Goal: Information Seeking & Learning: Learn about a topic

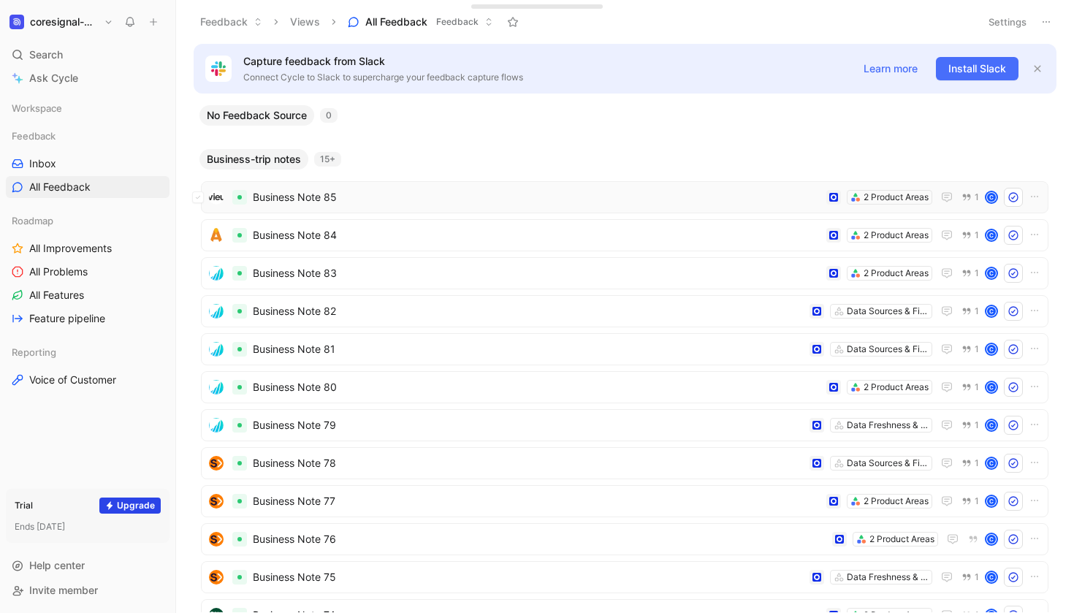
click at [415, 197] on span "Business Note 85" at bounding box center [537, 198] width 568 height 18
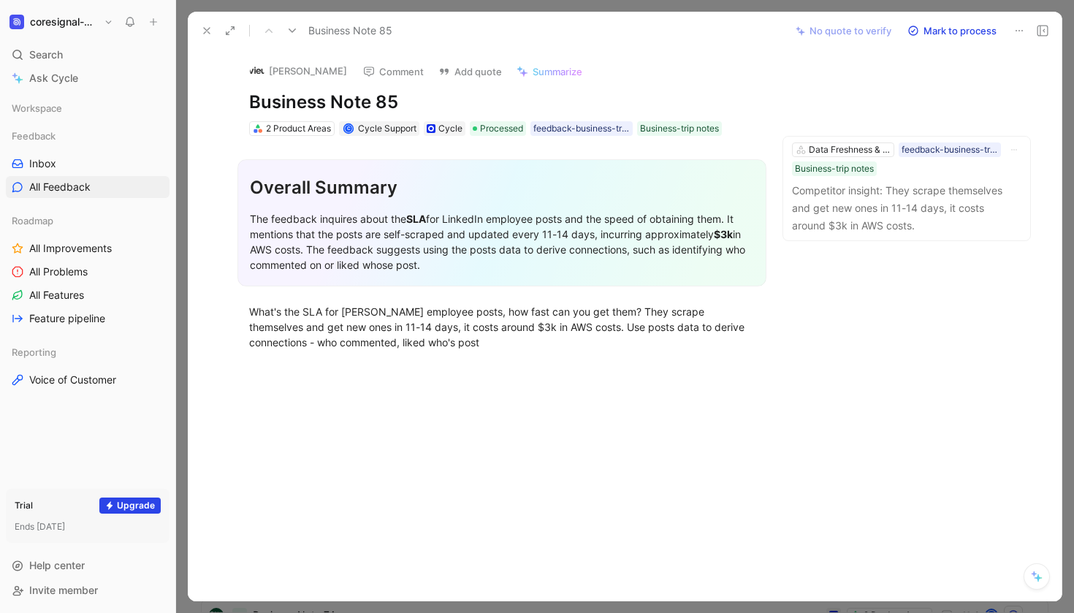
click at [772, 8] on div at bounding box center [625, 306] width 898 height 613
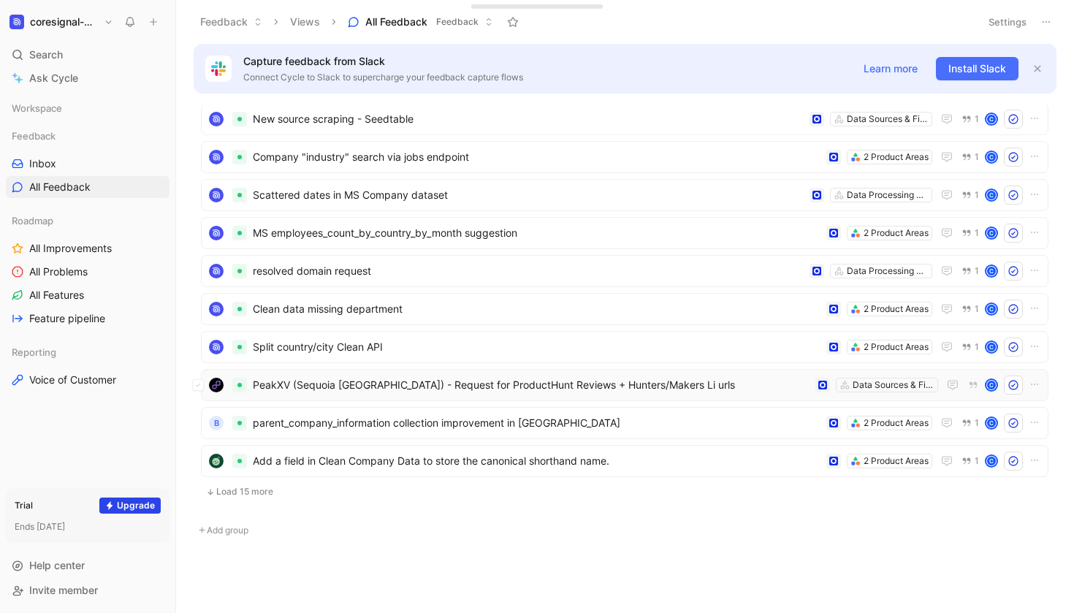
scroll to position [1256, 0]
click at [686, 462] on span "Add a field in Clean Company Data to store the canonical shorthand name." at bounding box center [537, 461] width 568 height 18
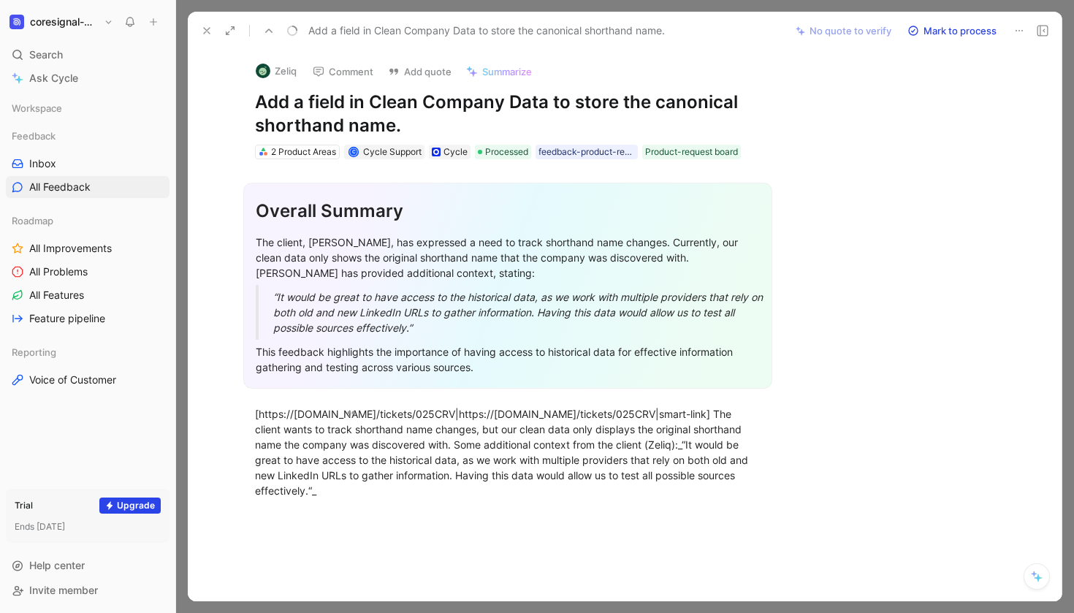
scroll to position [1229, 0]
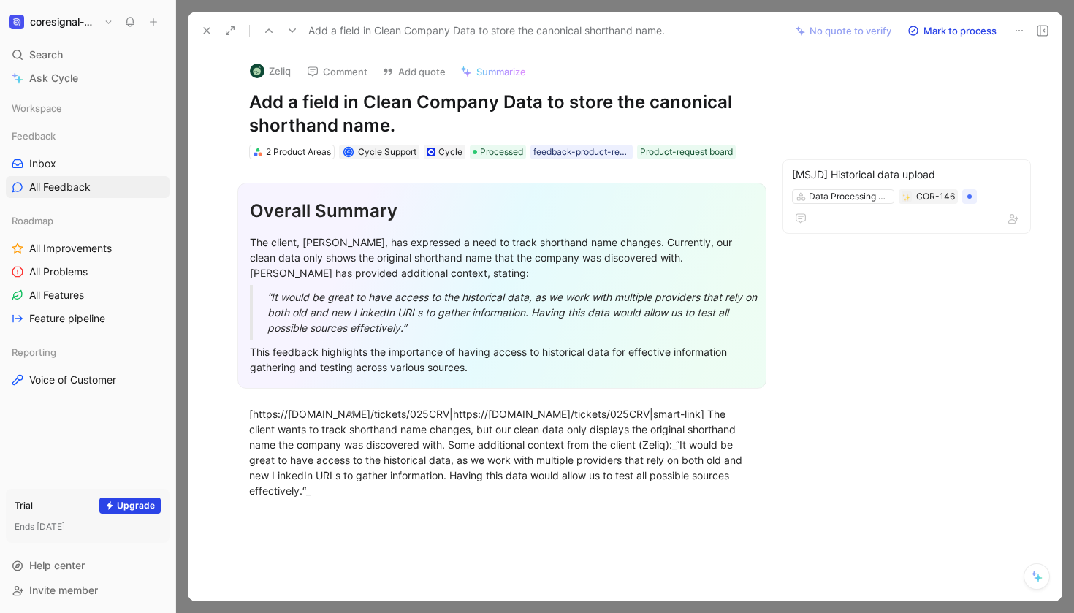
click at [1049, 30] on button at bounding box center [1043, 30] width 20 height 20
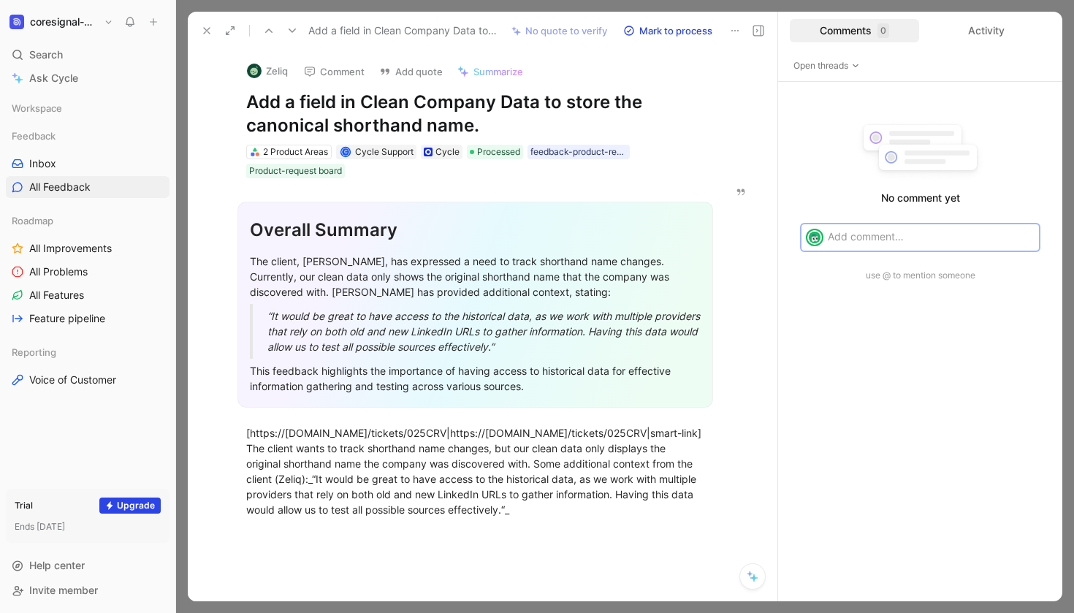
click at [206, 32] on icon at bounding box center [207, 31] width 12 height 12
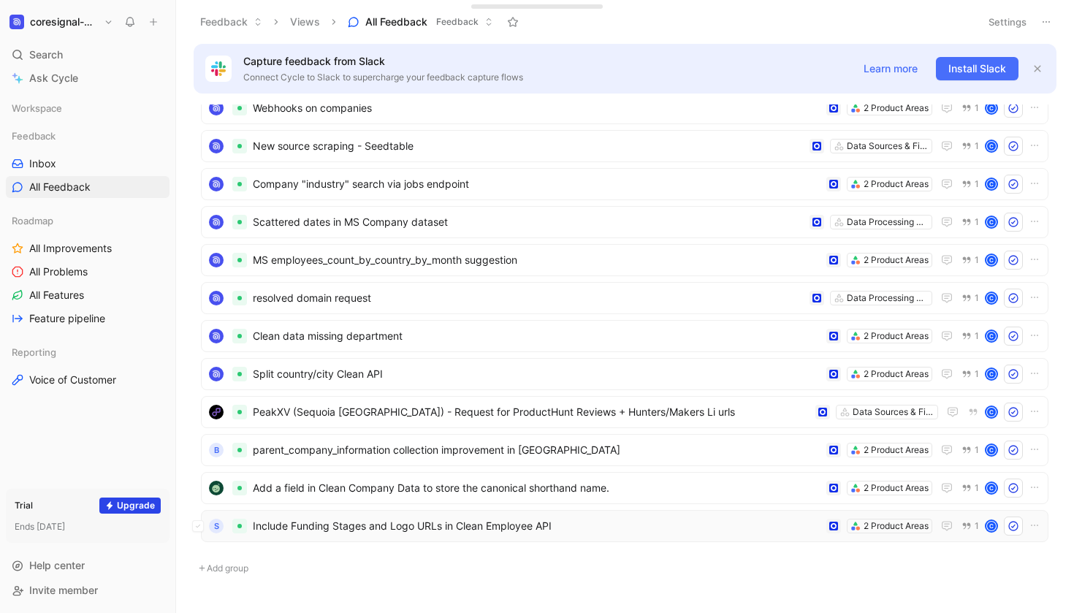
click at [632, 523] on span "Include Funding Stages and Logo URLs in Clean Employee API" at bounding box center [537, 526] width 568 height 18
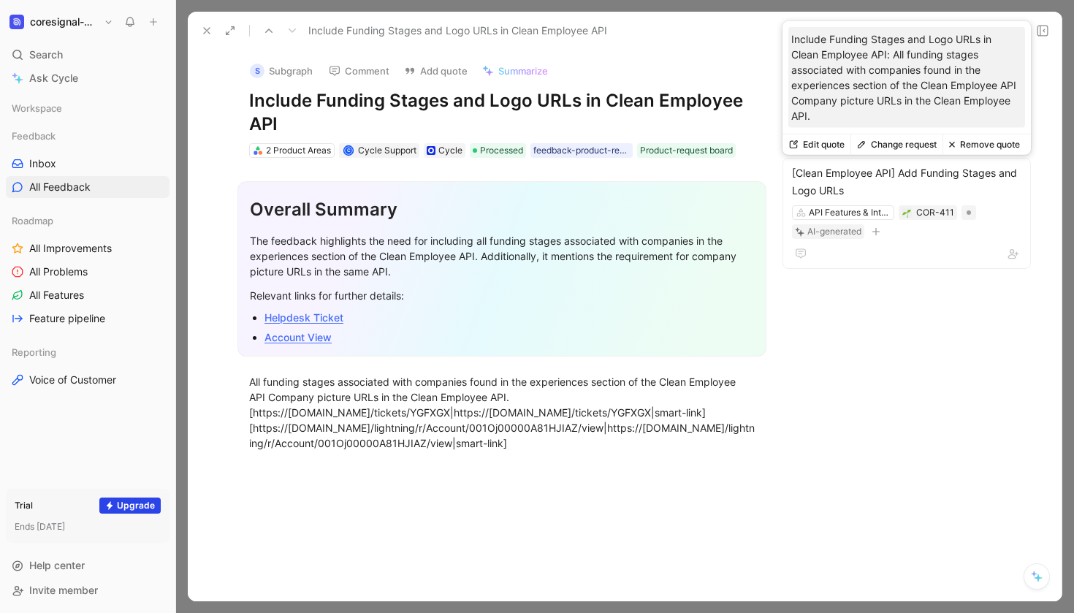
click at [1047, 33] on icon at bounding box center [1043, 31] width 12 height 12
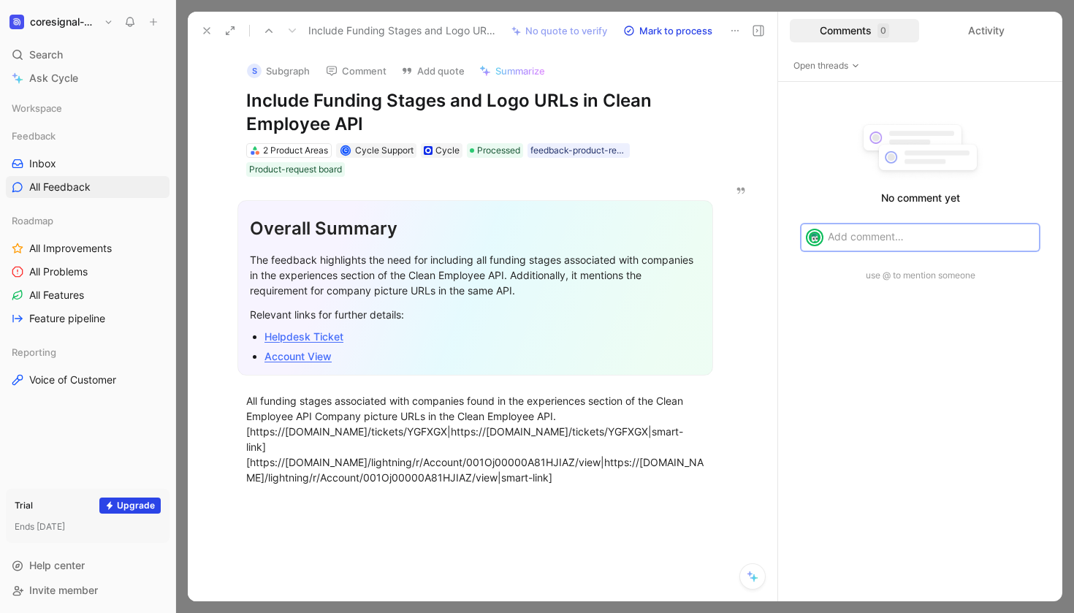
click at [205, 29] on use at bounding box center [207, 31] width 6 height 6
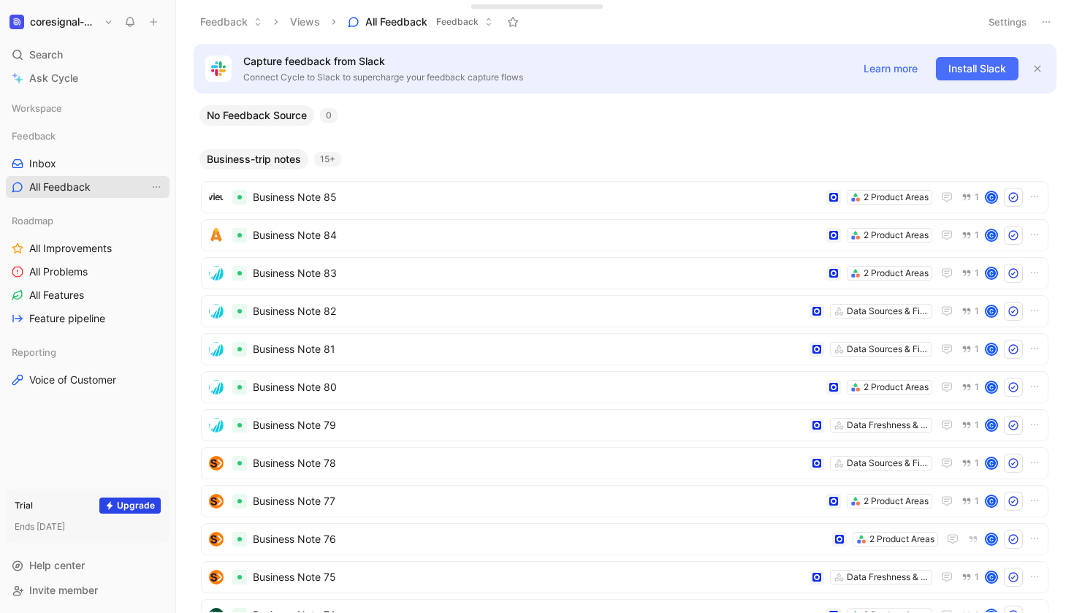
click at [89, 188] on span "All Feedback" at bounding box center [59, 187] width 61 height 15
click at [377, 200] on span "Business Note 85" at bounding box center [537, 198] width 568 height 18
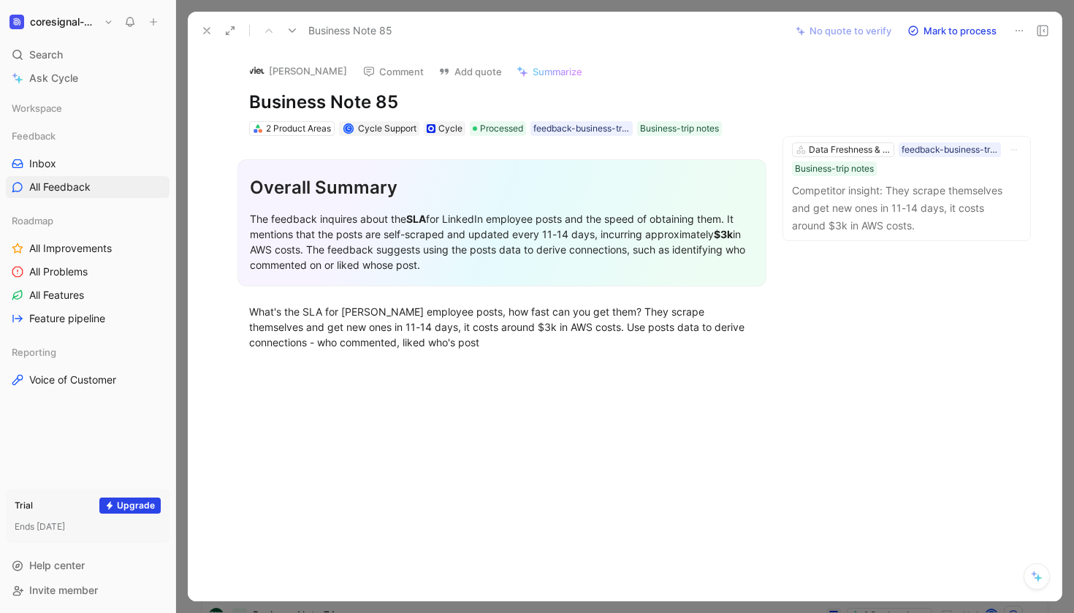
click at [211, 31] on icon at bounding box center [207, 31] width 12 height 12
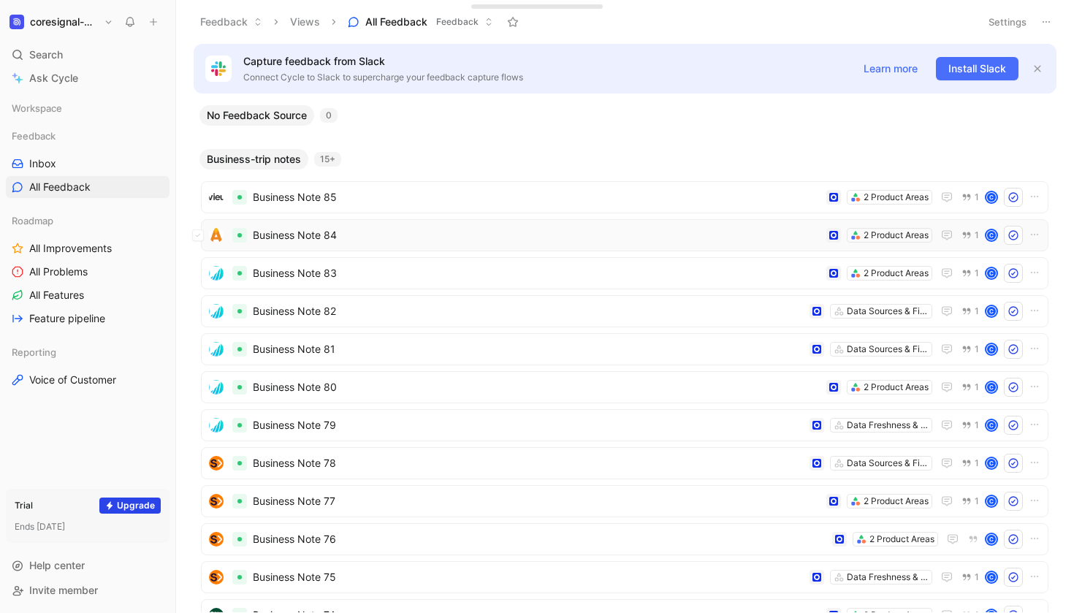
click at [390, 229] on span "Business Note 84" at bounding box center [537, 236] width 568 height 18
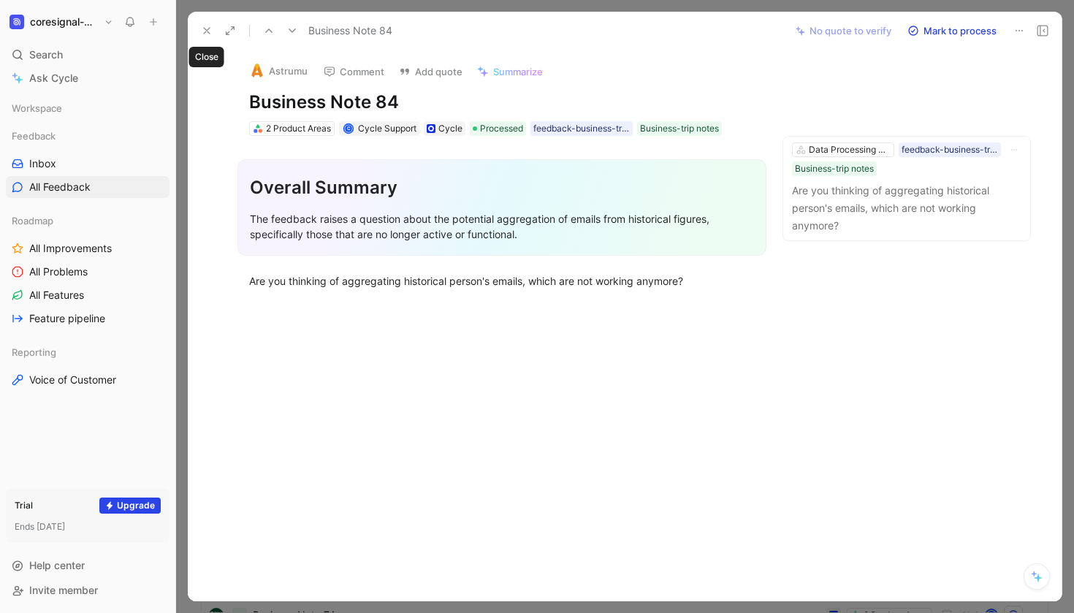
click at [205, 30] on icon at bounding box center [207, 31] width 12 height 12
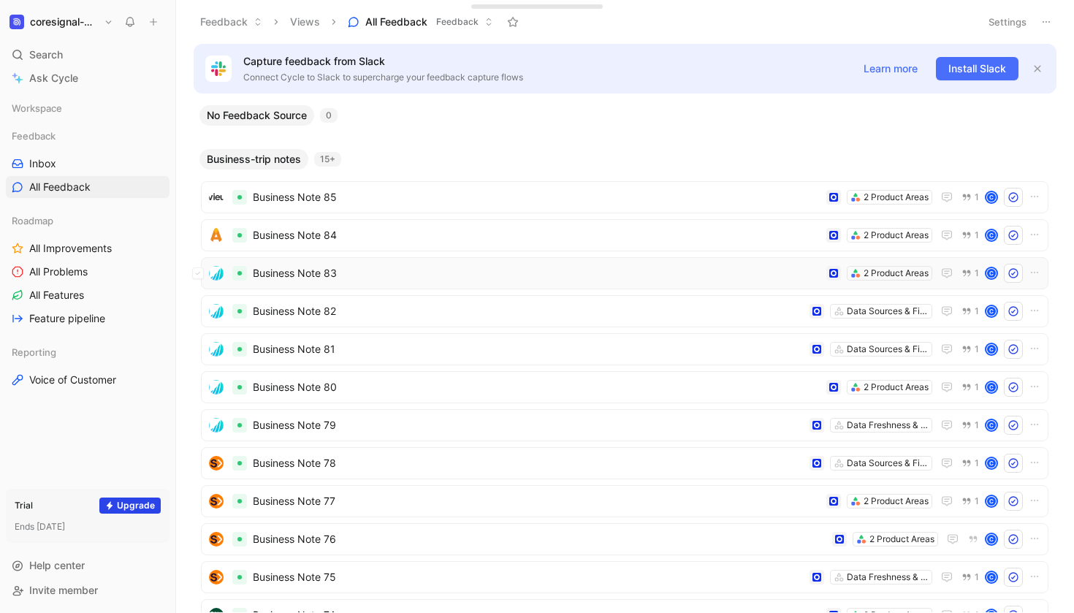
click at [393, 283] on div "Business Note 83 2 Product Areas 1 C" at bounding box center [625, 273] width 848 height 32
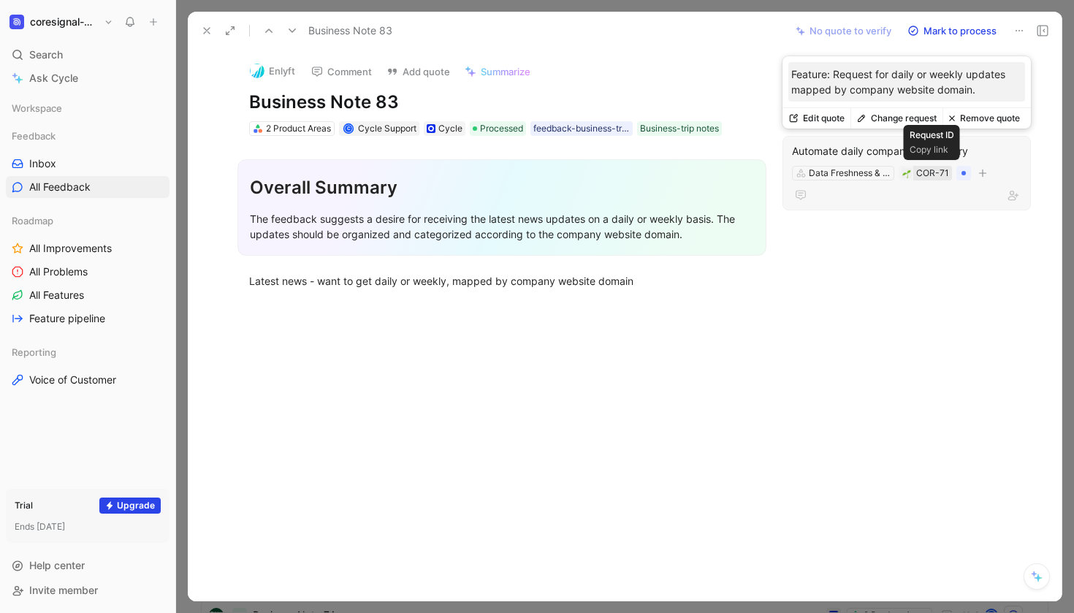
click at [928, 175] on div "COR-71" at bounding box center [932, 173] width 33 height 15
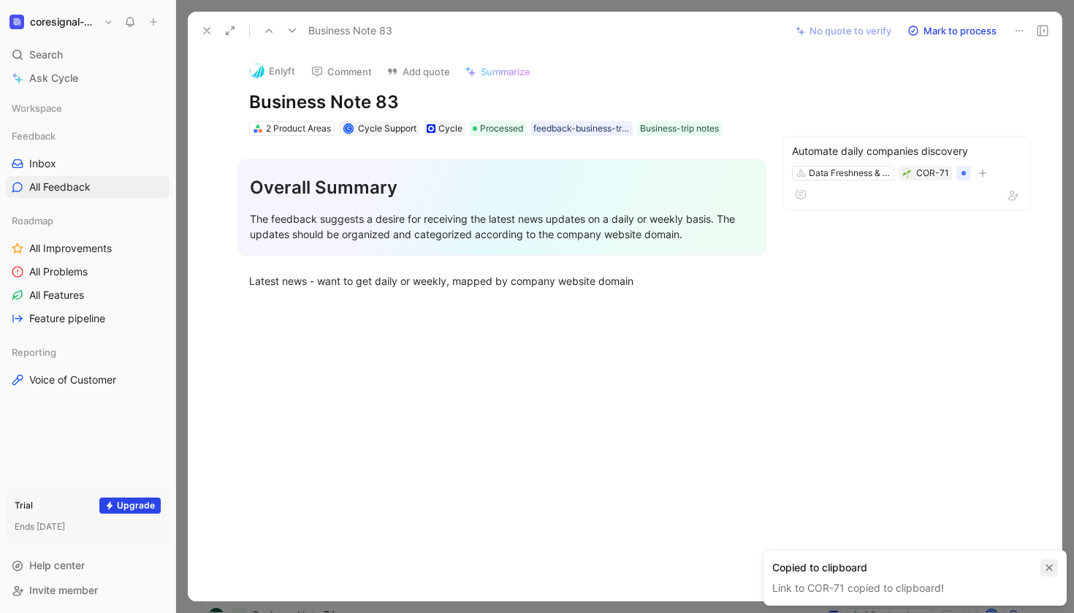
click at [1052, 566] on icon "button" at bounding box center [1050, 568] width 7 height 7
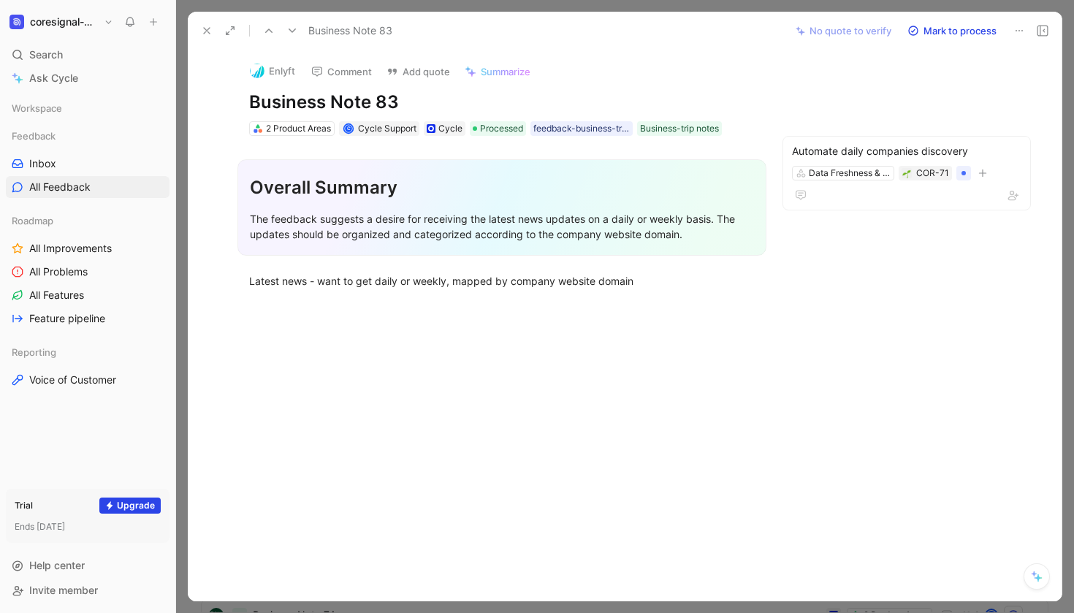
click at [205, 31] on icon at bounding box center [207, 31] width 12 height 12
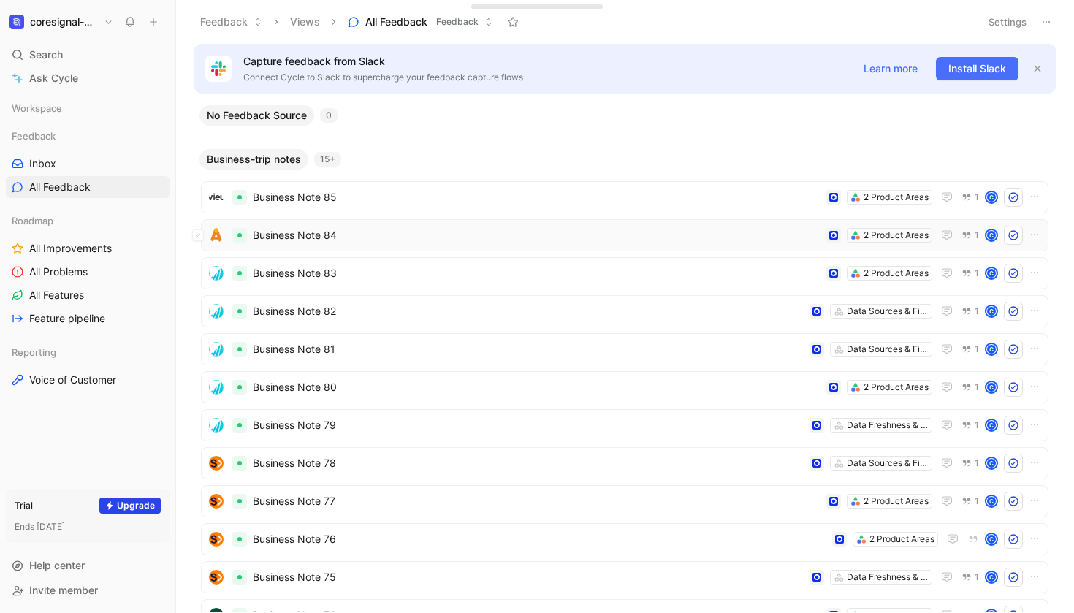
click at [362, 240] on span "Business Note 84" at bounding box center [537, 236] width 568 height 18
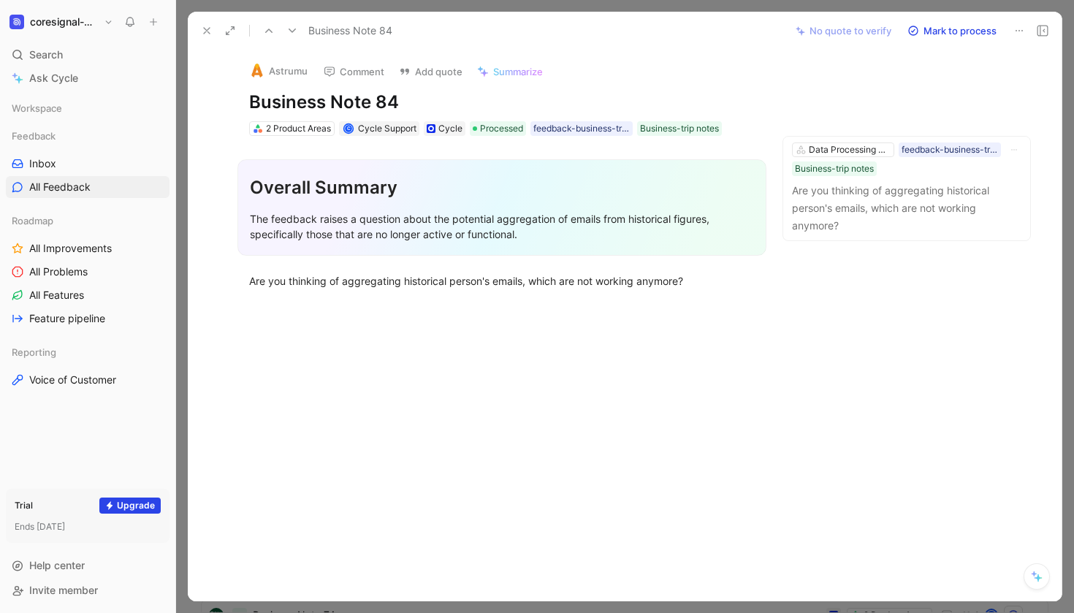
click at [205, 31] on icon at bounding box center [207, 31] width 12 height 12
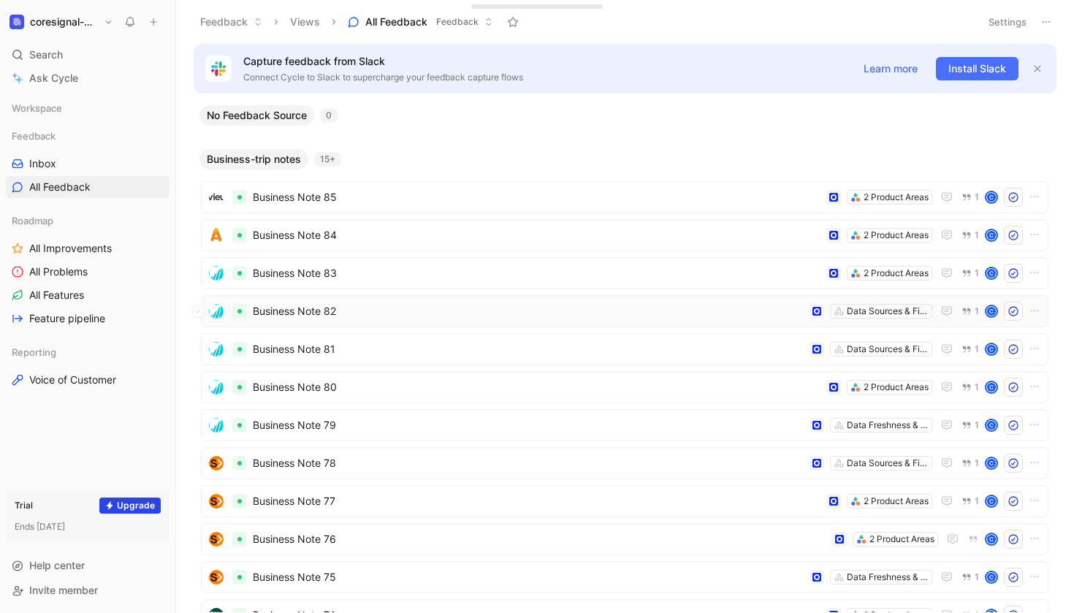
click at [374, 316] on span "Business Note 82" at bounding box center [528, 312] width 551 height 18
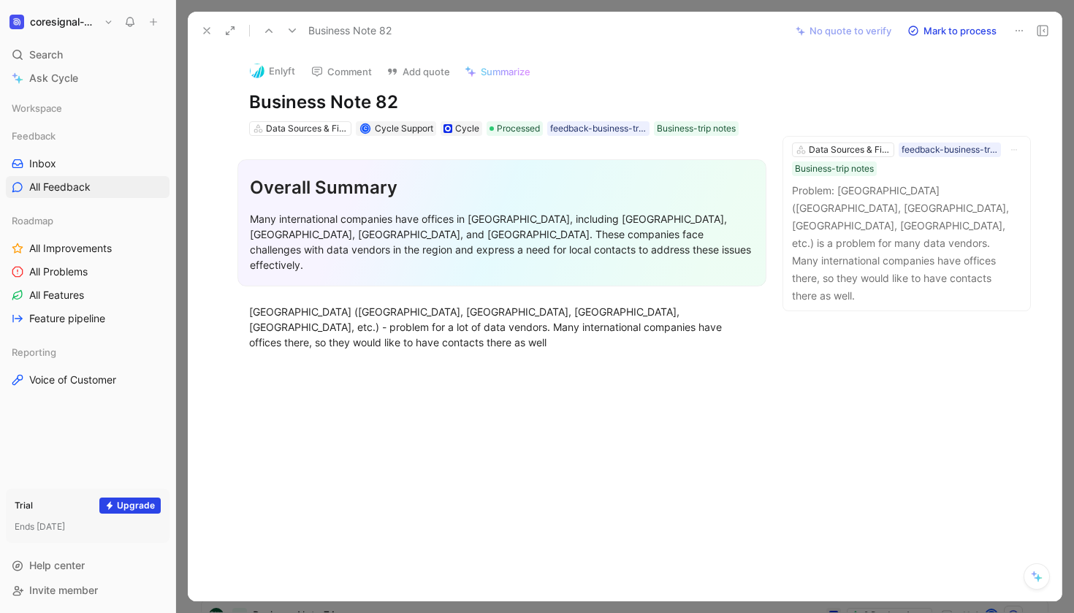
click at [202, 37] on button at bounding box center [207, 30] width 20 height 20
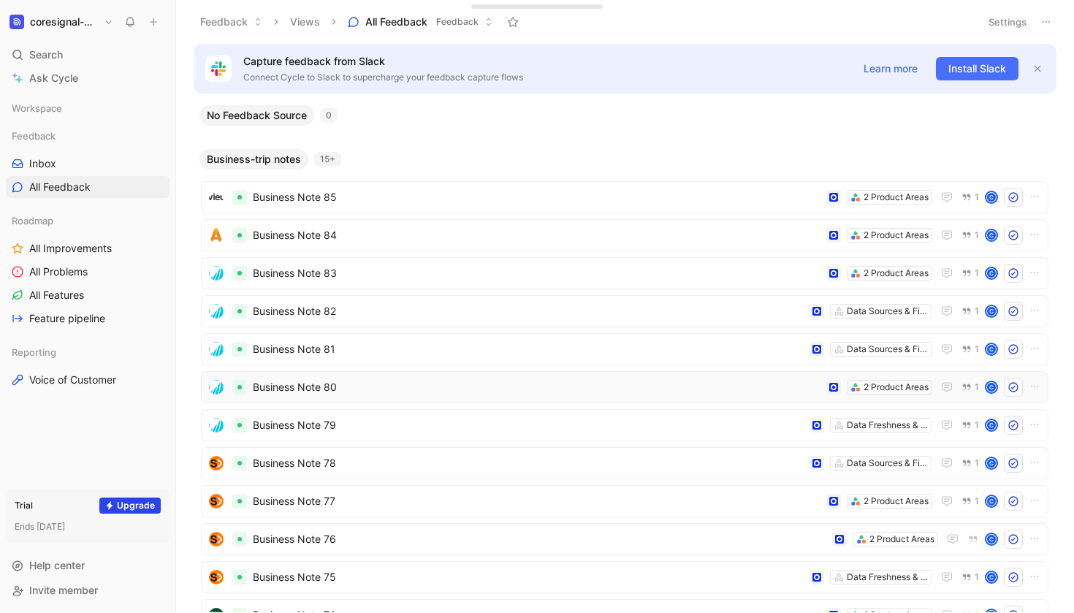
click at [368, 380] on span "Business Note 80" at bounding box center [537, 388] width 568 height 18
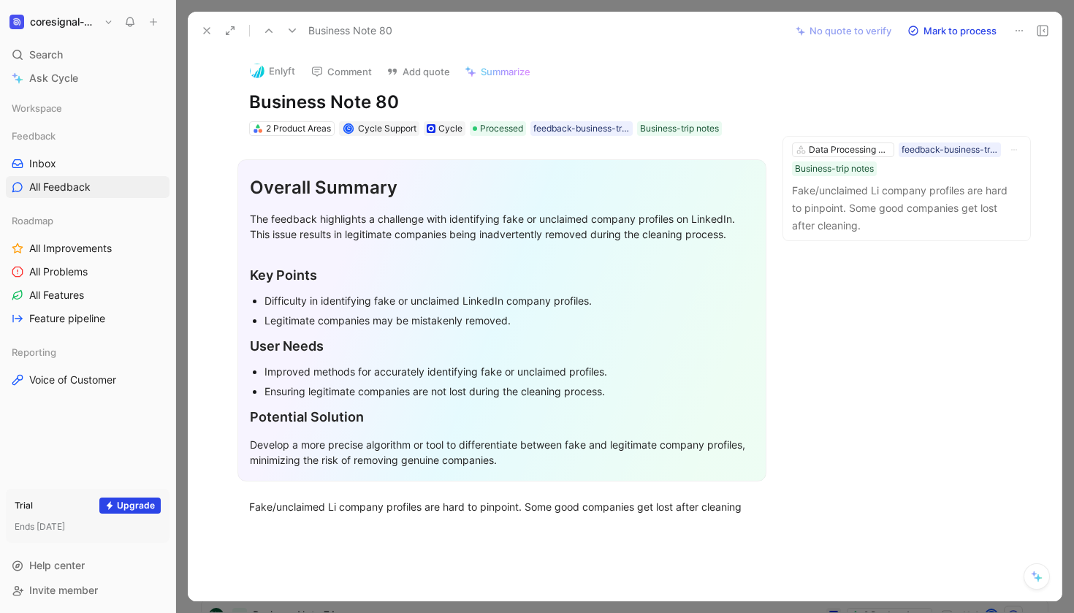
click at [207, 35] on icon at bounding box center [207, 31] width 12 height 12
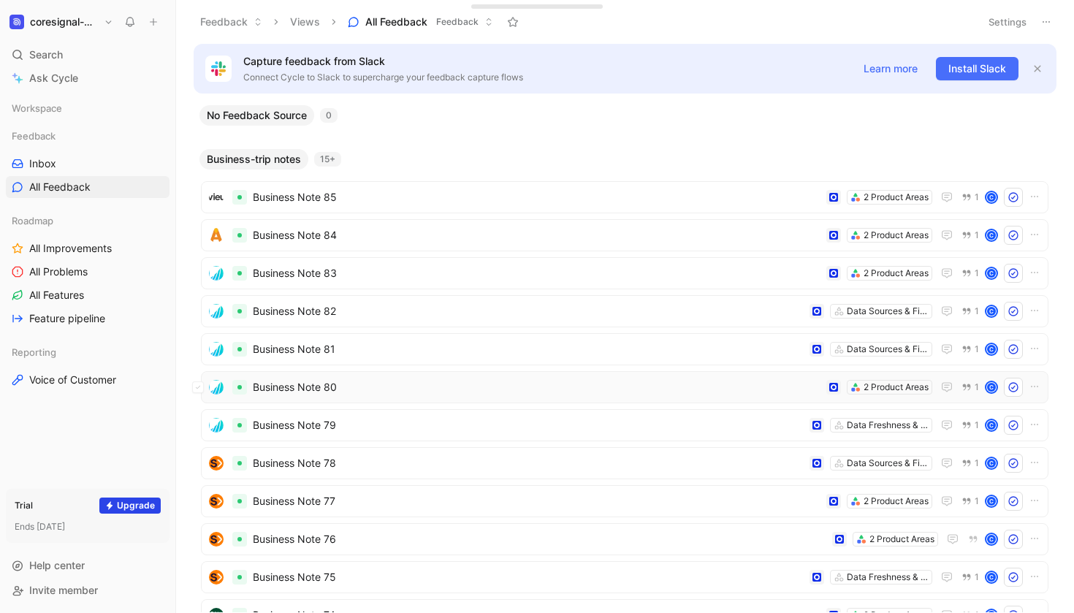
click at [349, 382] on span "Business Note 80" at bounding box center [537, 388] width 568 height 18
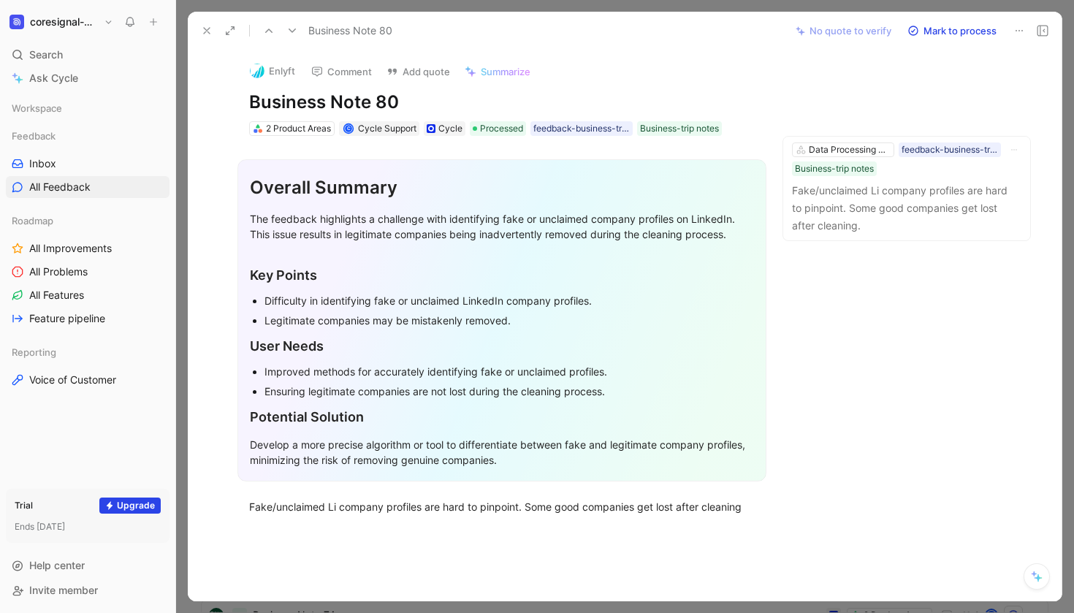
click at [195, 20] on div "Business Note 80" at bounding box center [489, 30] width 588 height 23
click at [199, 27] on button at bounding box center [207, 30] width 20 height 20
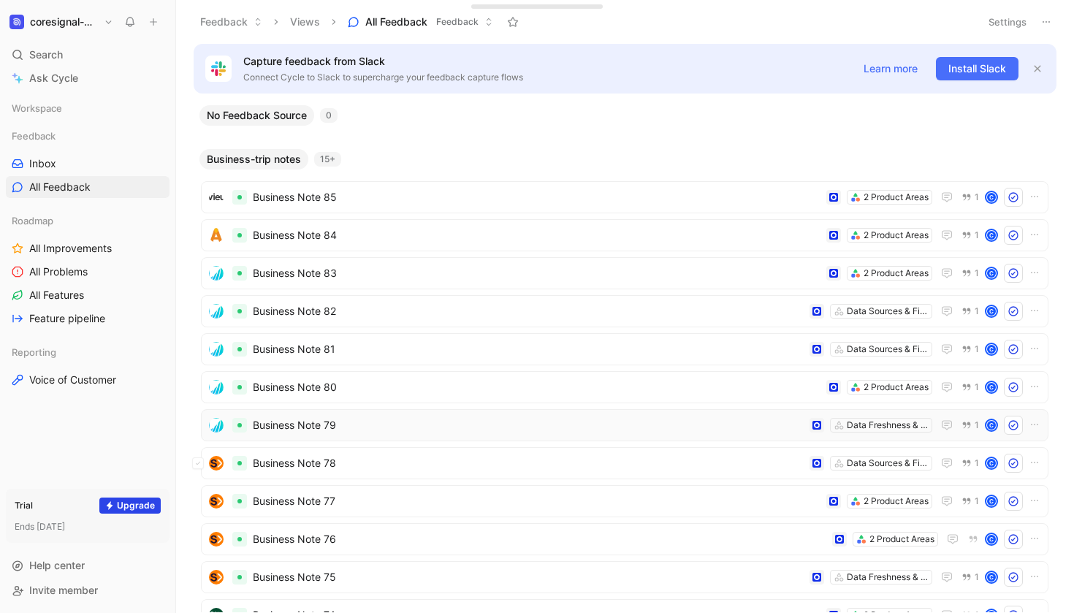
click at [398, 434] on div "Business Note 79 Data Freshness & Delivery 1 C" at bounding box center [625, 425] width 838 height 19
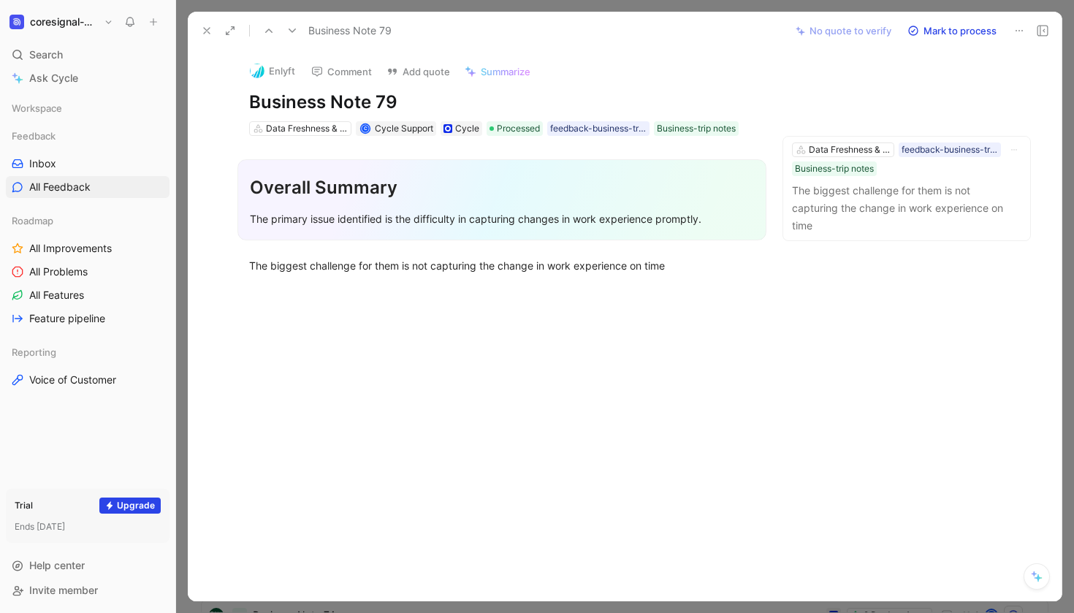
click at [205, 37] on button at bounding box center [207, 30] width 20 height 20
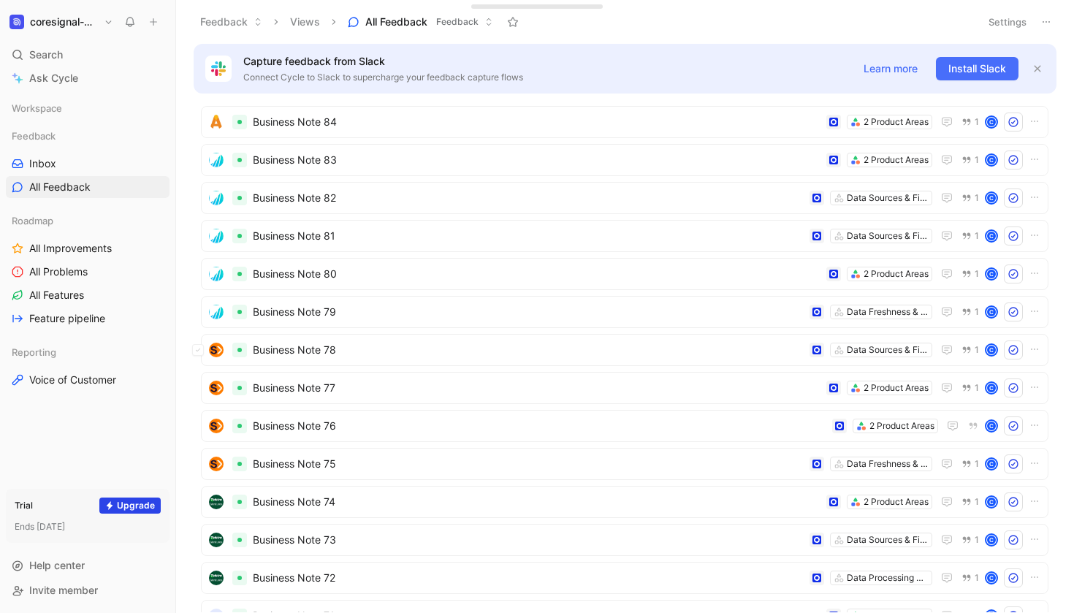
scroll to position [113, 0]
click at [373, 339] on div "Business Note 78 Data Sources & Field Coverage 1 C" at bounding box center [625, 351] width 848 height 32
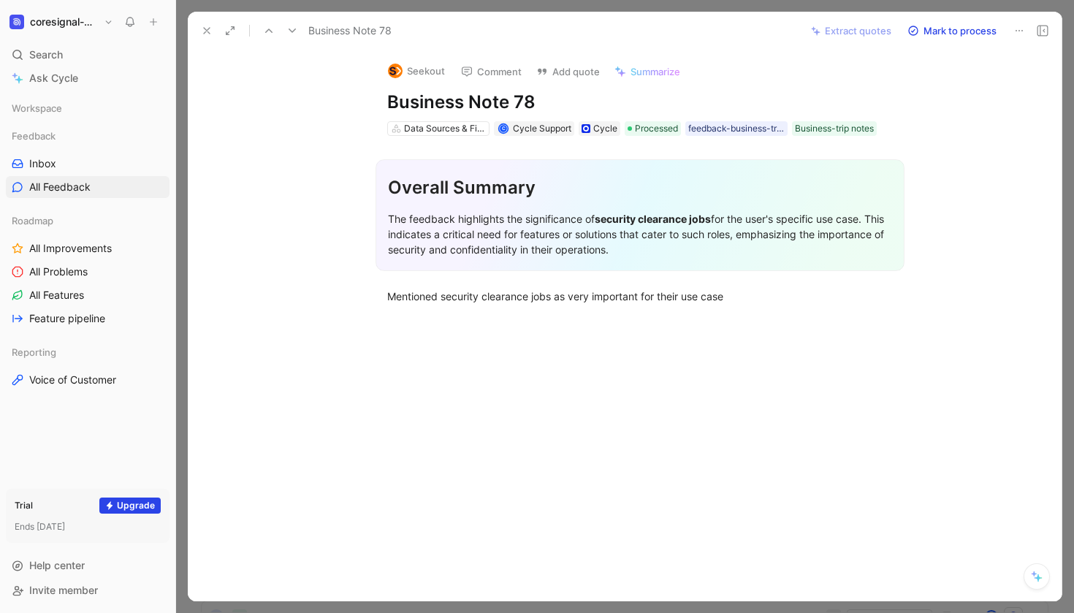
click at [736, 337] on div at bounding box center [640, 412] width 843 height 184
click at [974, 217] on section "Overall Summary The feedback highlights the significance of security clearance …" at bounding box center [640, 215] width 843 height 135
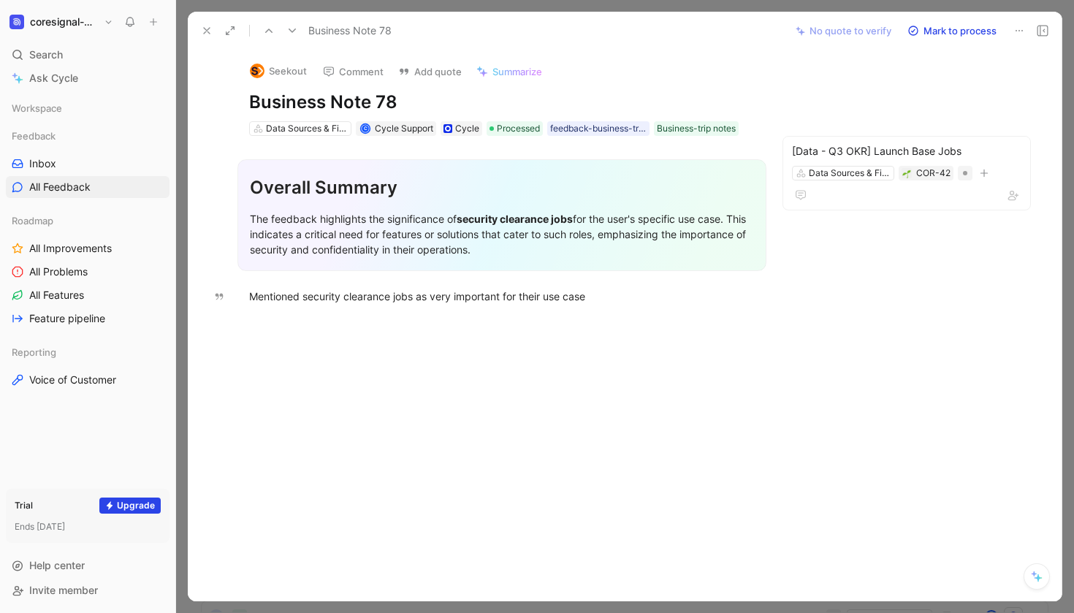
click at [882, 328] on div "Seekout Comment Add quote Summarize Business Note 78 Data Sources & Field Cover…" at bounding box center [625, 326] width 874 height 552
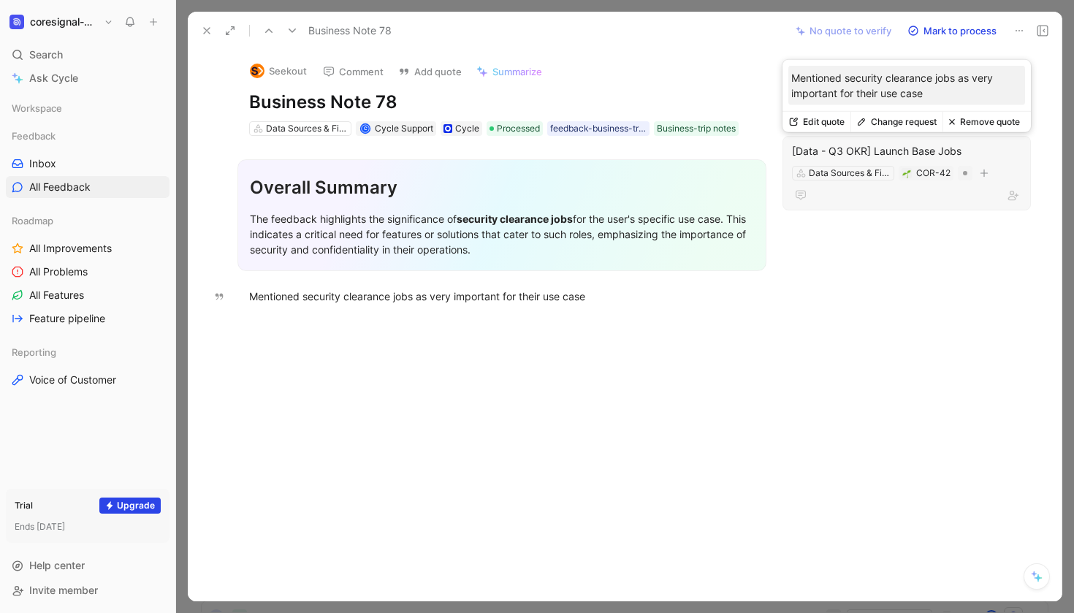
click at [932, 149] on div "[Data - Q3 OKR] Launch Base Jobs" at bounding box center [906, 152] width 229 height 18
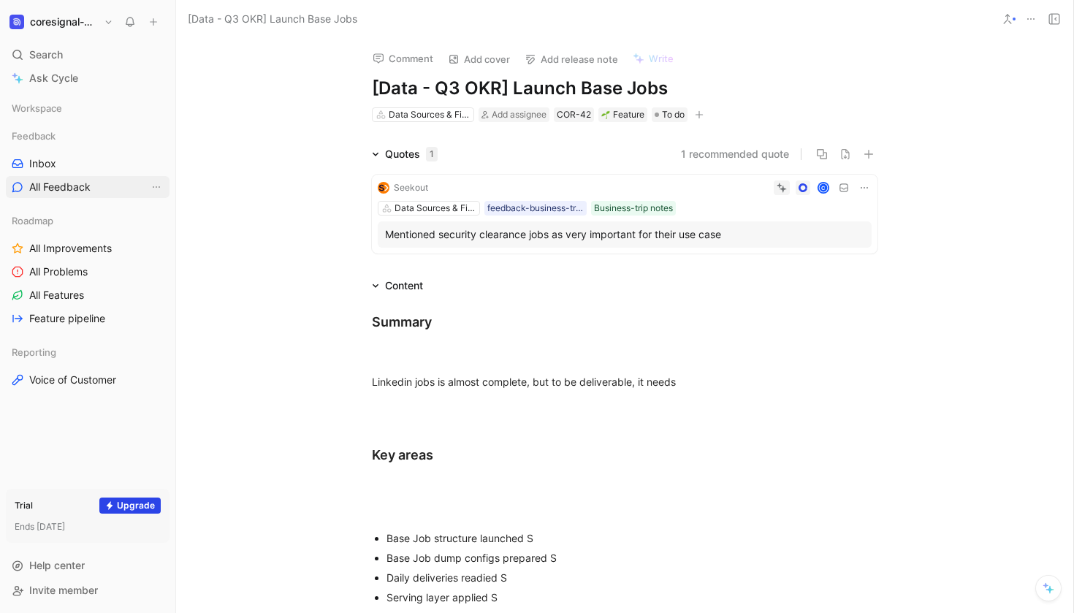
click at [73, 191] on span "All Feedback" at bounding box center [59, 187] width 61 height 15
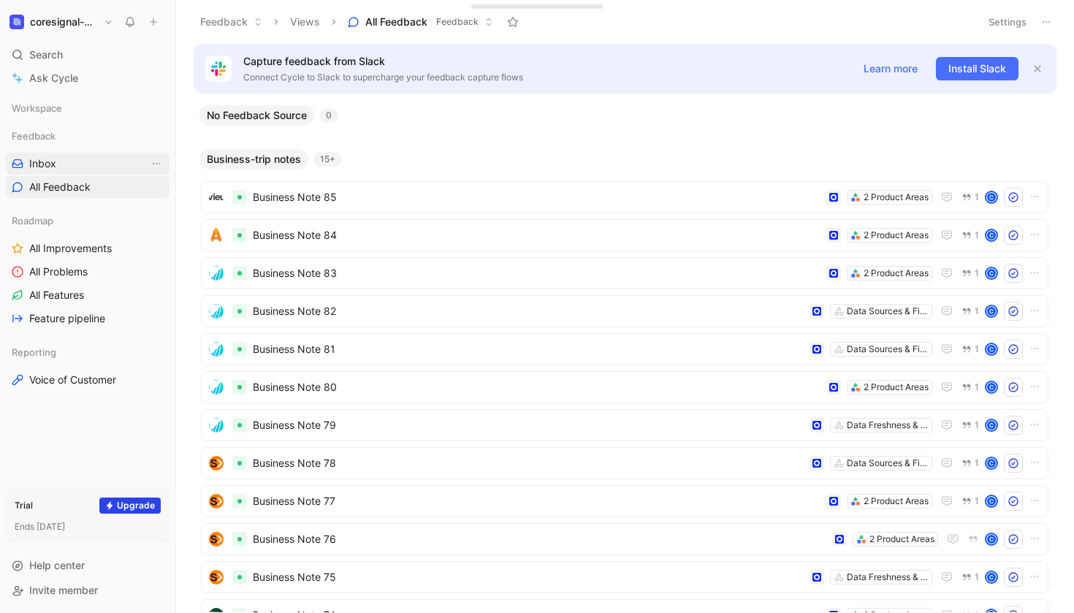
click at [51, 158] on span "Inbox" at bounding box center [42, 163] width 27 height 15
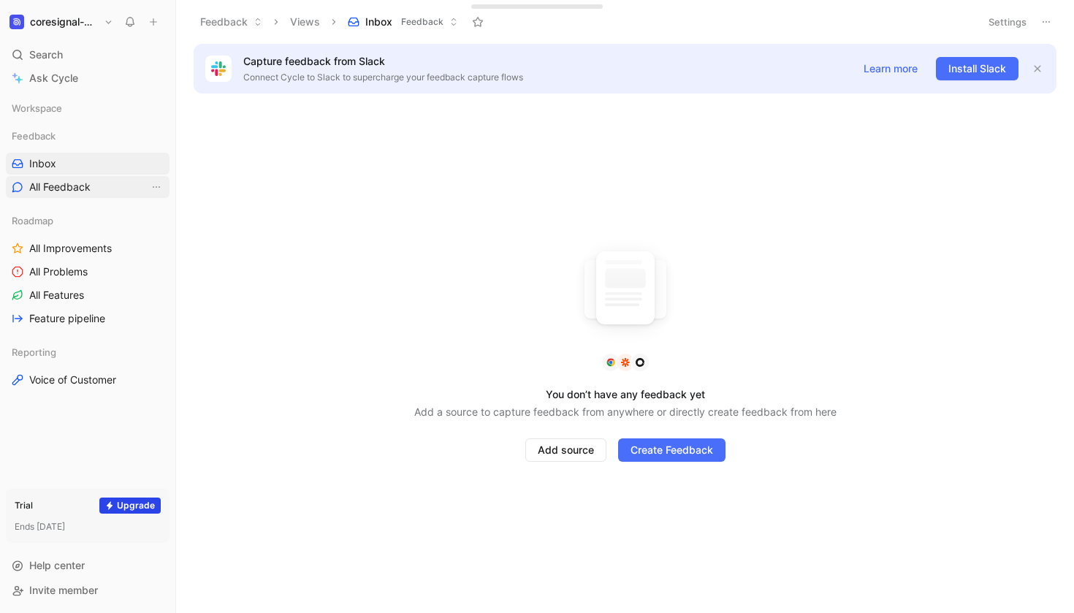
click at [75, 189] on span "All Feedback" at bounding box center [59, 187] width 61 height 15
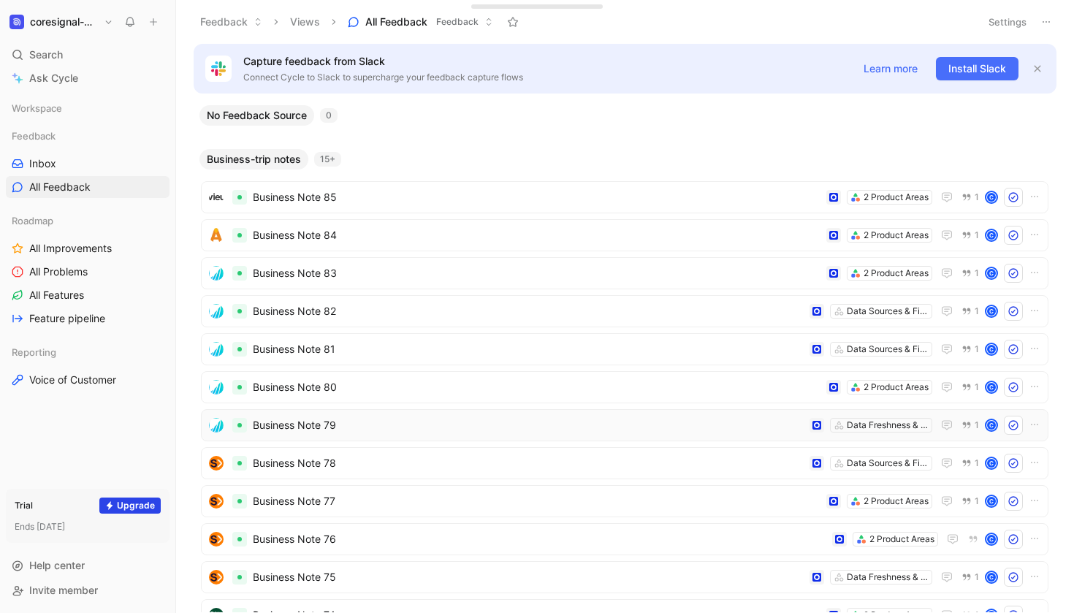
click at [400, 424] on span "Business Note 79" at bounding box center [528, 426] width 551 height 18
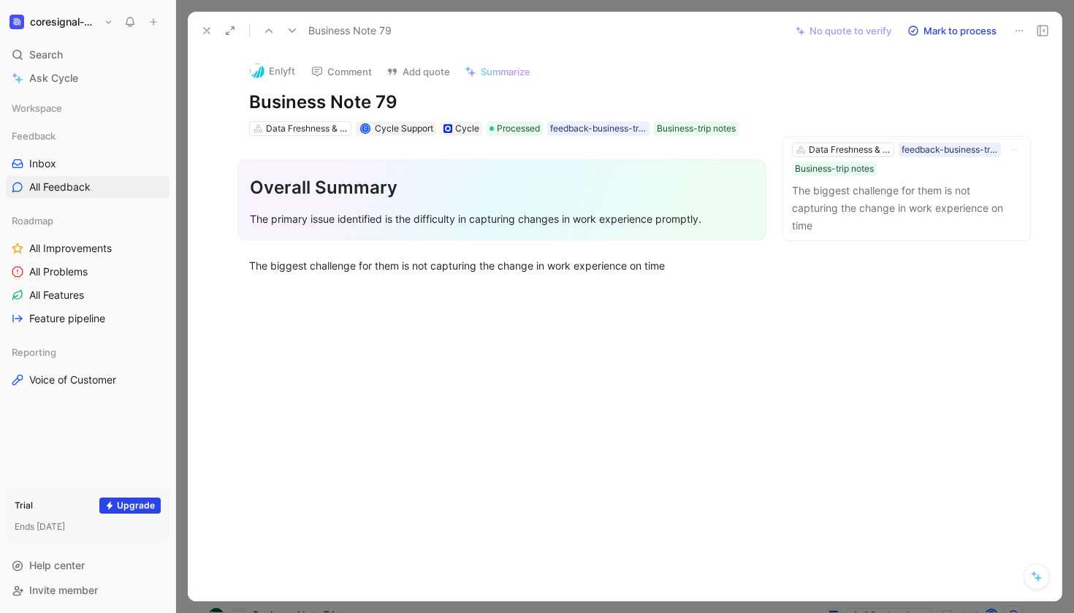
click at [200, 27] on button at bounding box center [207, 30] width 20 height 20
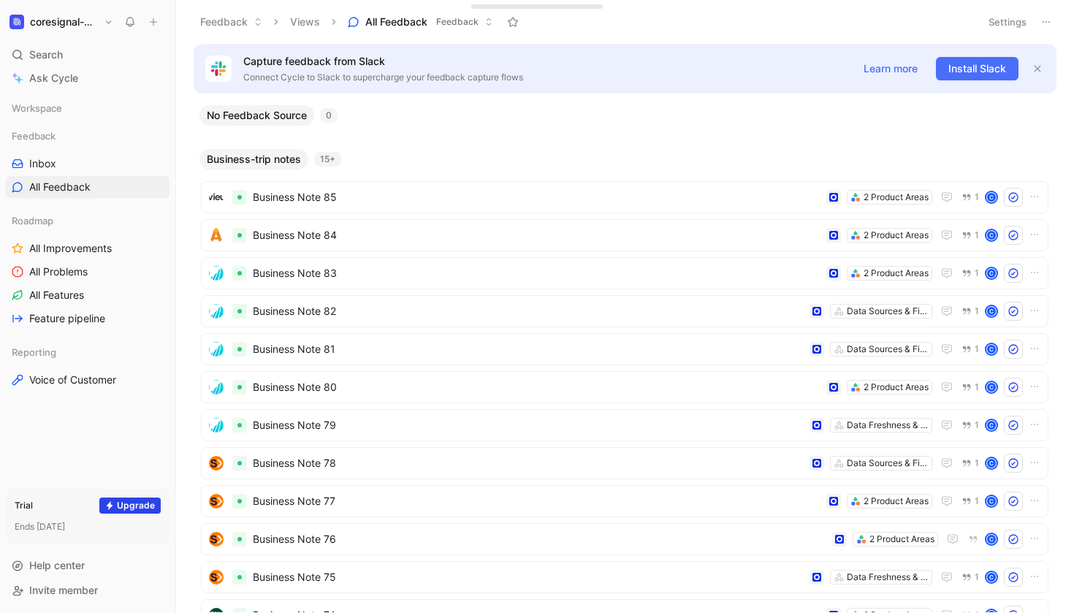
scroll to position [67, 0]
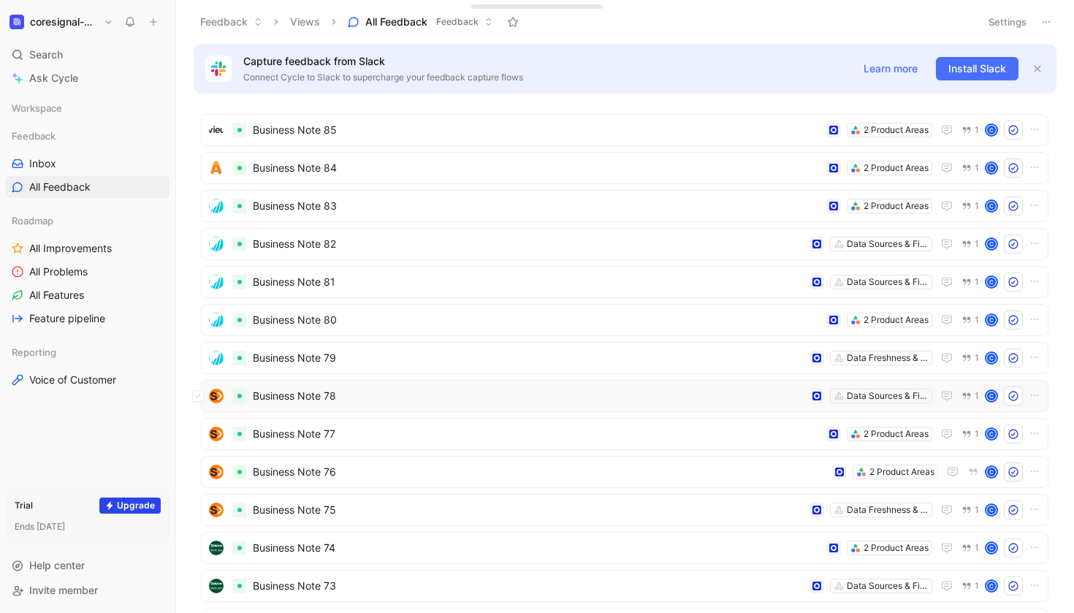
click at [373, 398] on span "Business Note 78" at bounding box center [528, 396] width 551 height 18
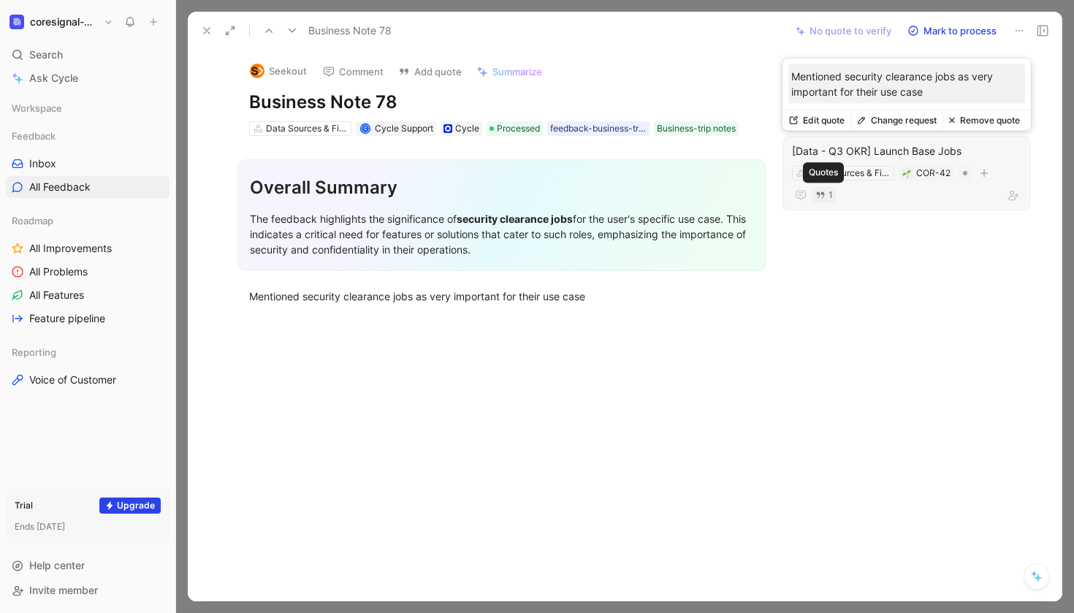
click at [826, 196] on icon "button" at bounding box center [821, 195] width 10 height 10
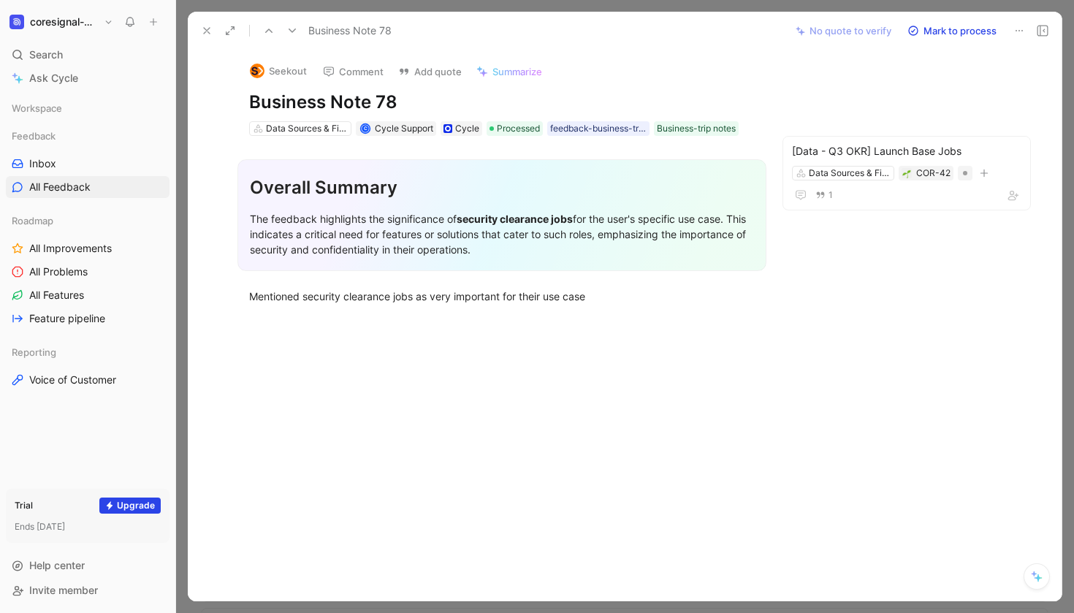
click at [829, 230] on div "Seekout Comment Add quote Summarize Business Note 78 Data Sources & Field Cover…" at bounding box center [625, 326] width 874 height 552
click at [210, 37] on button at bounding box center [207, 30] width 20 height 20
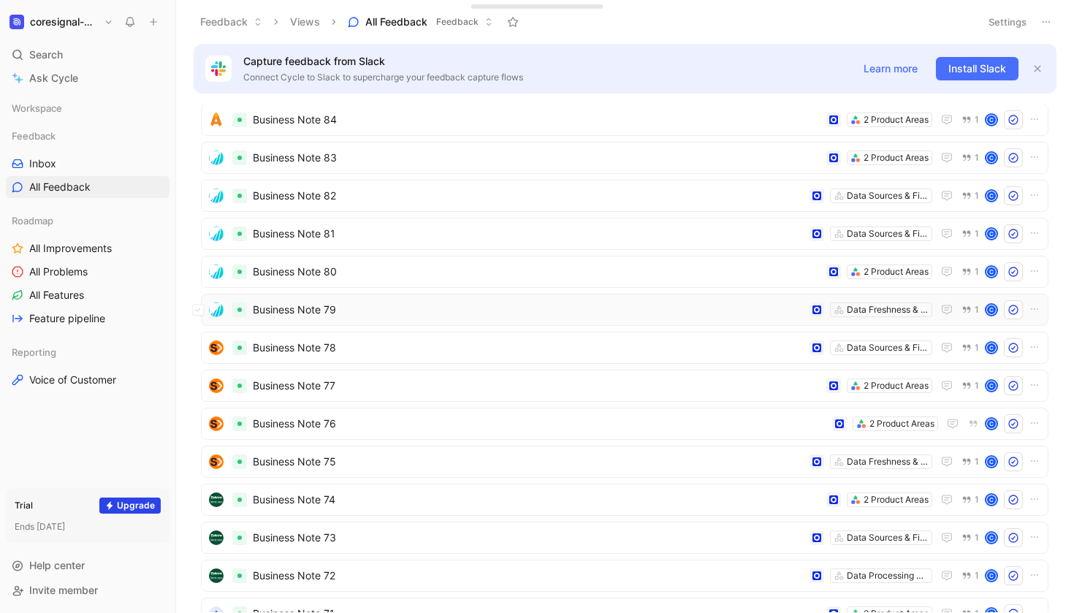
scroll to position [134, 0]
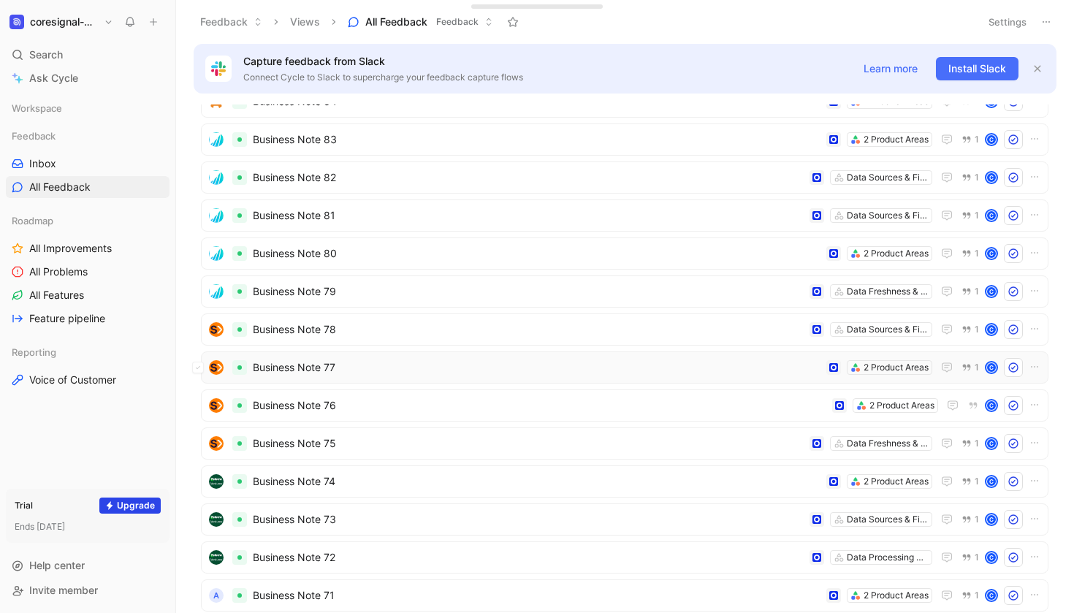
click at [348, 366] on span "Business Note 77" at bounding box center [537, 368] width 568 height 18
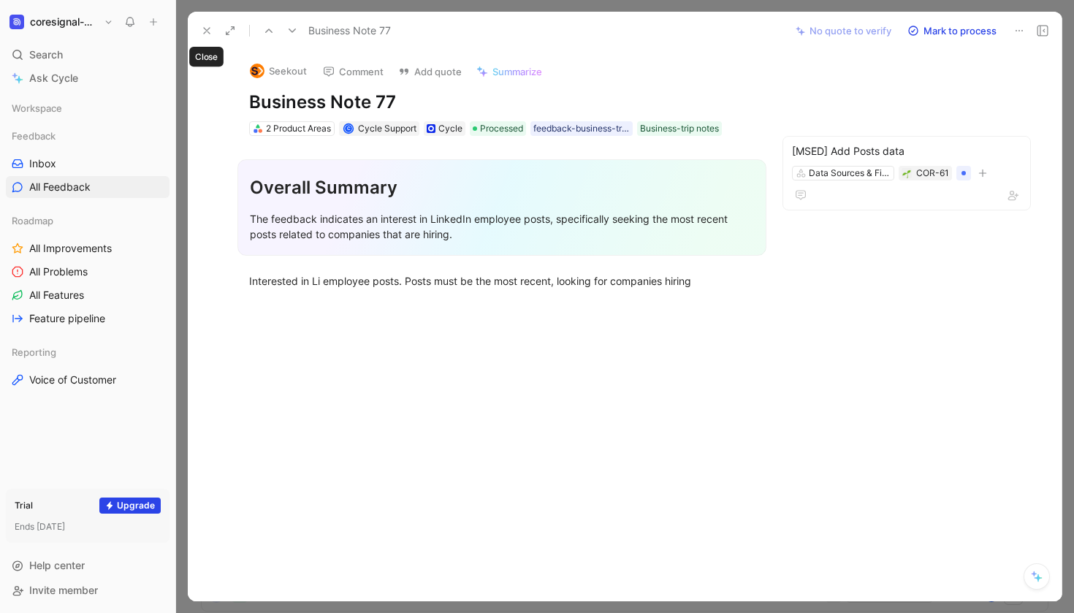
click at [206, 34] on icon at bounding box center [207, 31] width 12 height 12
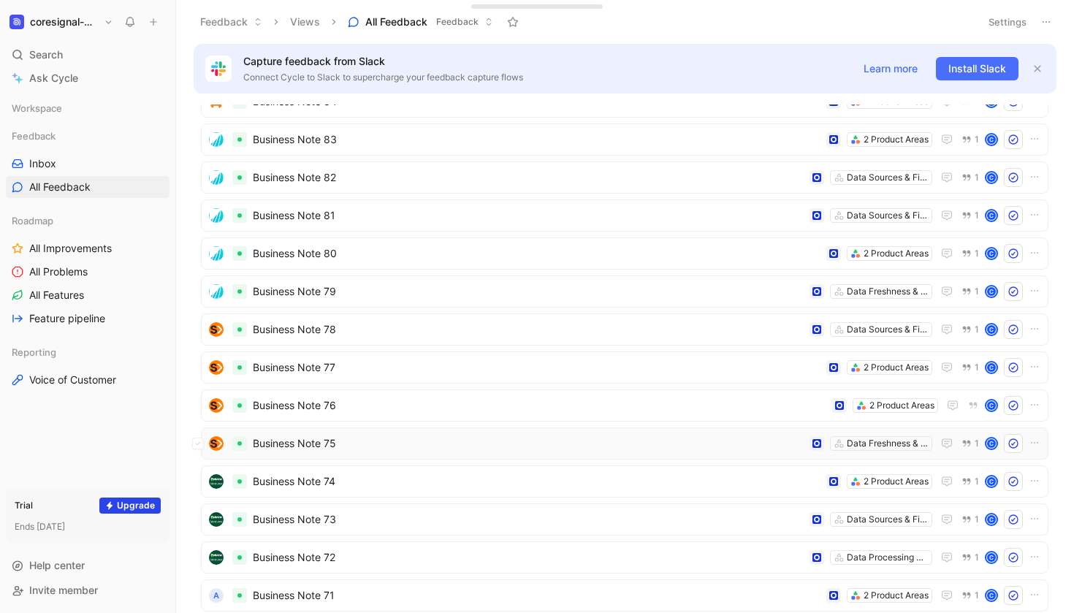
scroll to position [181, 0]
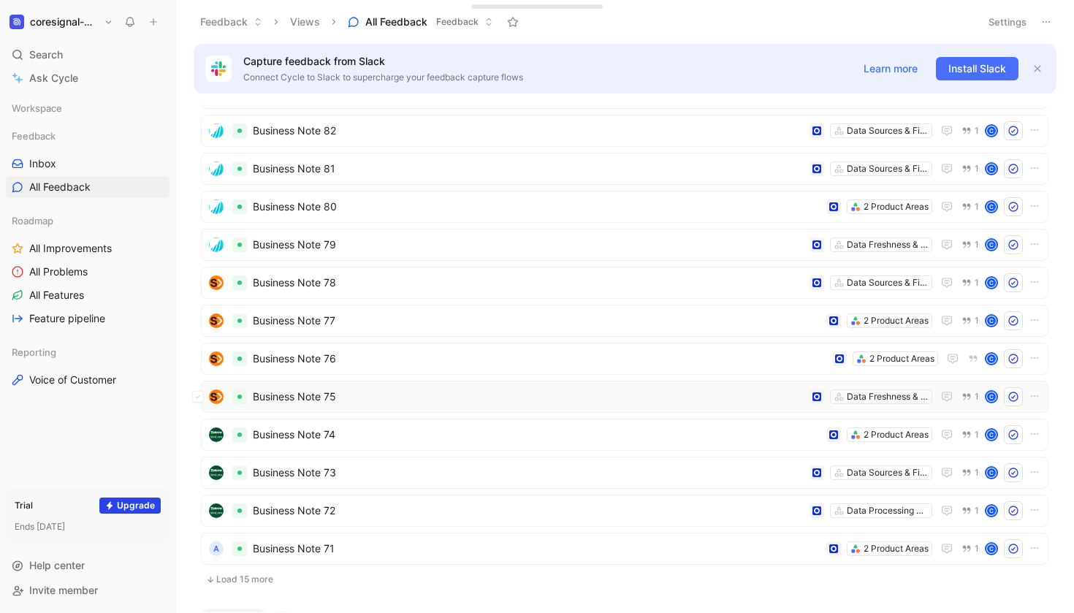
click at [371, 398] on span "Business Note 75" at bounding box center [528, 397] width 551 height 18
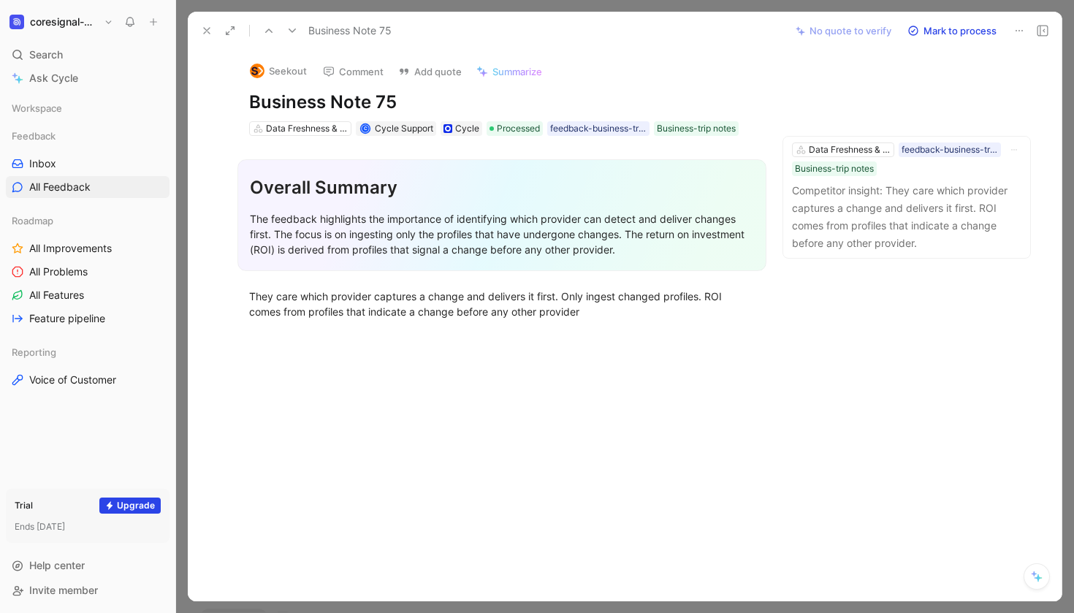
click at [204, 32] on icon at bounding box center [207, 31] width 12 height 12
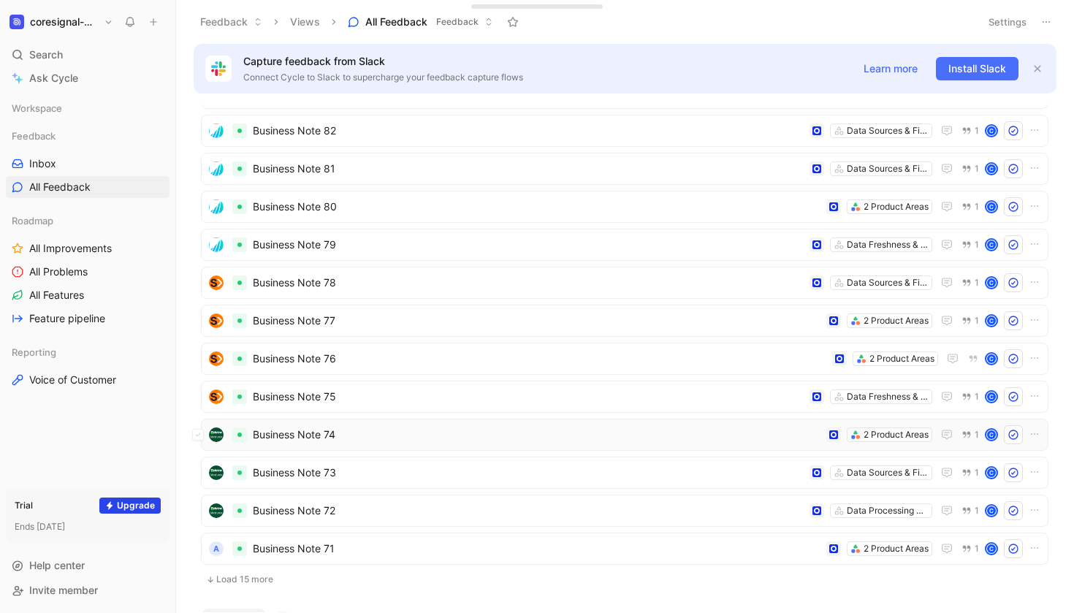
click at [357, 424] on div "Business Note 74 2 Product Areas 1 C" at bounding box center [625, 435] width 848 height 32
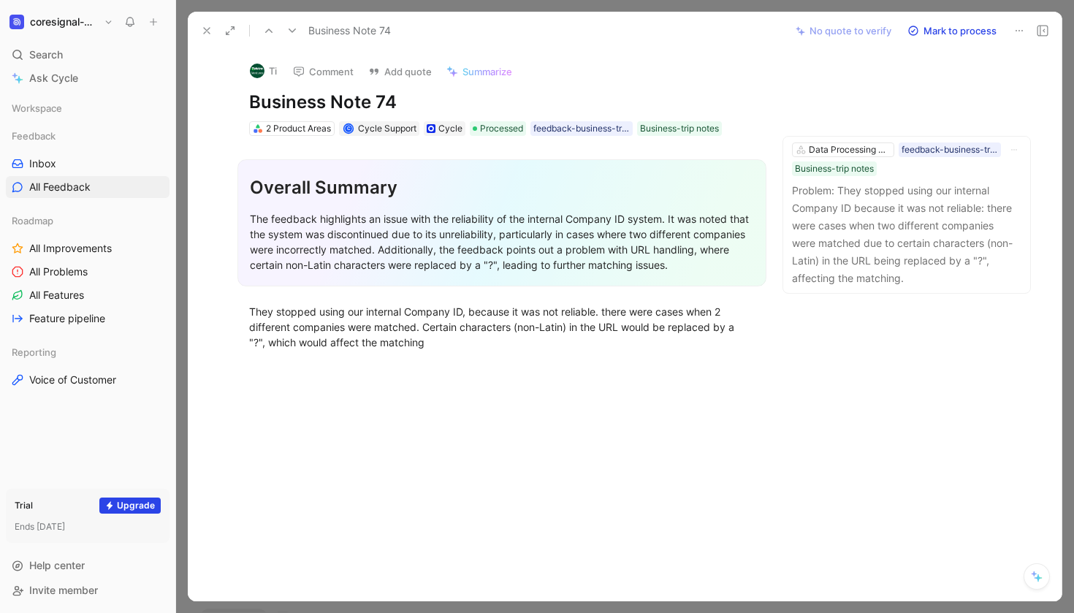
click at [208, 30] on icon at bounding box center [207, 31] width 12 height 12
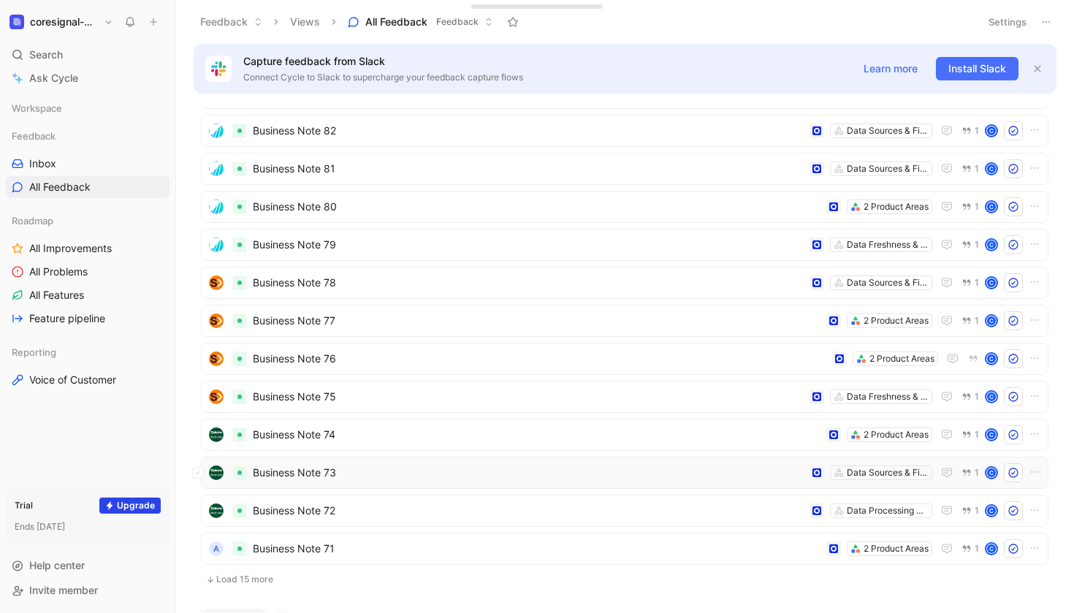
click at [361, 460] on div "Business Note 73 Data Sources & Field Coverage 1 C" at bounding box center [625, 473] width 848 height 32
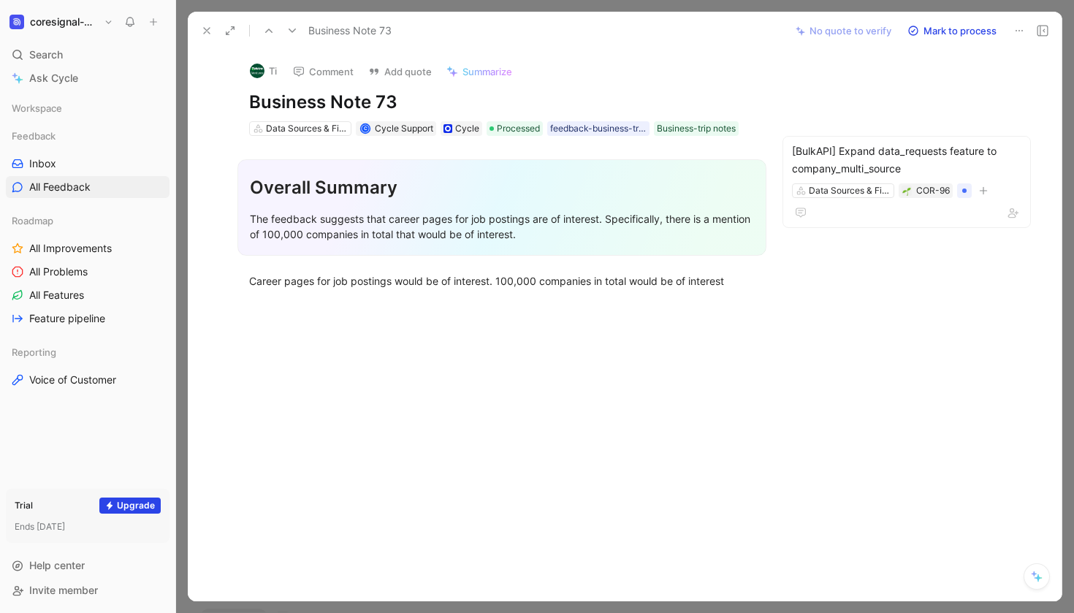
click at [208, 32] on use at bounding box center [207, 31] width 6 height 6
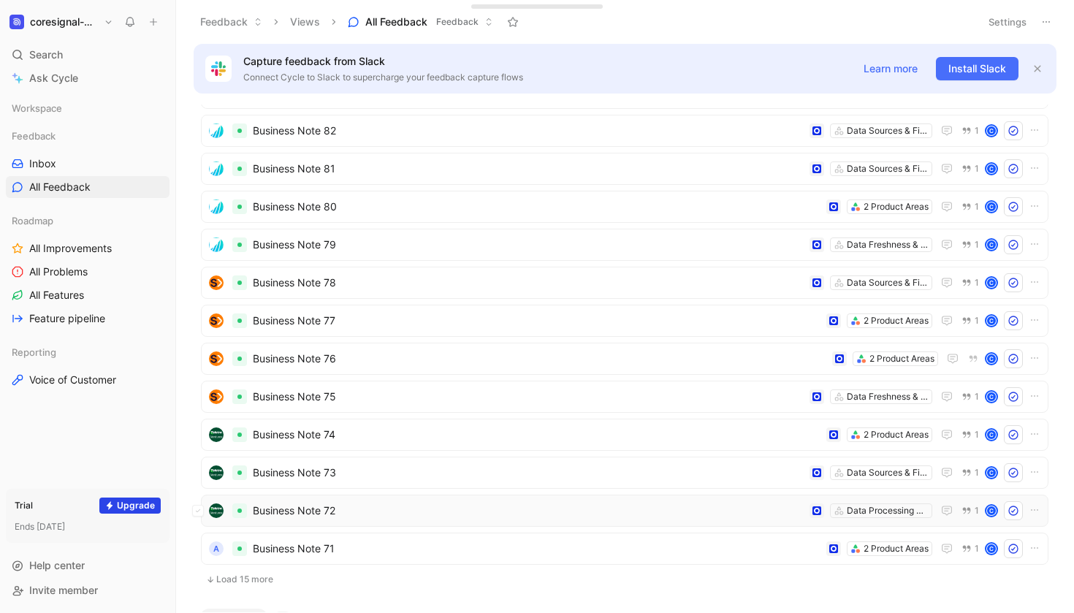
click at [369, 502] on span "Business Note 72" at bounding box center [528, 511] width 551 height 18
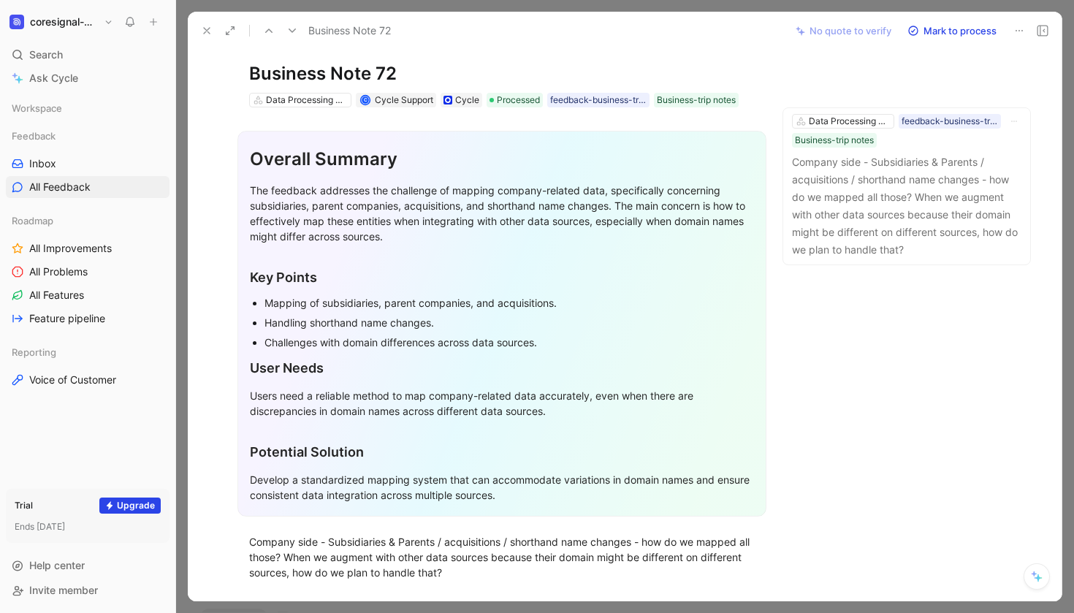
scroll to position [28, 0]
click at [939, 213] on p "Company side - Subsidiaries & Parents / acquisitions / shorthand name changes -…" at bounding box center [906, 206] width 229 height 105
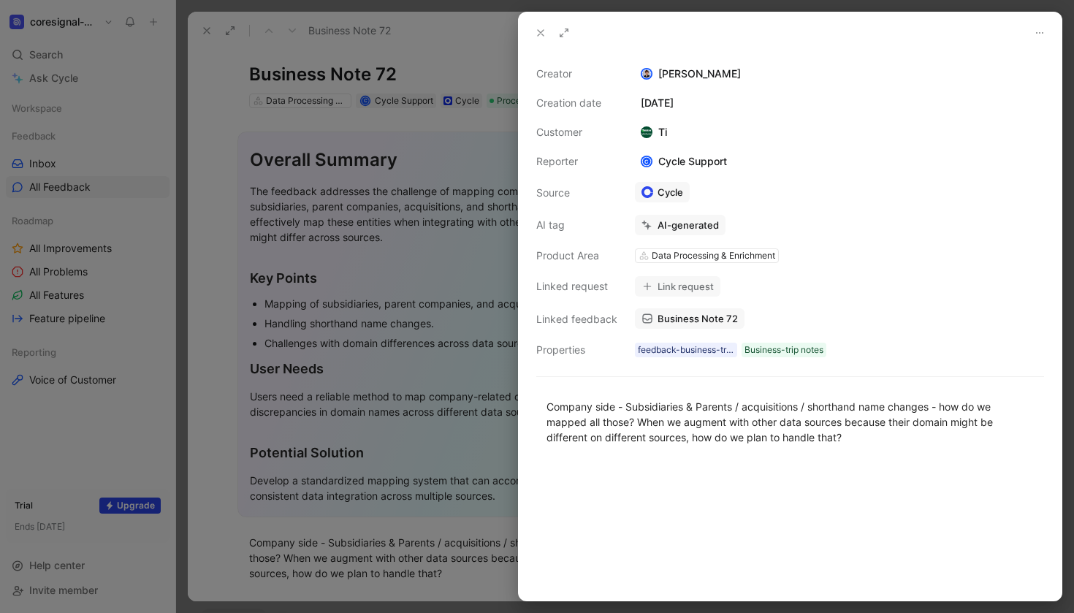
click at [540, 30] on icon at bounding box center [541, 33] width 12 height 12
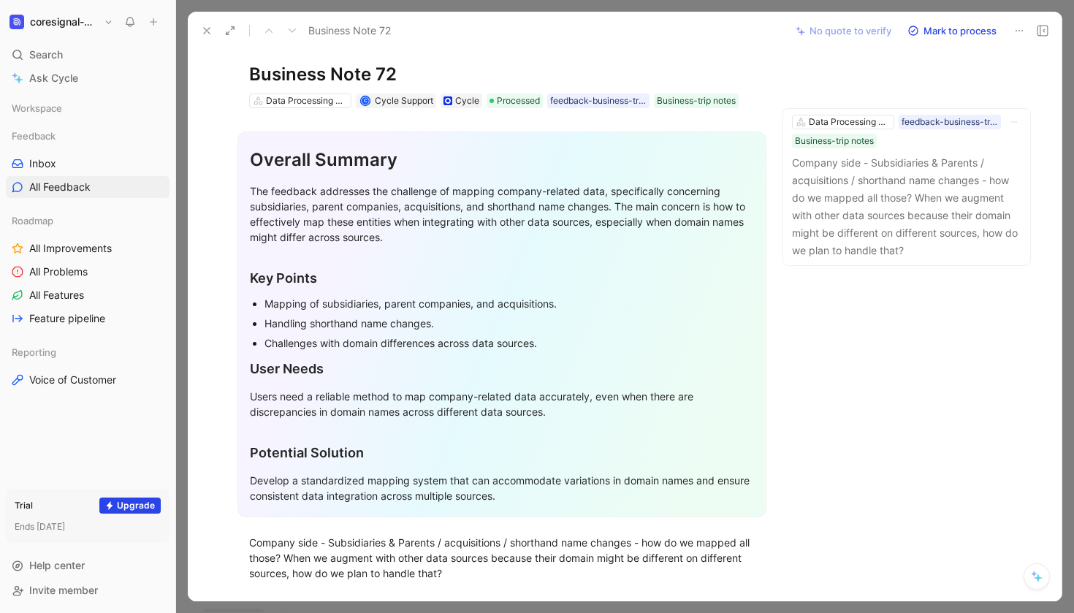
click at [204, 28] on use at bounding box center [207, 31] width 6 height 6
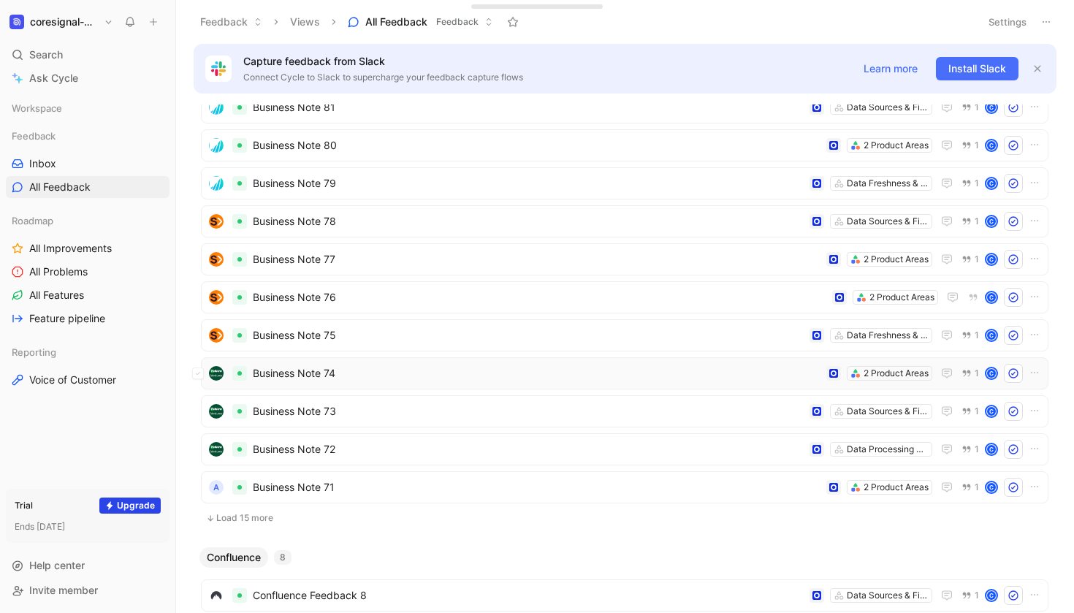
scroll to position [282, 0]
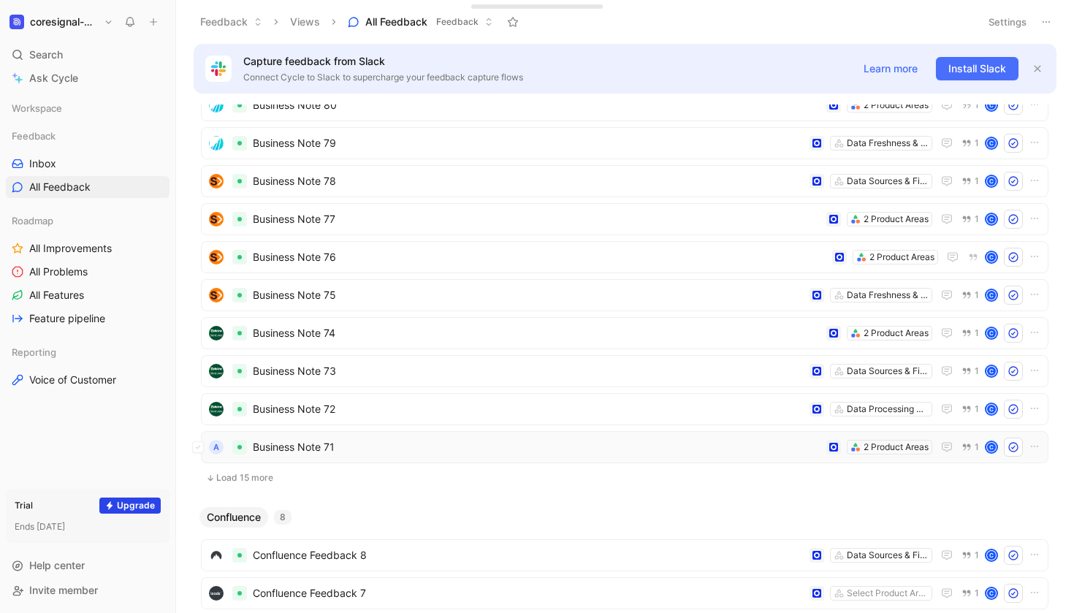
click at [377, 439] on span "Business Note 71" at bounding box center [537, 447] width 568 height 18
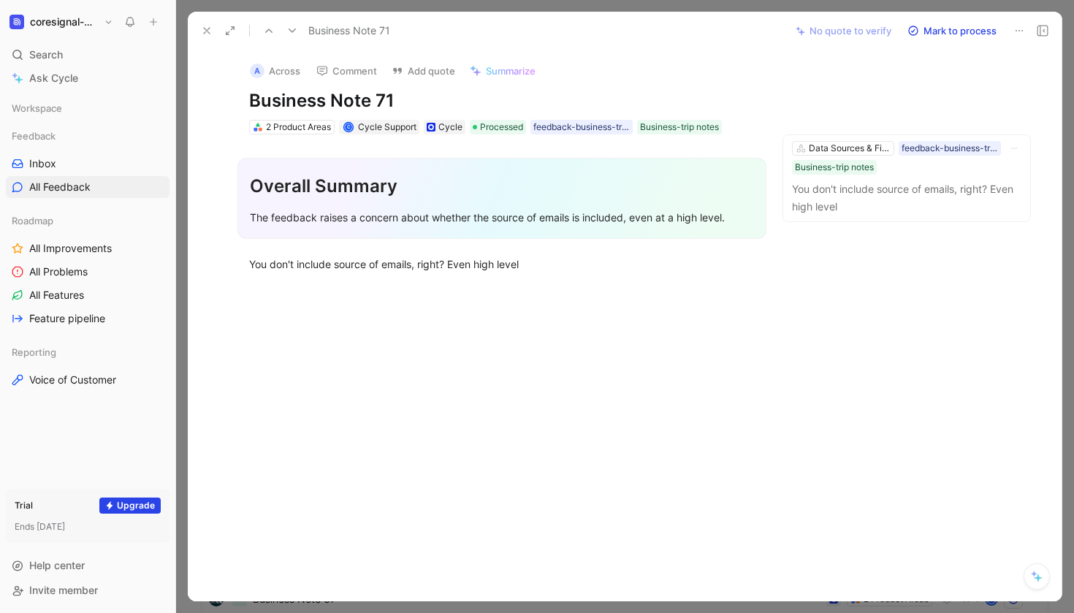
click at [210, 30] on icon at bounding box center [207, 31] width 12 height 12
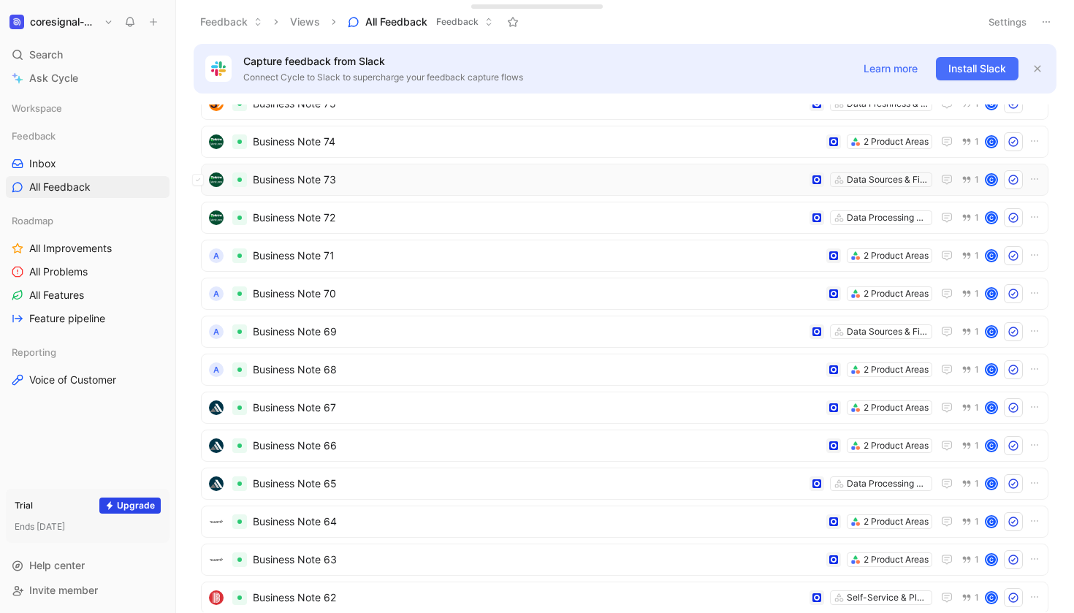
scroll to position [475, 0]
click at [366, 252] on span "Business Note 71" at bounding box center [537, 255] width 568 height 18
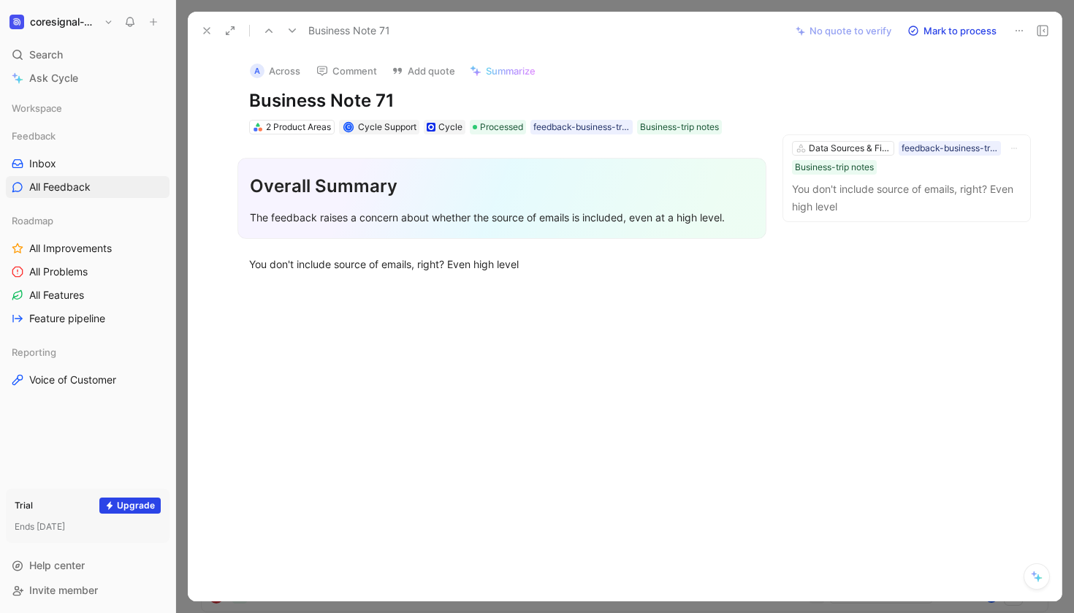
click at [210, 33] on icon at bounding box center [207, 31] width 12 height 12
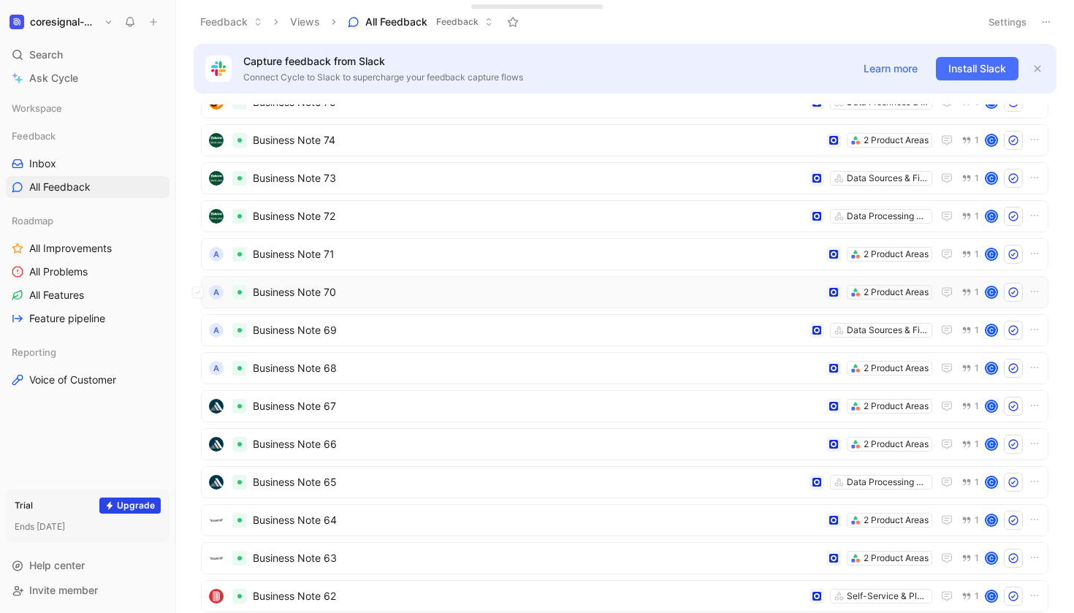
click at [358, 292] on span "Business Note 70" at bounding box center [537, 293] width 568 height 18
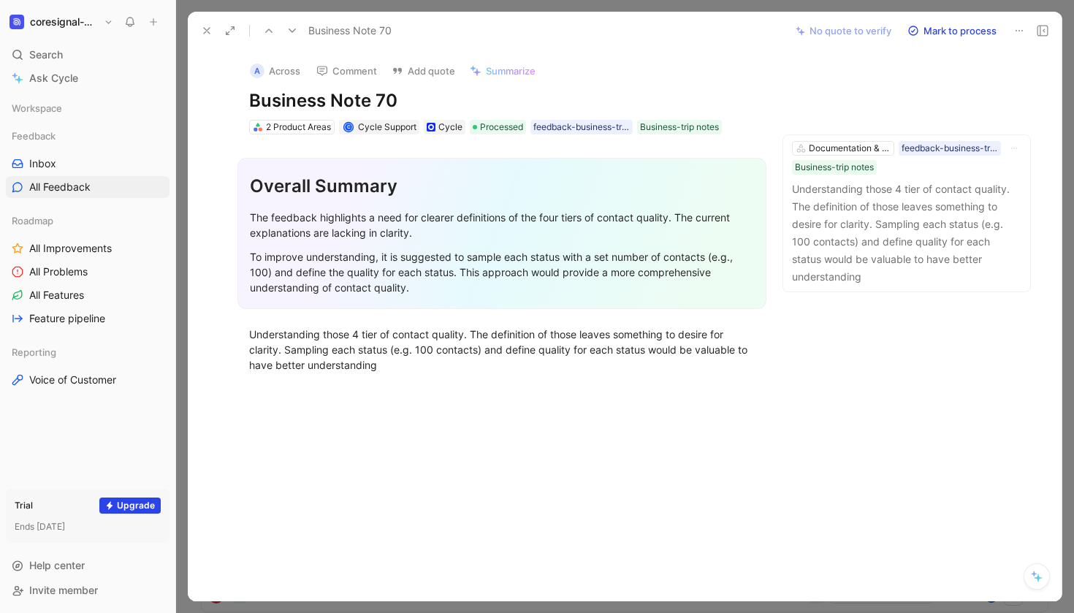
click at [205, 35] on icon at bounding box center [207, 31] width 12 height 12
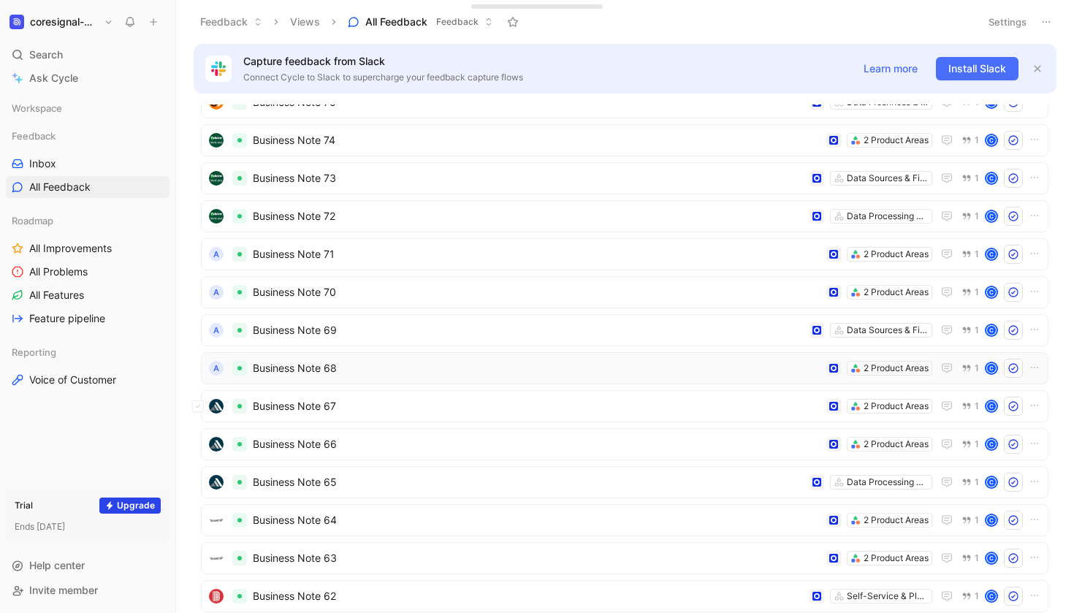
click at [371, 367] on span "Business Note 68" at bounding box center [537, 369] width 568 height 18
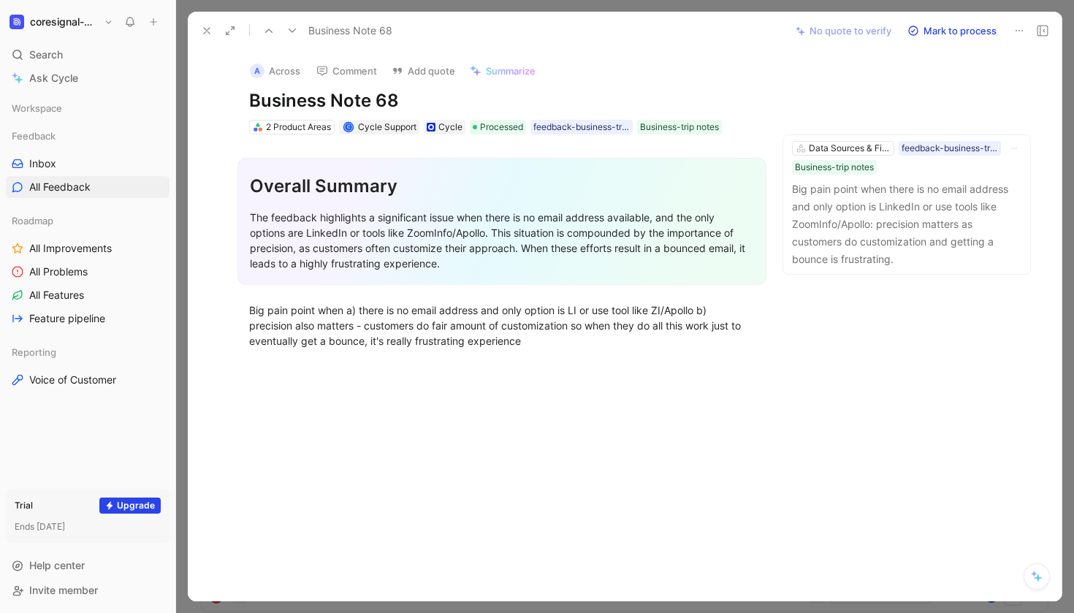
click at [209, 29] on use at bounding box center [207, 31] width 6 height 6
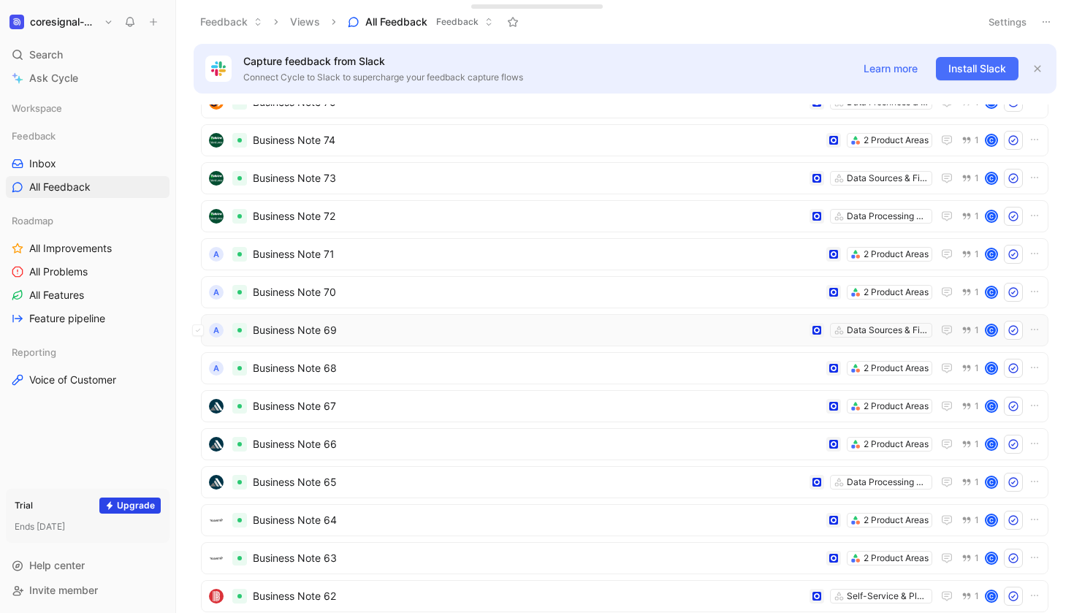
click at [370, 328] on span "Business Note 69" at bounding box center [528, 331] width 551 height 18
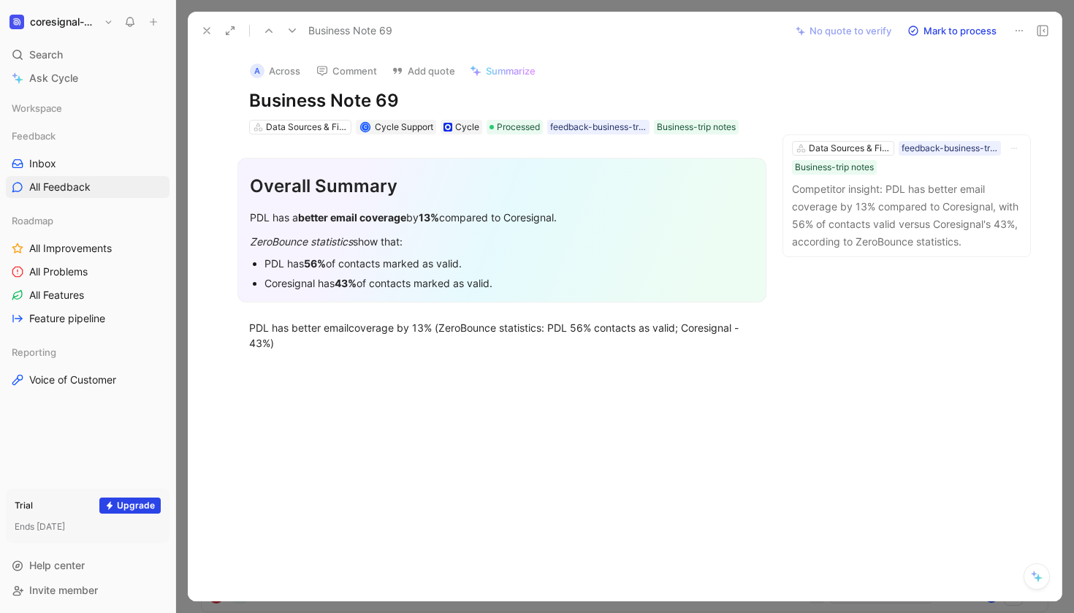
click at [203, 25] on icon at bounding box center [207, 31] width 12 height 12
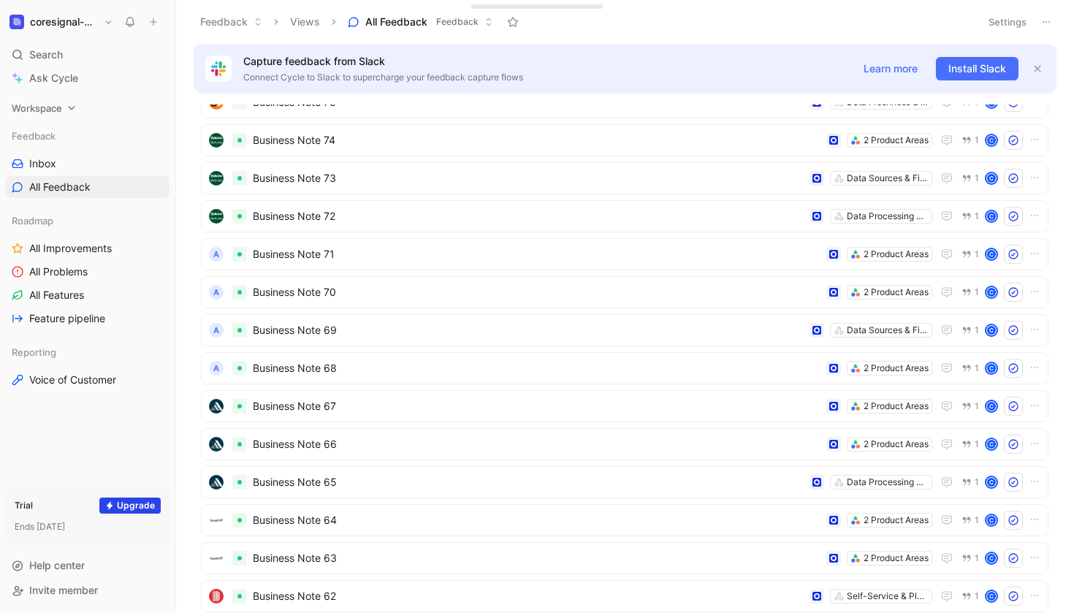
click at [70, 111] on icon at bounding box center [72, 108] width 10 height 10
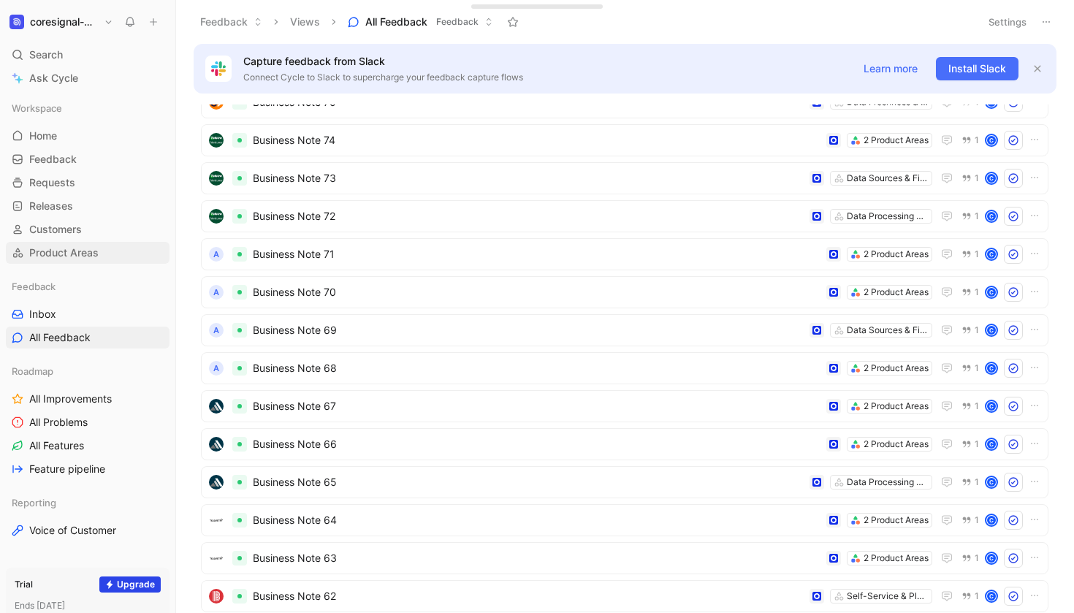
click at [92, 250] on span "Product Areas" at bounding box center [63, 253] width 69 height 15
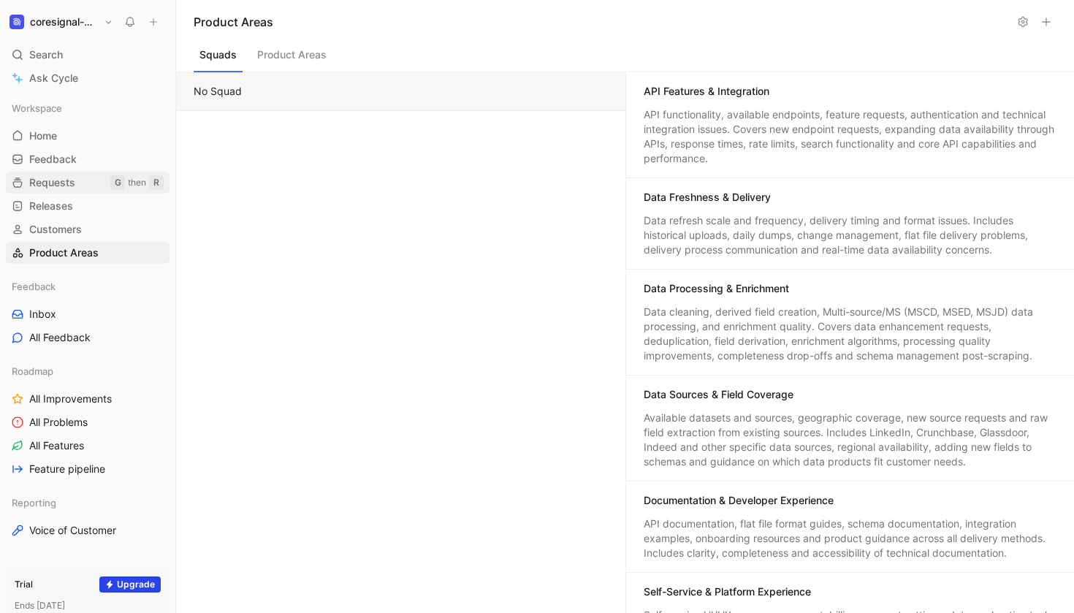
click at [61, 175] on link "Requests G then R" at bounding box center [88, 183] width 164 height 22
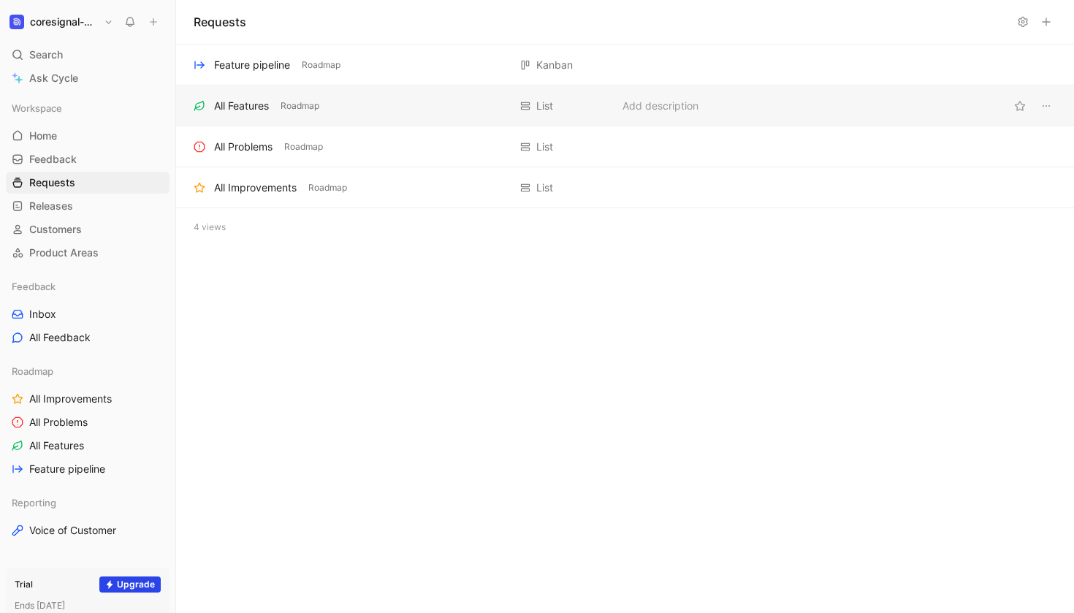
click at [347, 100] on div "All Features Roadmap" at bounding box center [351, 106] width 315 height 18
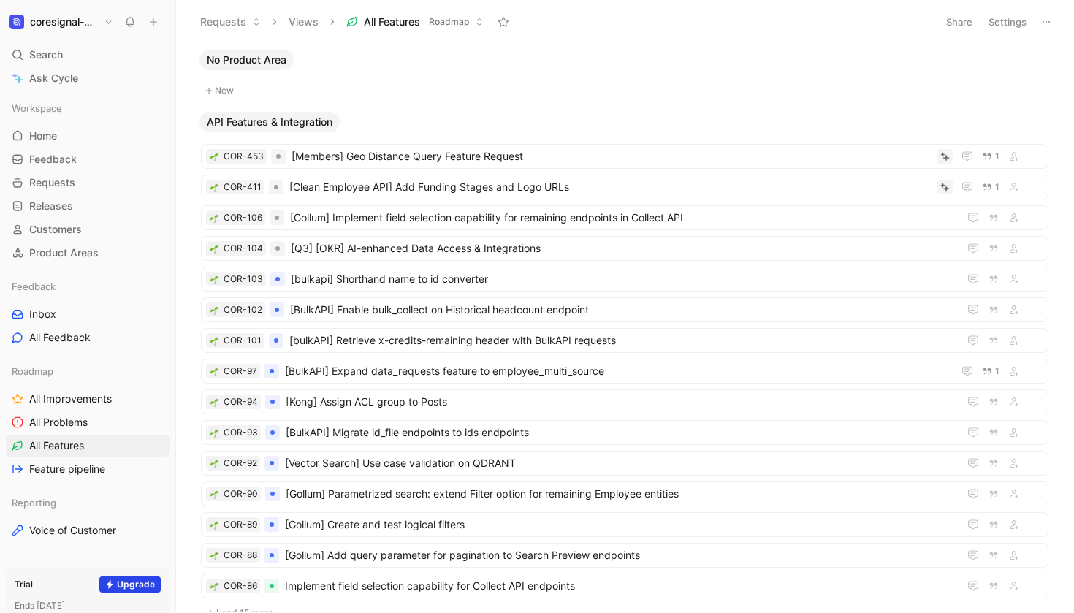
click at [363, 89] on button "New" at bounding box center [625, 91] width 851 height 18
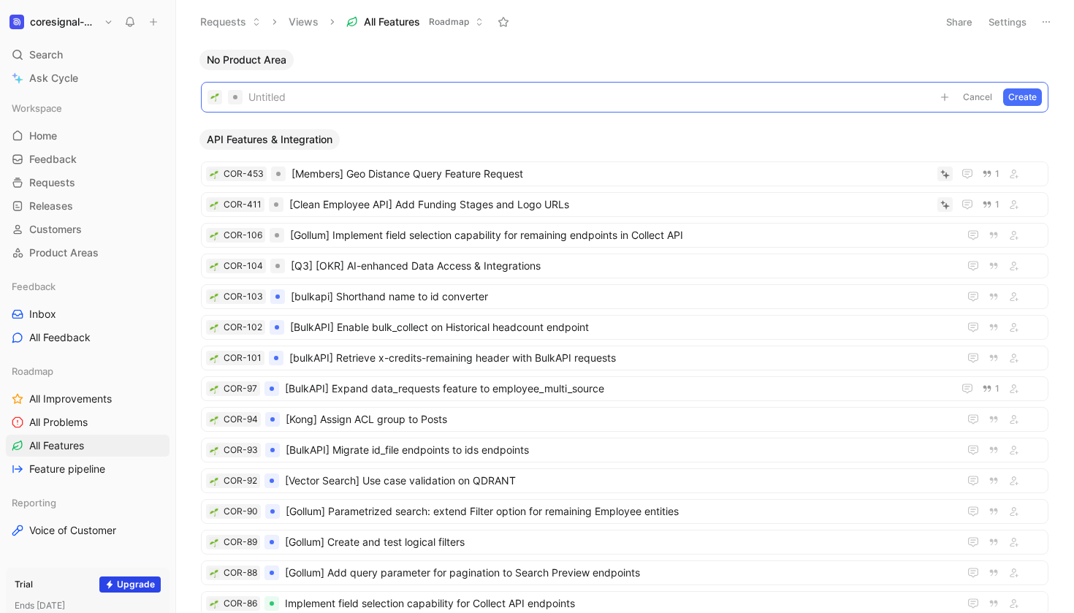
click at [453, 56] on div "No Product Area" at bounding box center [625, 60] width 862 height 20
click at [984, 101] on button "Cancel" at bounding box center [977, 97] width 39 height 18
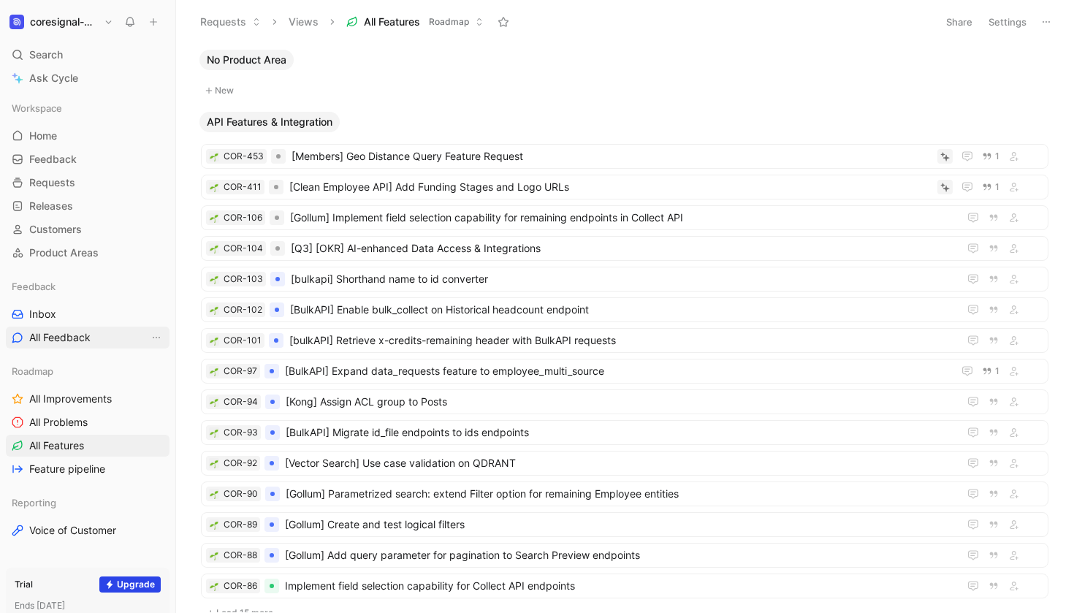
click at [58, 348] on link "All Feedback" at bounding box center [88, 338] width 164 height 22
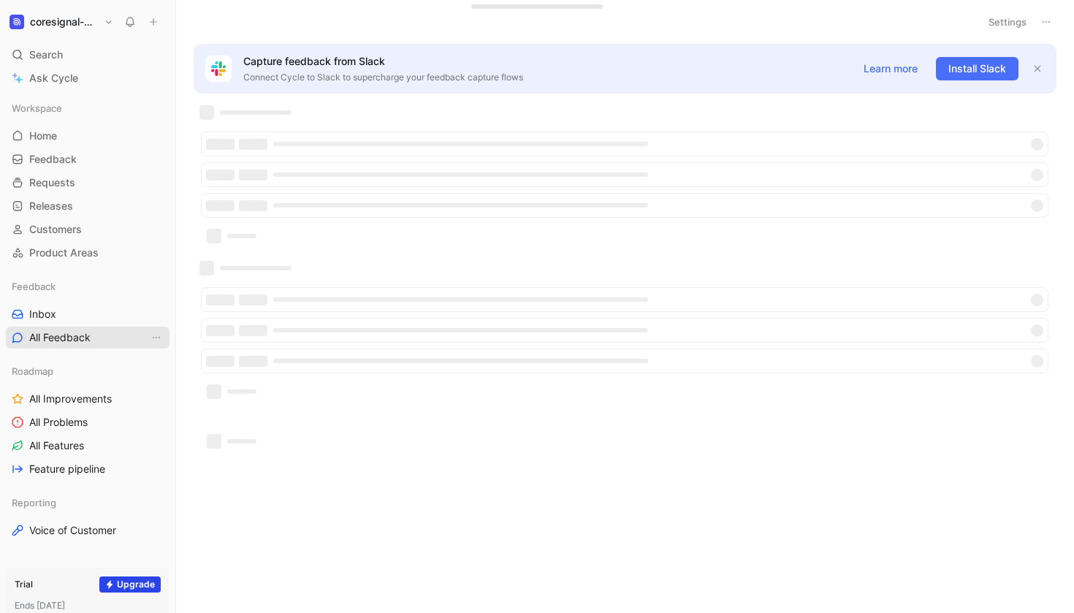
click at [60, 334] on span "All Feedback" at bounding box center [59, 337] width 61 height 15
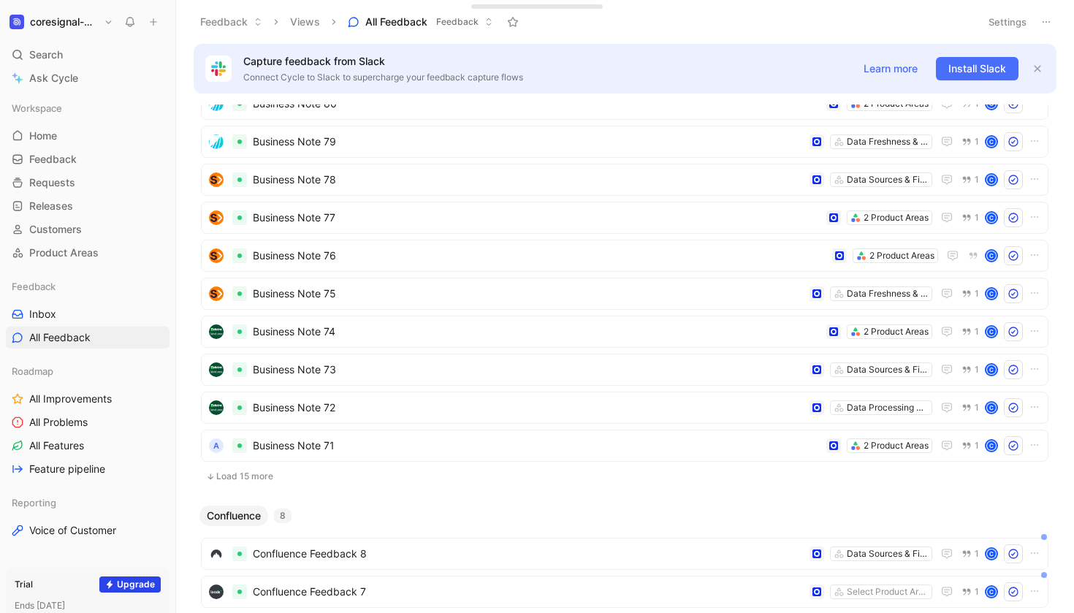
scroll to position [289, 0]
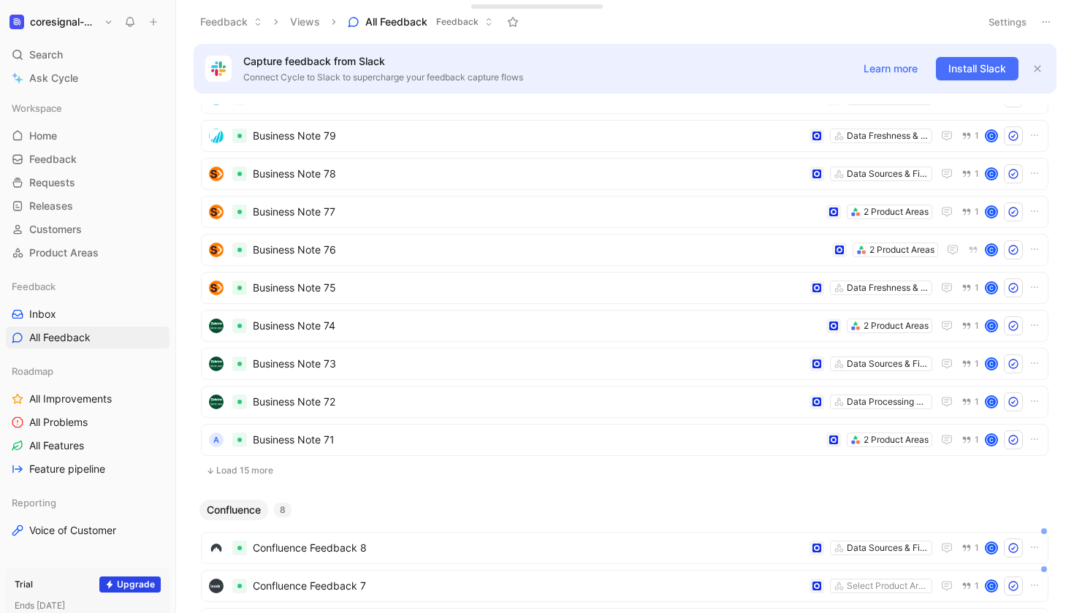
click at [225, 473] on button "Load 15 more" at bounding box center [625, 471] width 848 height 18
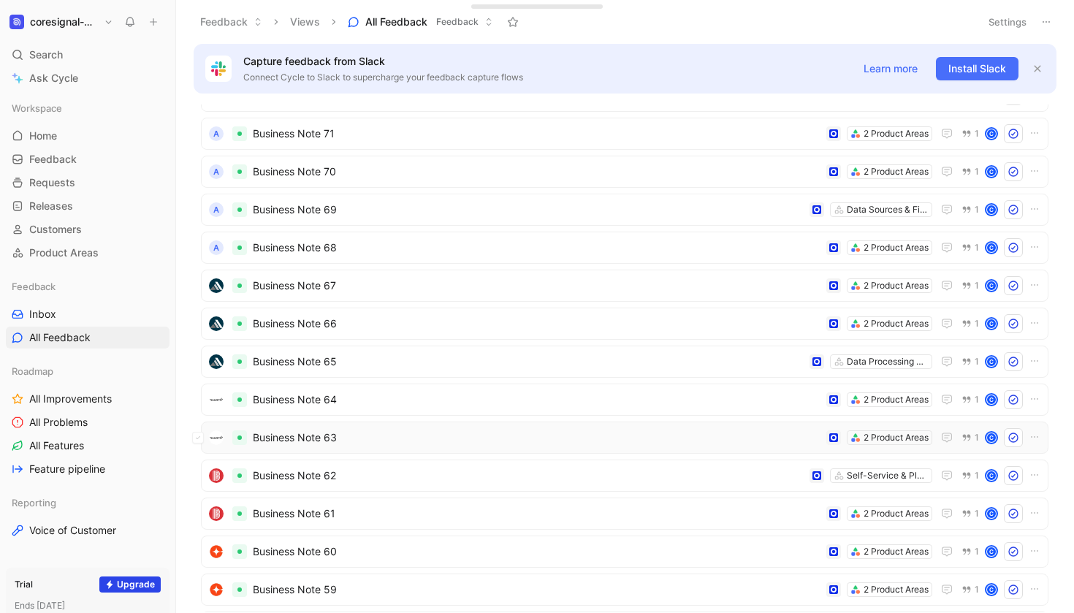
scroll to position [593, 0]
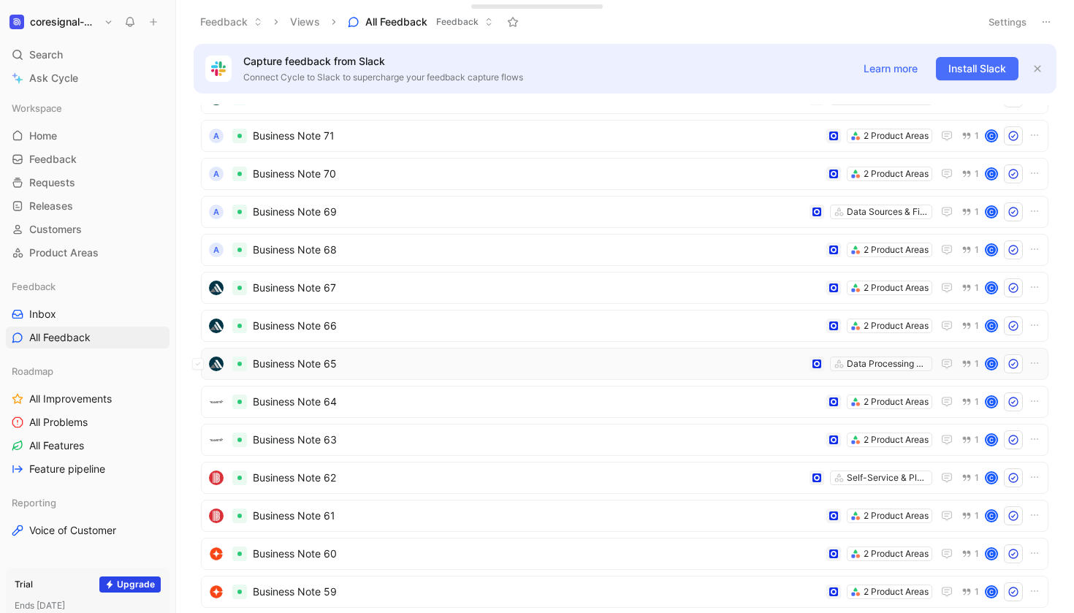
click at [463, 367] on span "Business Note 65" at bounding box center [528, 364] width 551 height 18
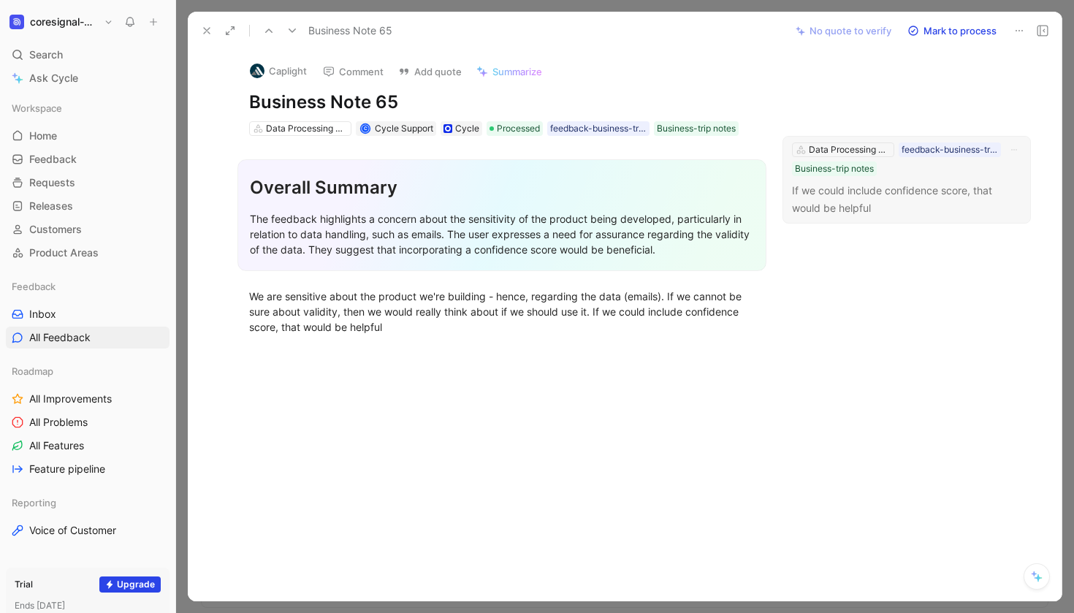
click at [916, 194] on p "If we could include confidence score, that would be helpful" at bounding box center [906, 199] width 229 height 35
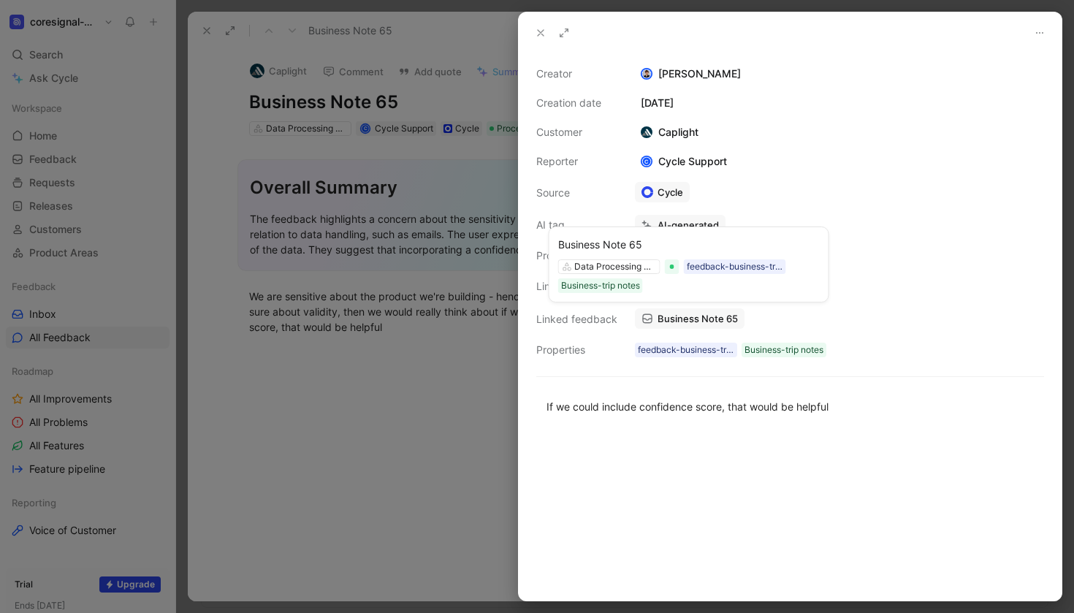
click at [692, 322] on span "Business Note 65" at bounding box center [698, 318] width 80 height 13
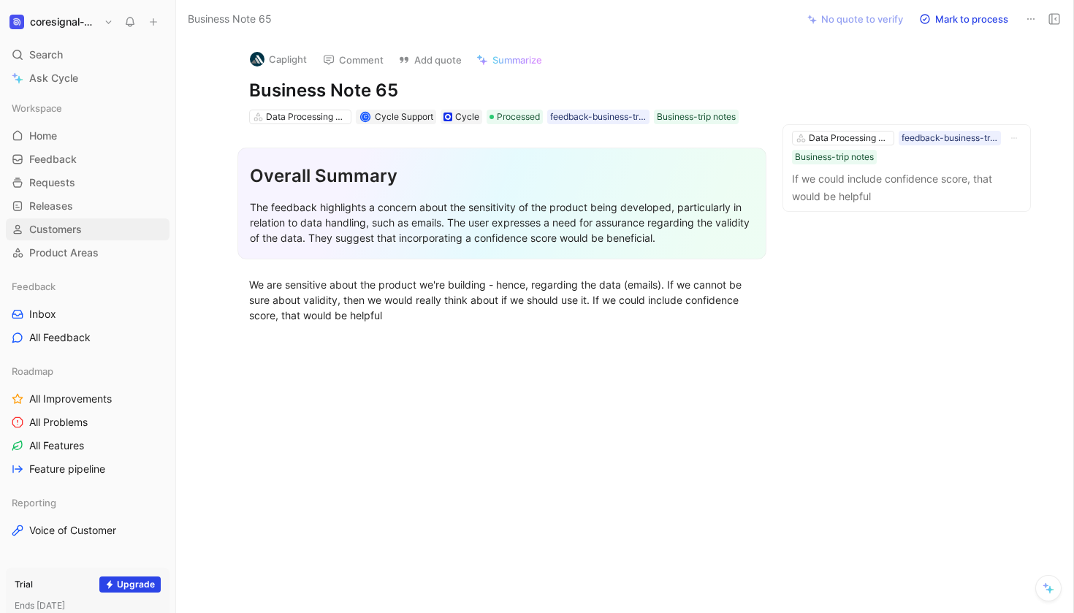
click at [52, 234] on span "Customers" at bounding box center [55, 229] width 53 height 15
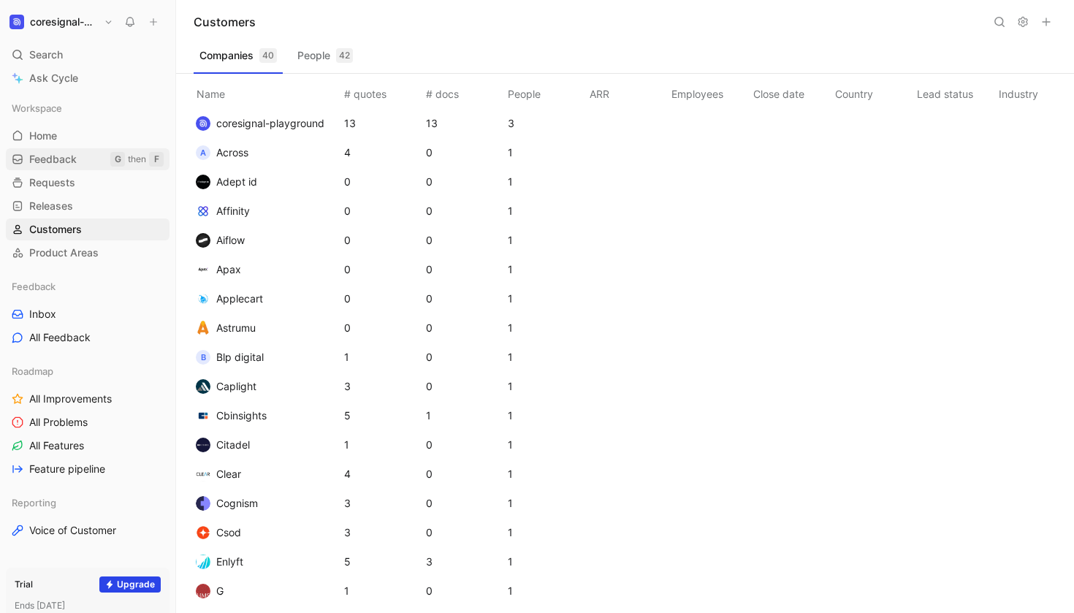
click at [70, 167] on link "Feedback G then F" at bounding box center [88, 159] width 164 height 22
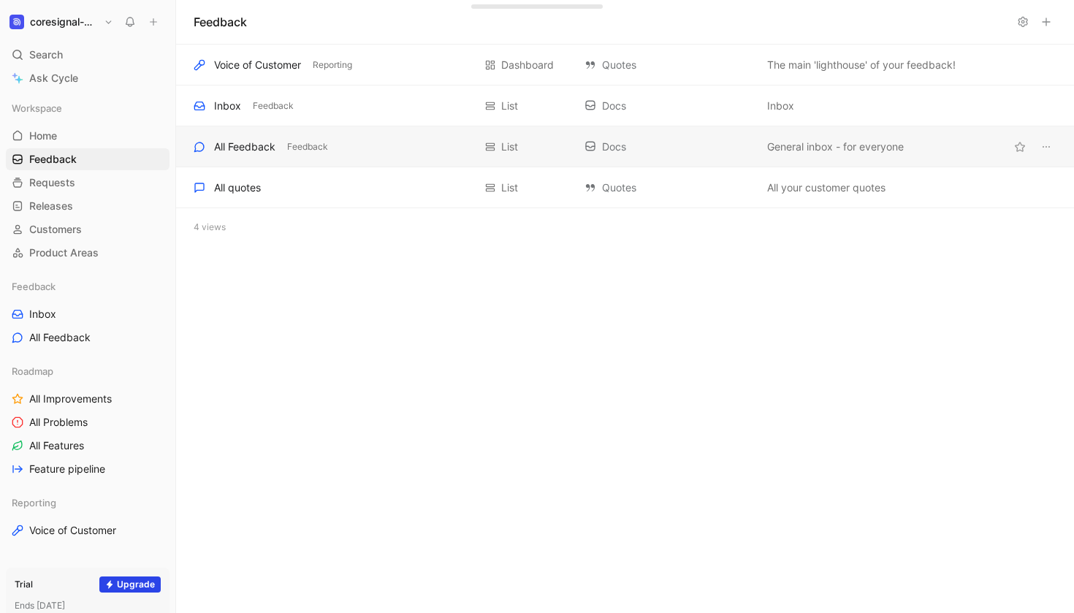
click at [360, 145] on div "All Feedback Feedback" at bounding box center [334, 147] width 280 height 18
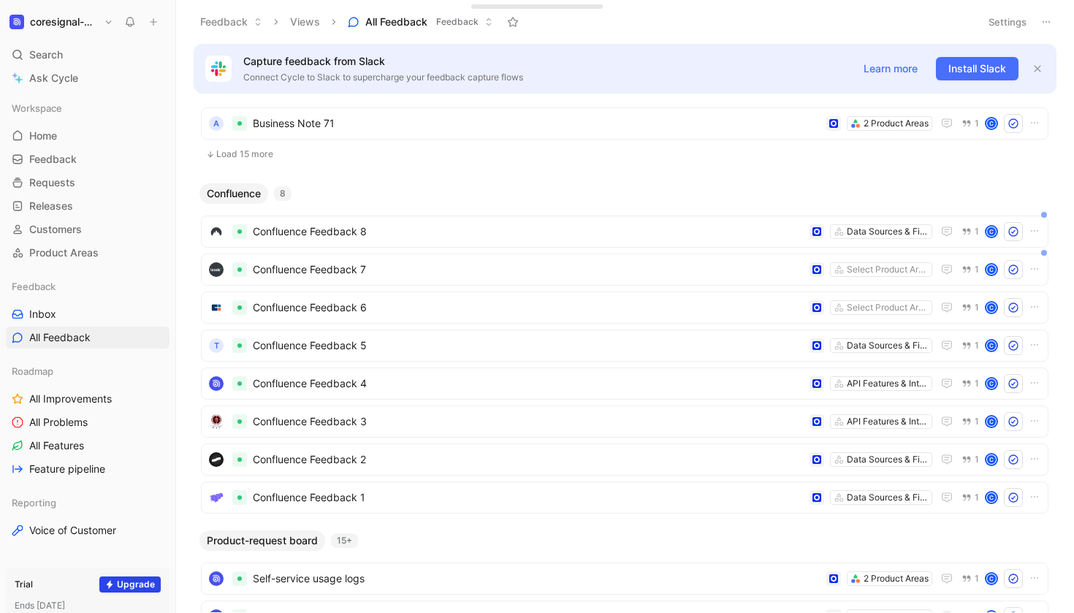
scroll to position [587, 0]
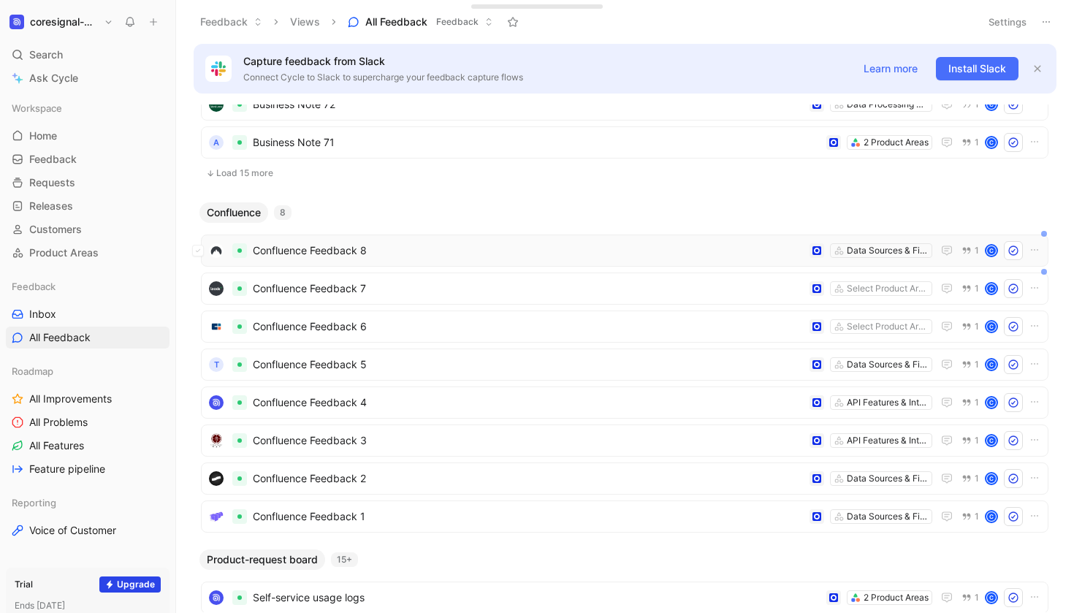
click at [433, 254] on span "Confluence Feedback 8" at bounding box center [528, 251] width 551 height 18
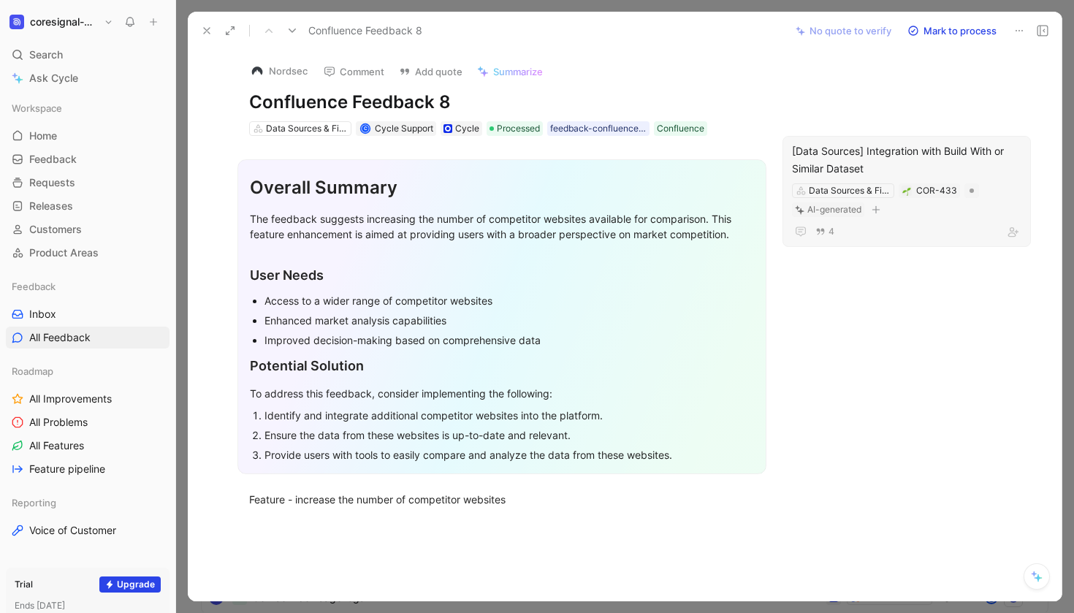
click at [887, 151] on div "[Data Sources] Integration with Build With or Similar Dataset" at bounding box center [906, 160] width 229 height 35
click at [202, 34] on icon at bounding box center [207, 31] width 12 height 12
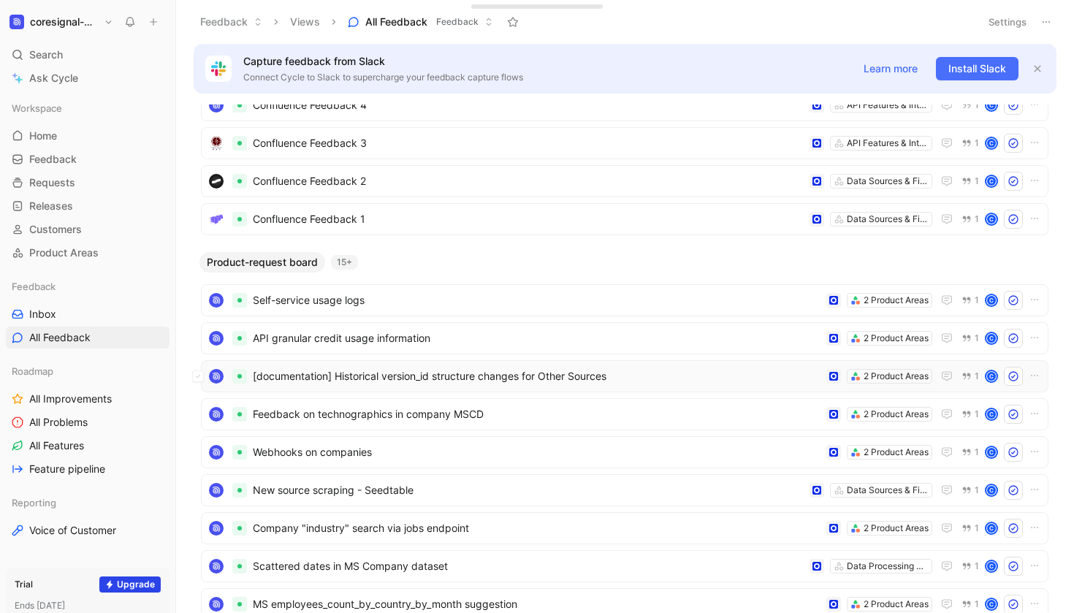
scroll to position [633, 0]
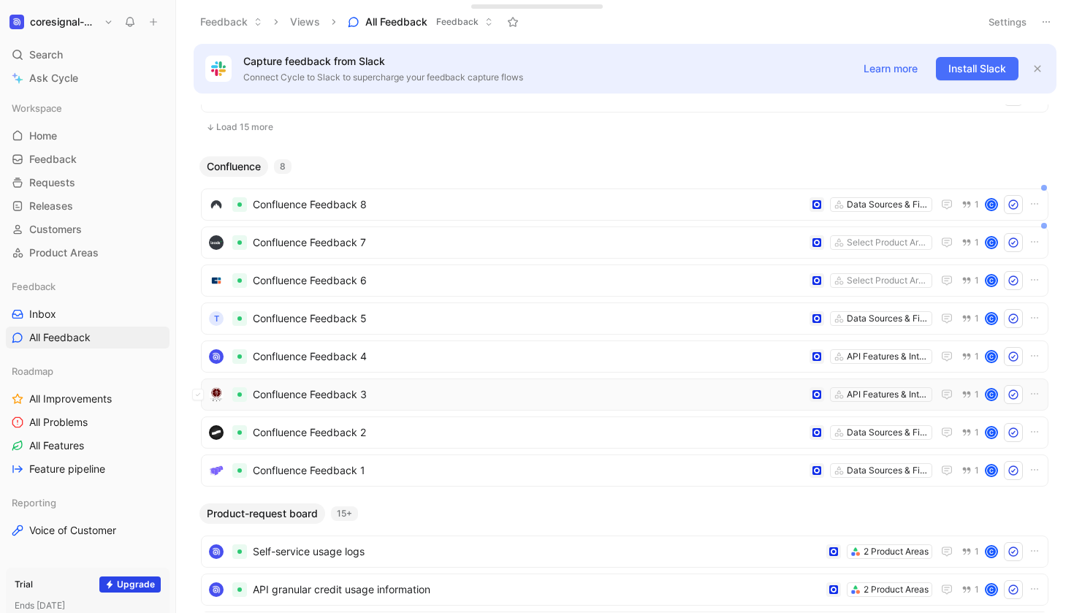
click at [417, 405] on div "Confluence Feedback 3 API Features & Integration 1 C" at bounding box center [625, 395] width 848 height 32
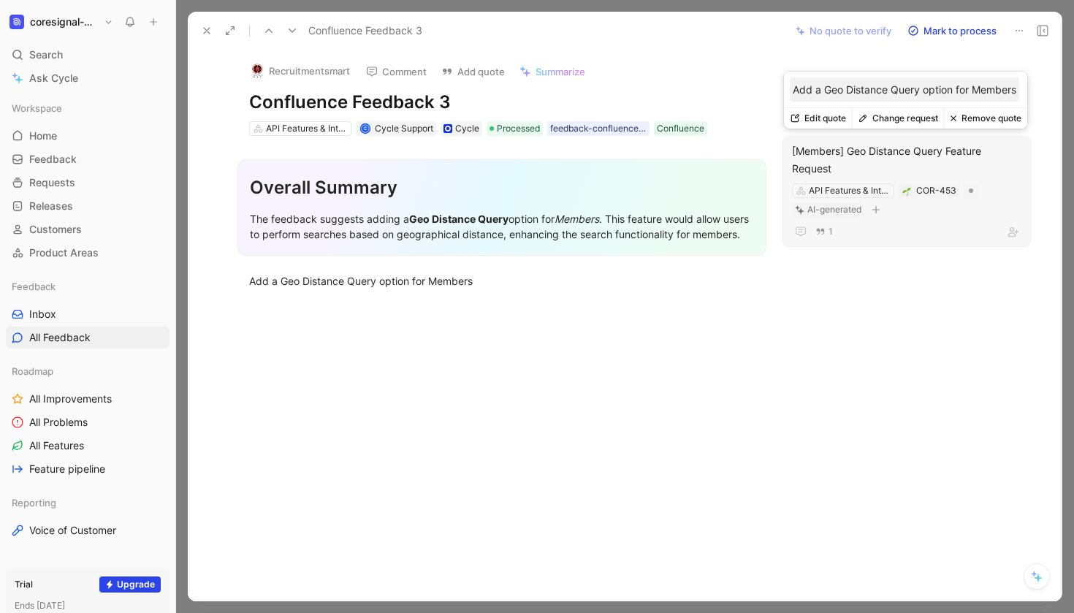
click at [878, 162] on div "[Members] Geo Distance Query Feature Request" at bounding box center [906, 160] width 229 height 35
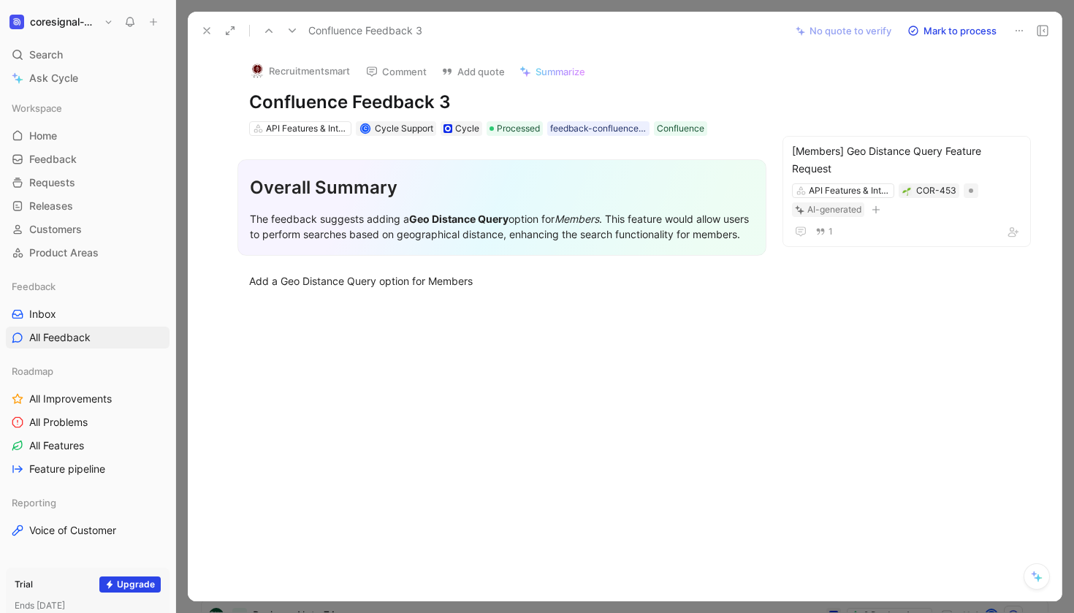
click at [205, 32] on use at bounding box center [207, 31] width 6 height 6
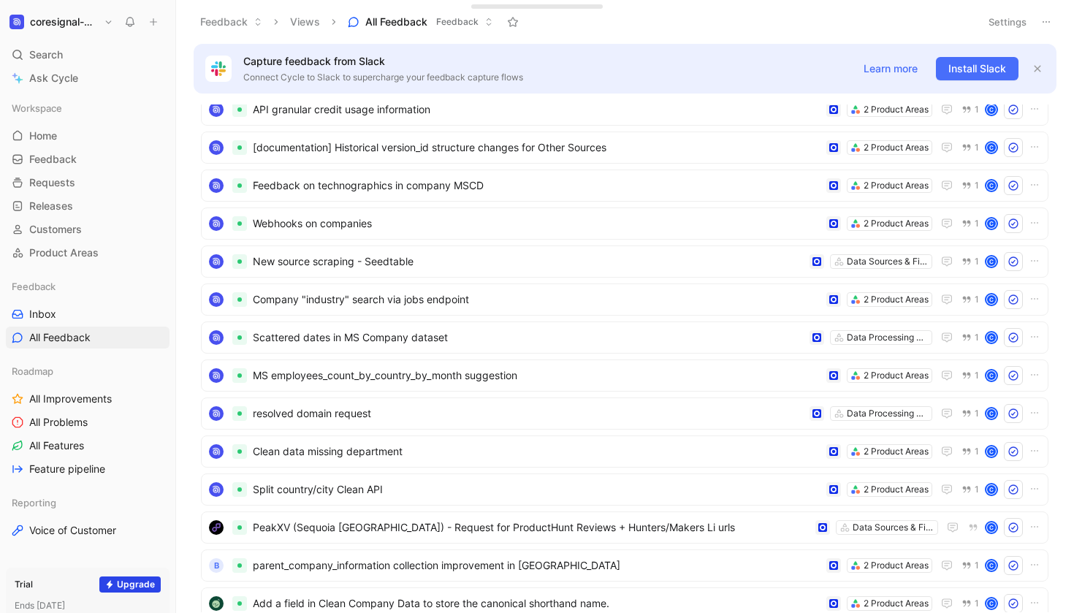
scroll to position [1114, 0]
click at [462, 307] on div "Company "industry" search via jobs endpoint 2 Product Areas 1 C" at bounding box center [625, 298] width 838 height 19
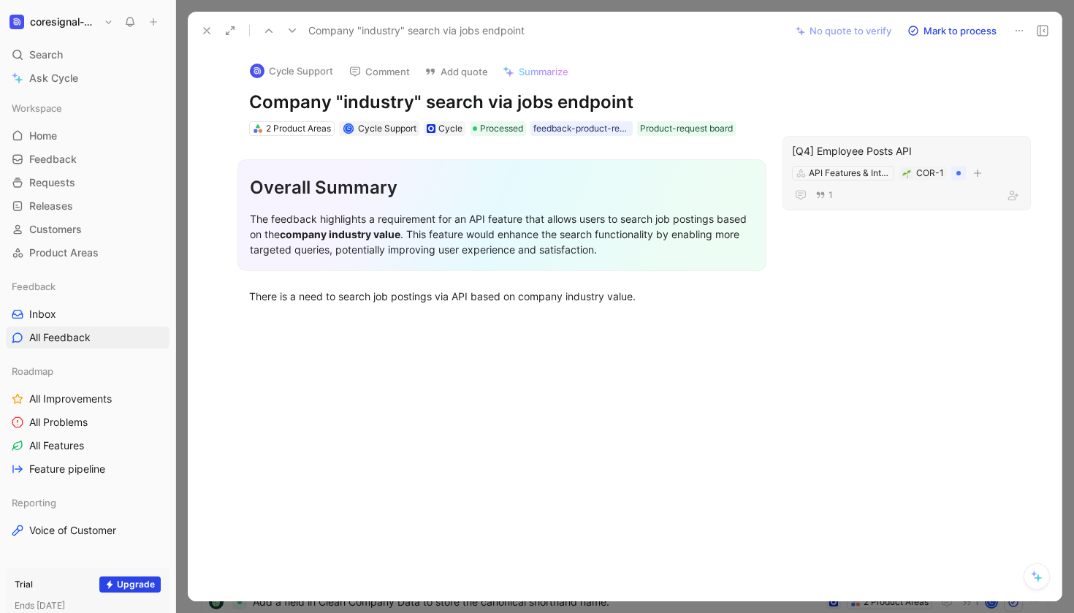
click at [889, 148] on div "[Q4] Employee Posts API" at bounding box center [906, 152] width 229 height 18
click at [209, 34] on icon at bounding box center [207, 31] width 12 height 12
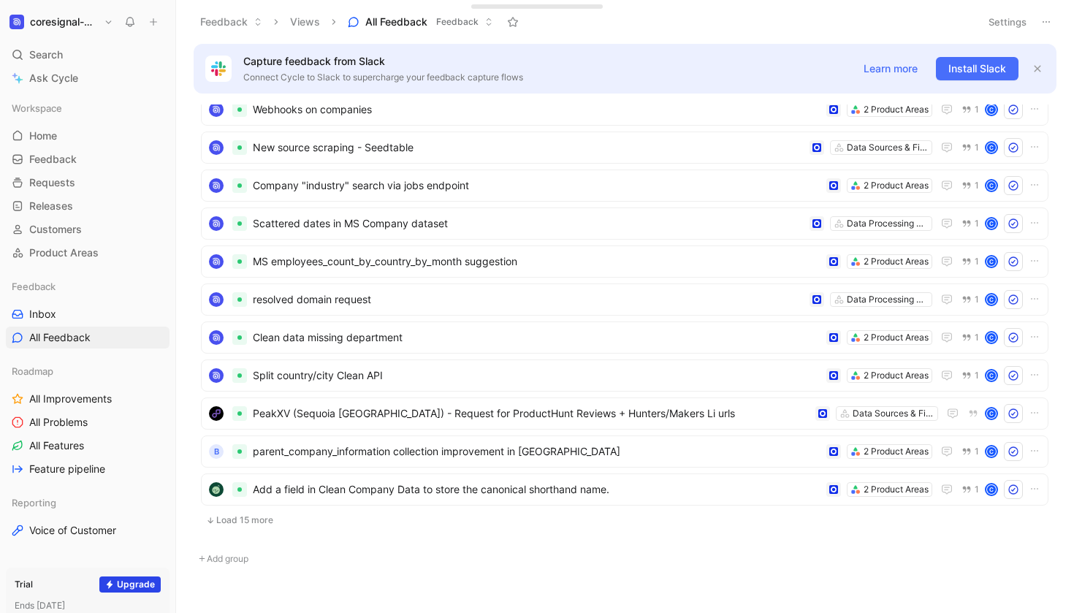
scroll to position [1256, 0]
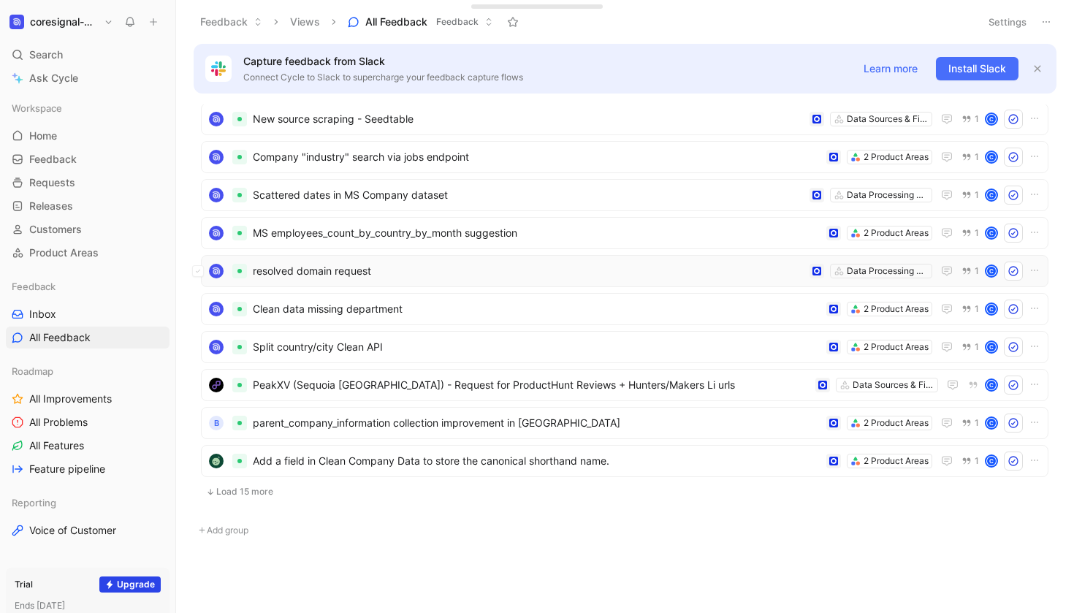
click at [419, 273] on span "resolved domain request" at bounding box center [528, 271] width 551 height 18
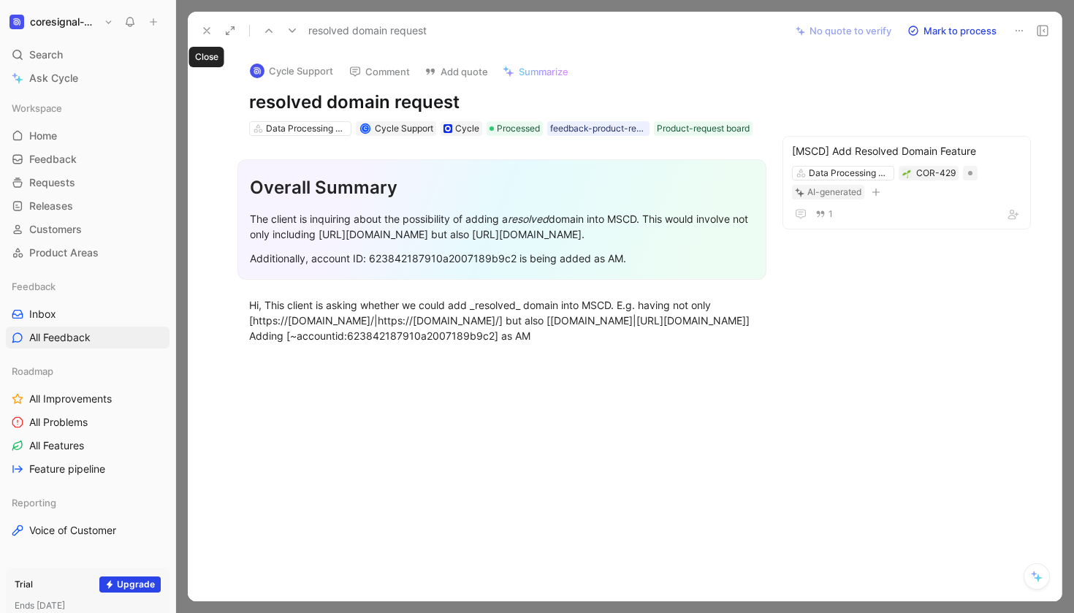
click at [210, 34] on use at bounding box center [207, 31] width 6 height 6
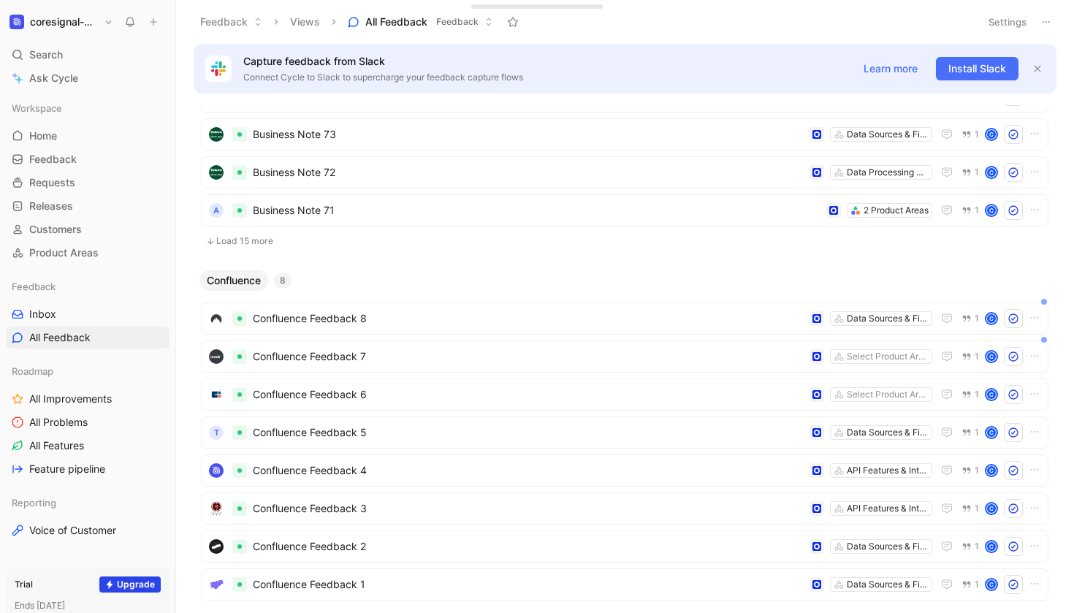
scroll to position [520, 0]
click at [396, 320] on span "Confluence Feedback 8" at bounding box center [528, 317] width 551 height 18
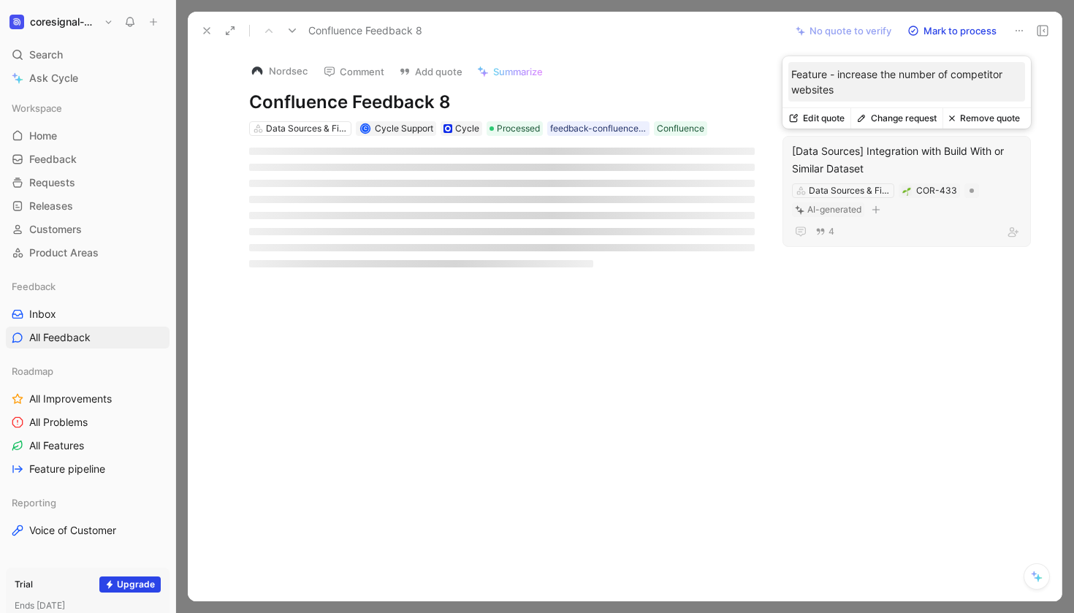
click at [908, 155] on div "[Data Sources] Integration with Build With or Similar Dataset" at bounding box center [906, 160] width 229 height 35
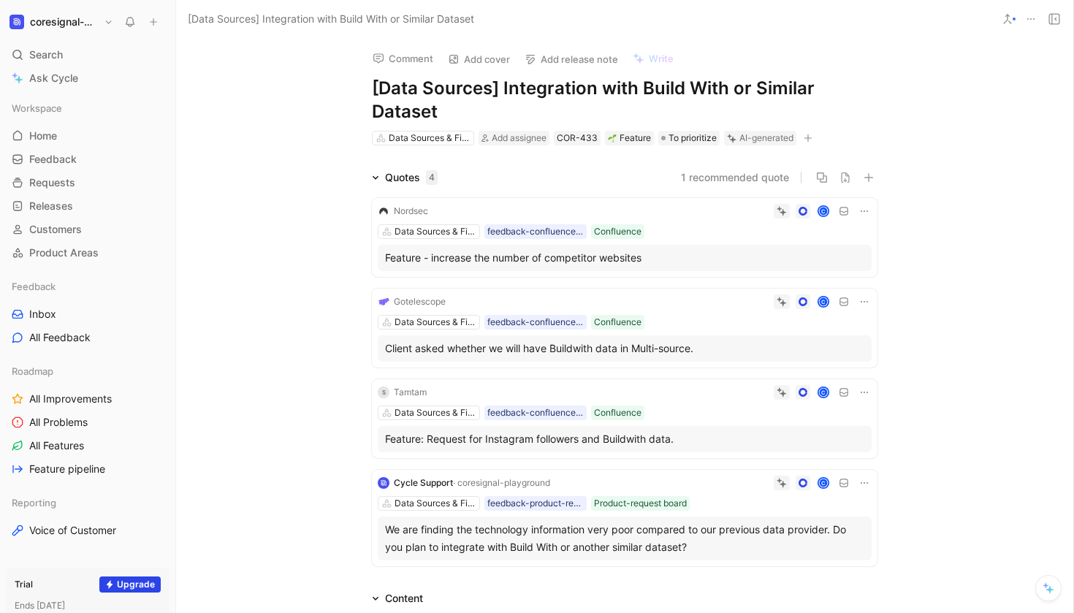
click at [577, 168] on div "Comment Add cover Add release note Write [Data Sources] Integration with Build …" at bounding box center [624, 325] width 897 height 575
click at [593, 177] on div "1 recommended quote" at bounding box center [663, 178] width 428 height 18
click at [686, 142] on span "To prioritize" at bounding box center [693, 138] width 48 height 15
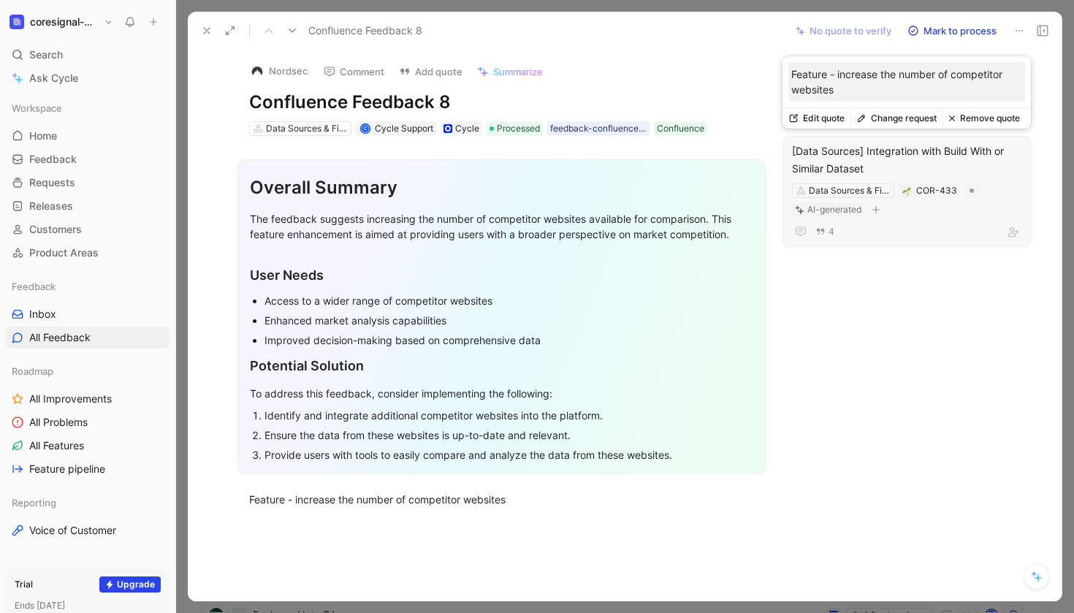
click at [824, 118] on button "Edit quote" at bounding box center [817, 118] width 68 height 20
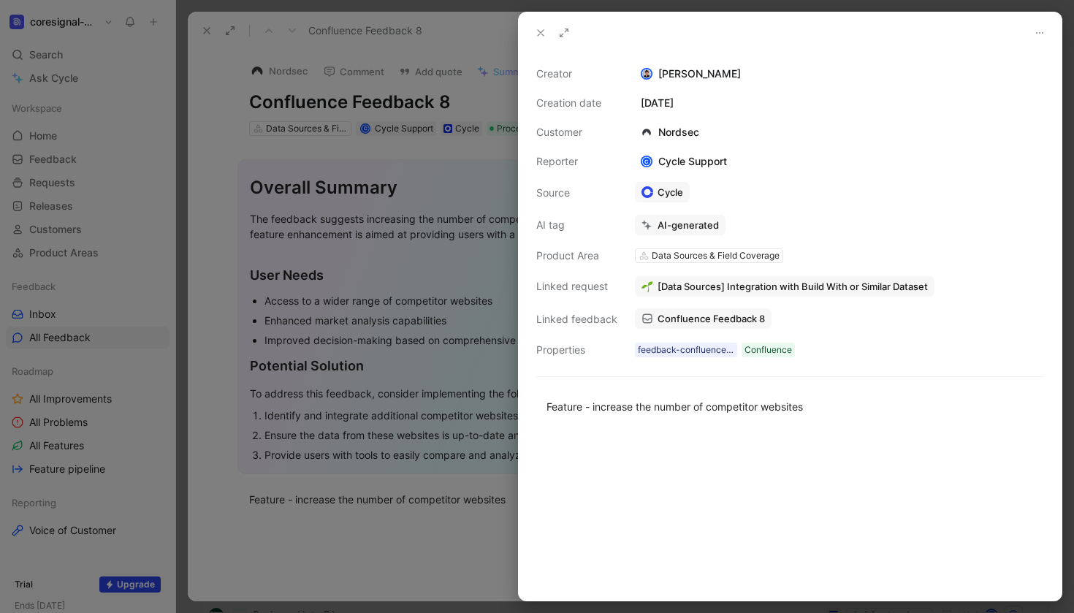
click at [538, 34] on icon at bounding box center [541, 33] width 12 height 12
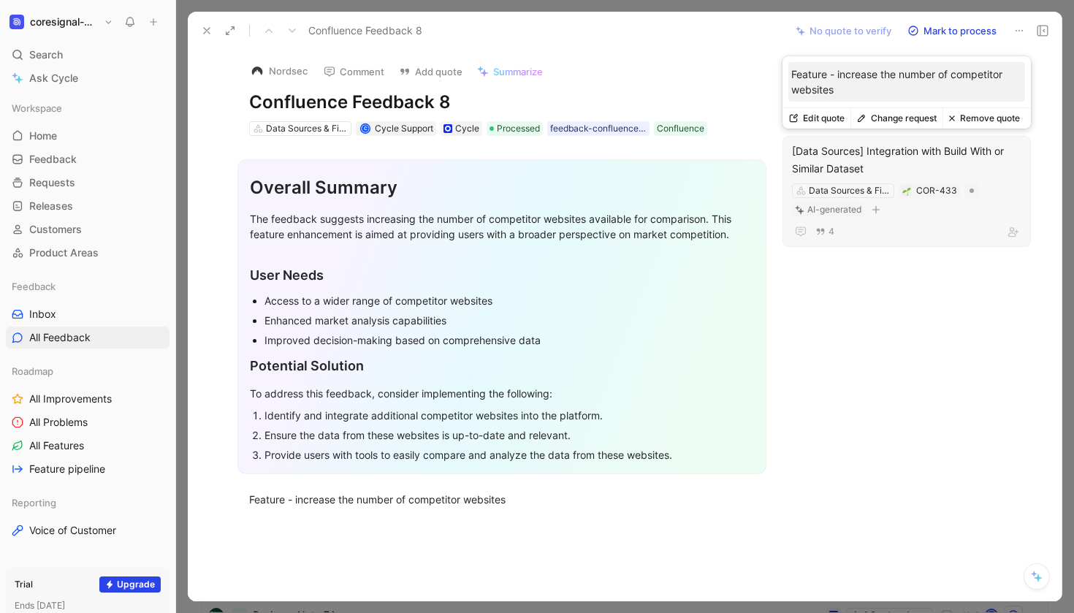
click at [919, 164] on div "[Data Sources] Integration with Build With or Similar Dataset" at bounding box center [906, 160] width 229 height 35
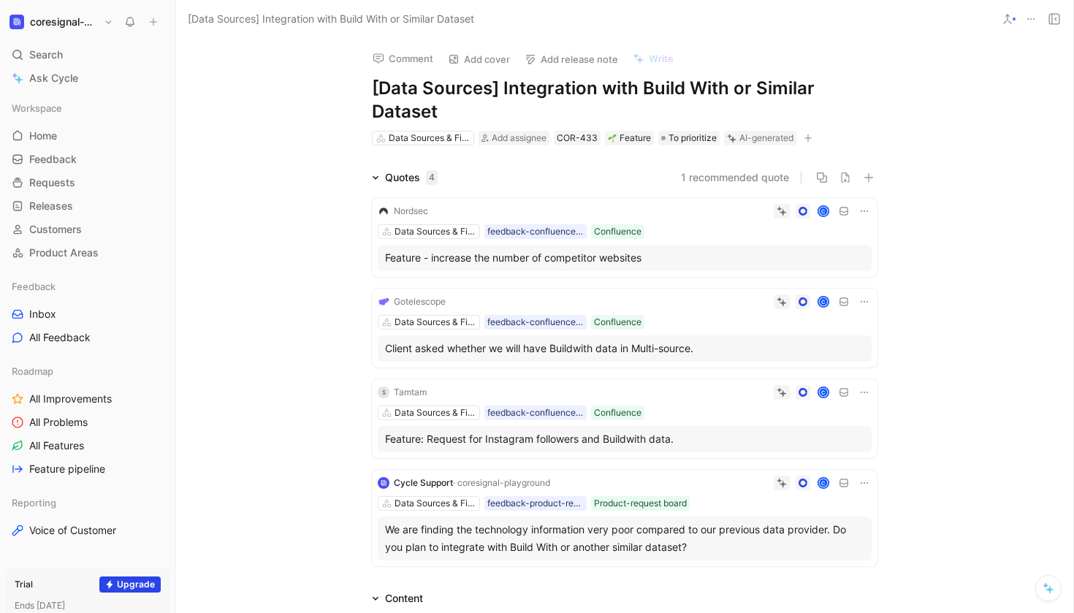
click at [730, 178] on button "1 recommended quote" at bounding box center [735, 178] width 108 height 18
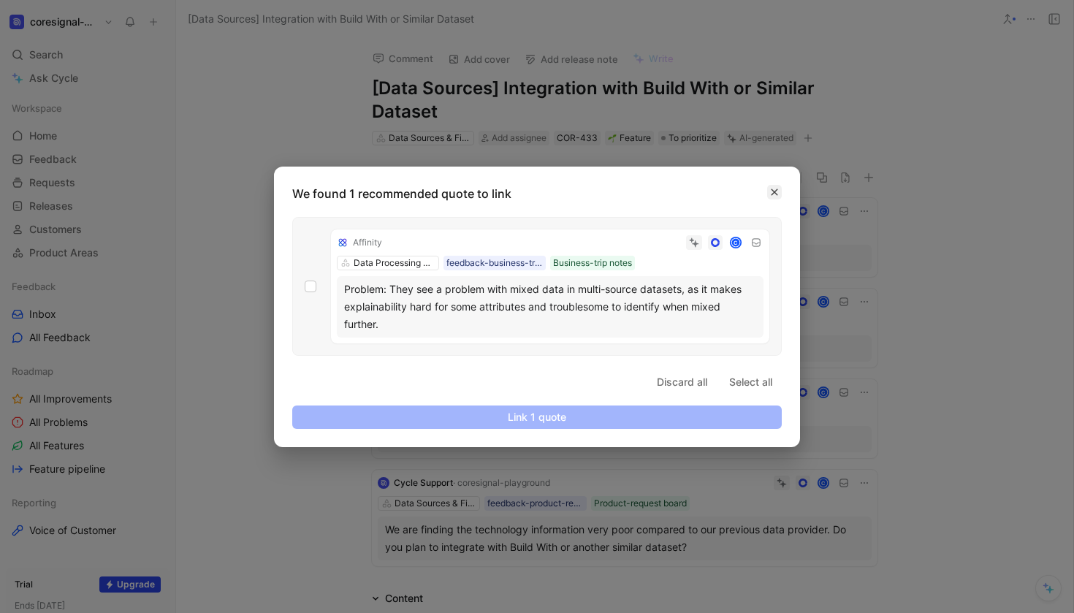
click at [781, 188] on button "button" at bounding box center [774, 192] width 15 height 15
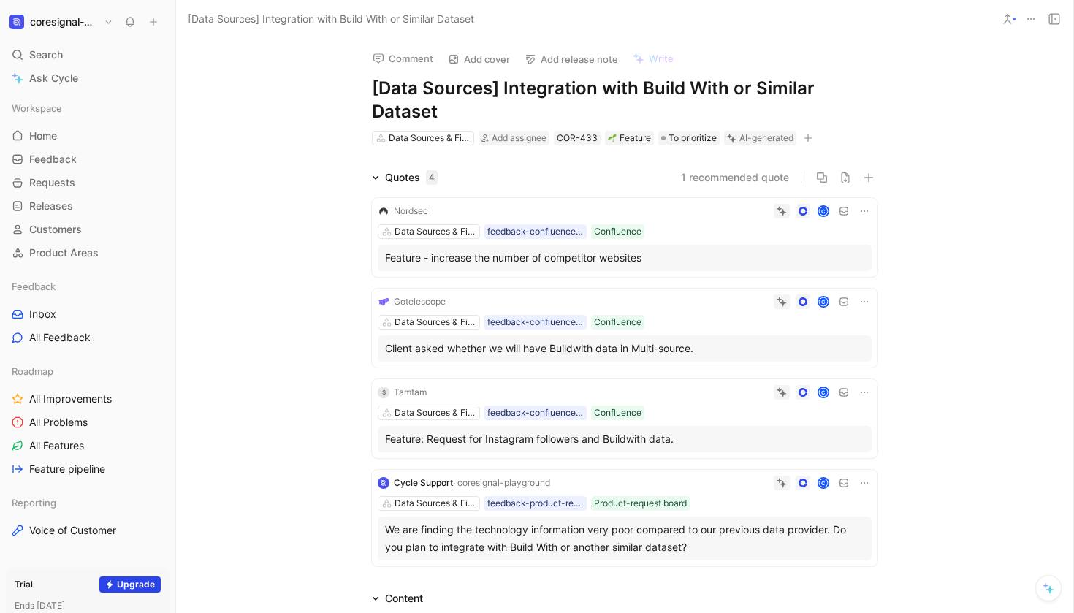
click at [858, 210] on button at bounding box center [864, 211] width 15 height 15
click at [973, 259] on div "Quotes 4 1 recommended quote Nordsec C Data Sources & Field Coverage feedback-c…" at bounding box center [624, 370] width 897 height 403
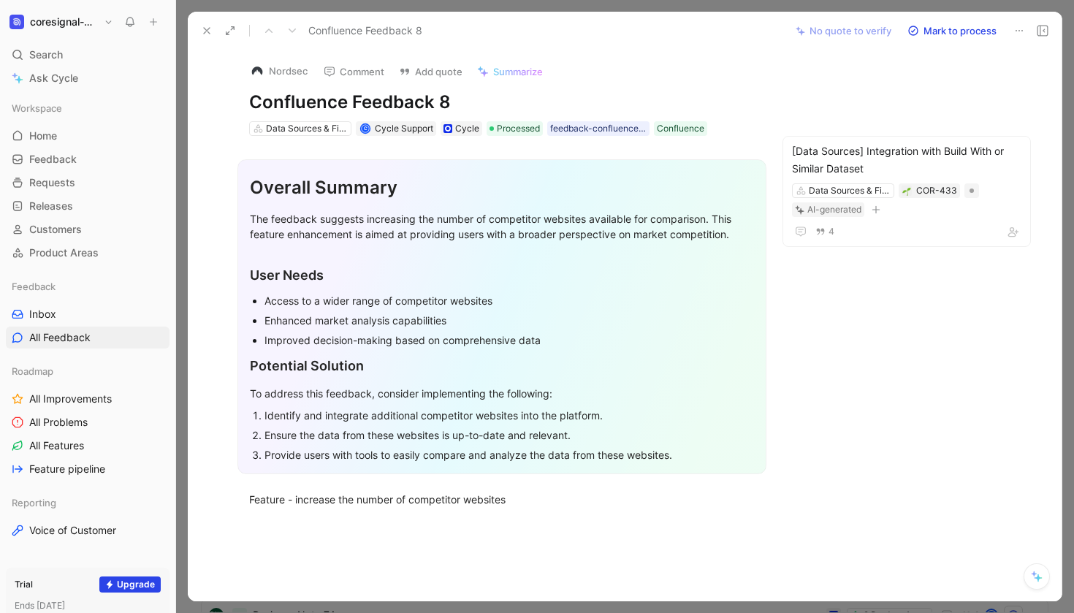
click at [201, 36] on icon at bounding box center [207, 31] width 12 height 12
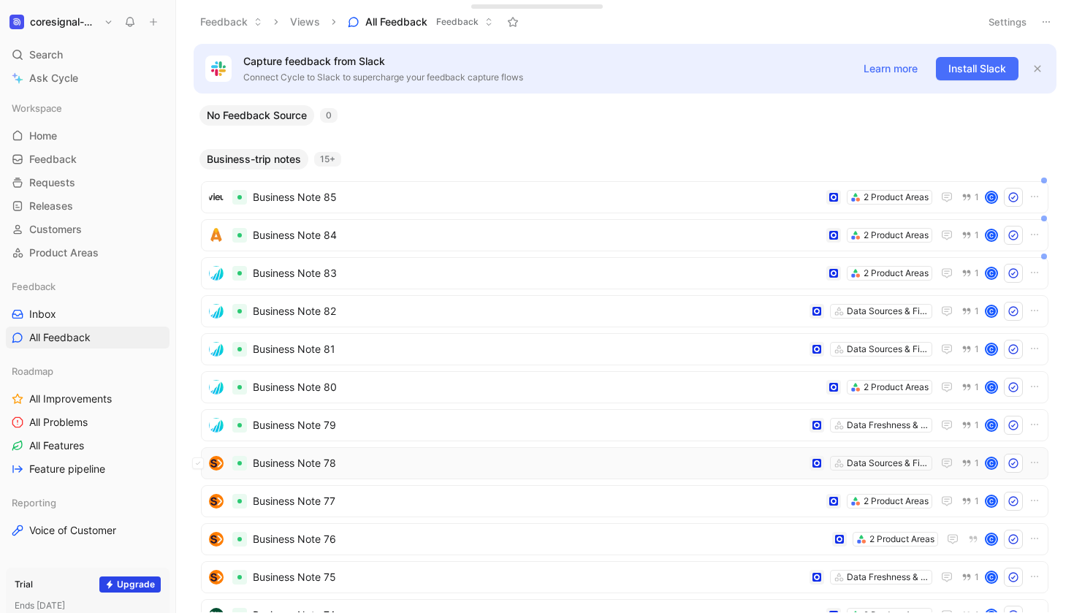
scroll to position [58, 0]
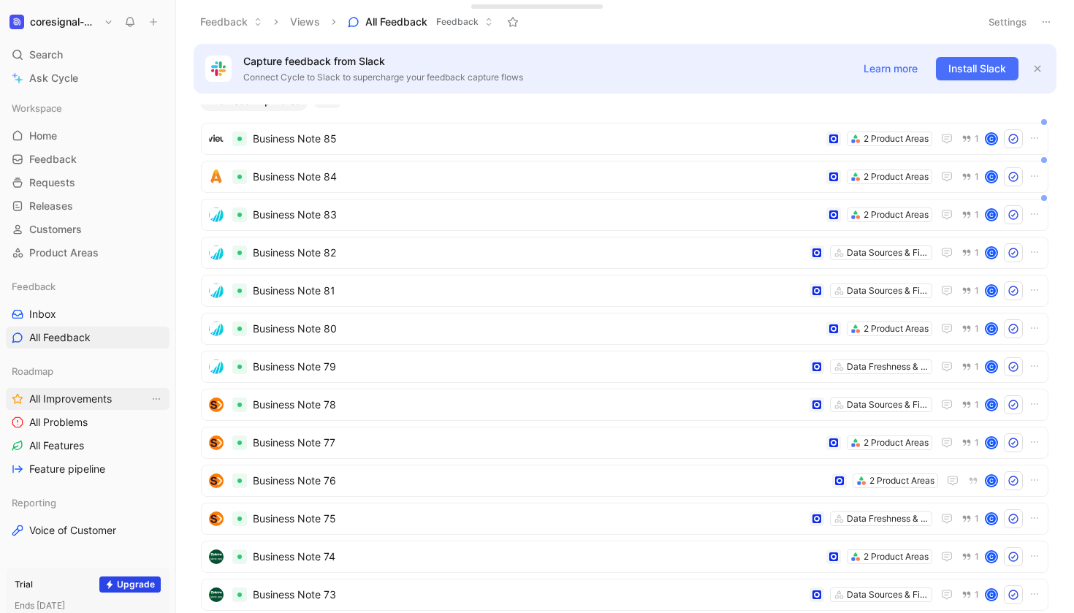
click at [86, 399] on span "All Improvements" at bounding box center [70, 399] width 83 height 15
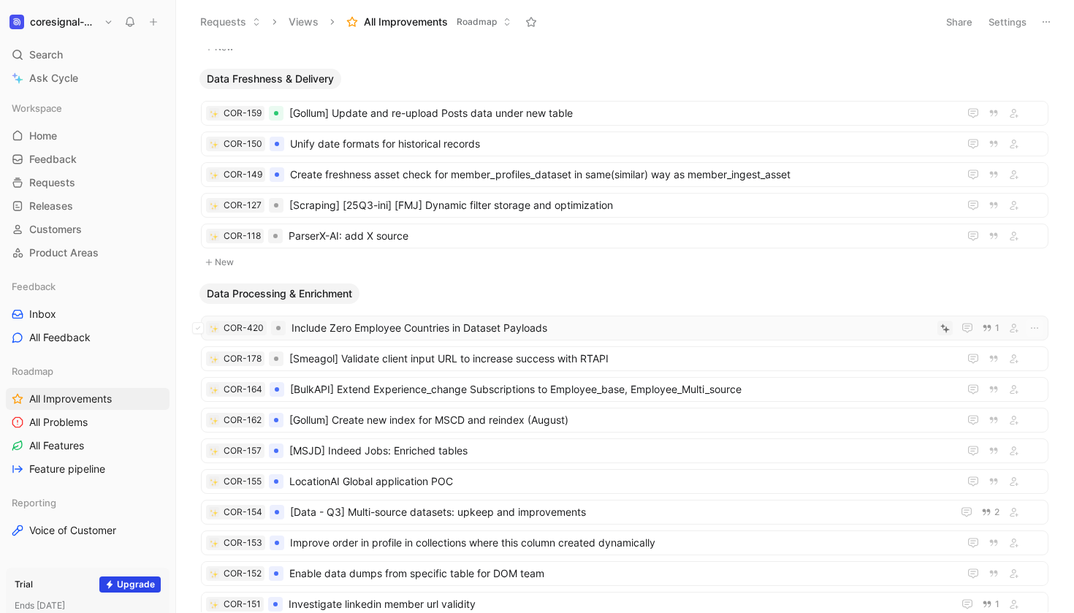
scroll to position [434, 0]
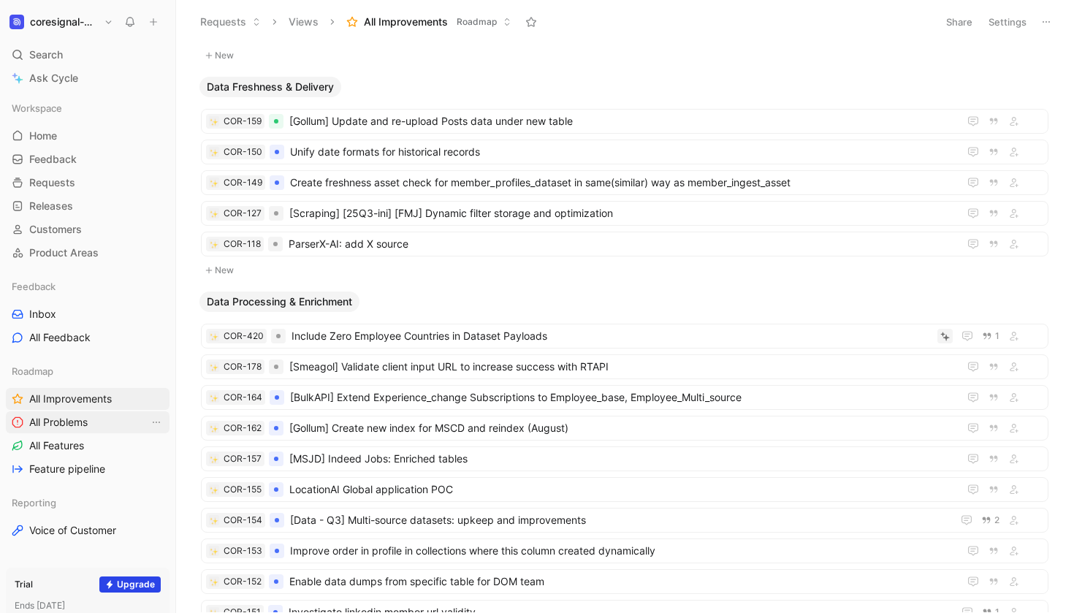
click at [74, 417] on span "All Problems" at bounding box center [58, 422] width 58 height 15
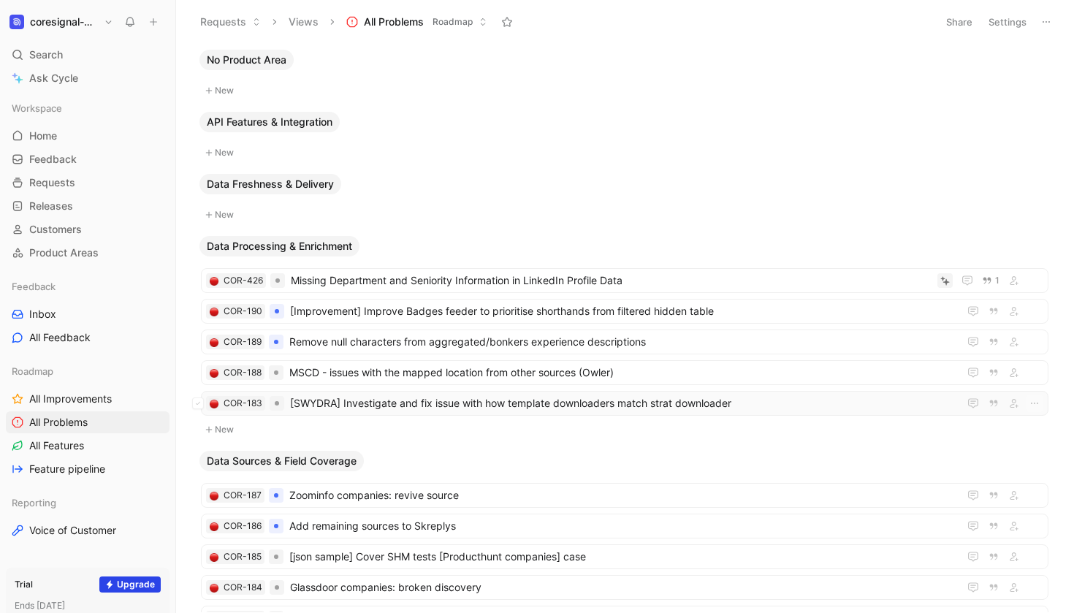
click at [433, 405] on span "[SWYDRA] Investigate and fix issue with how template downloaders match strat do…" at bounding box center [621, 404] width 663 height 18
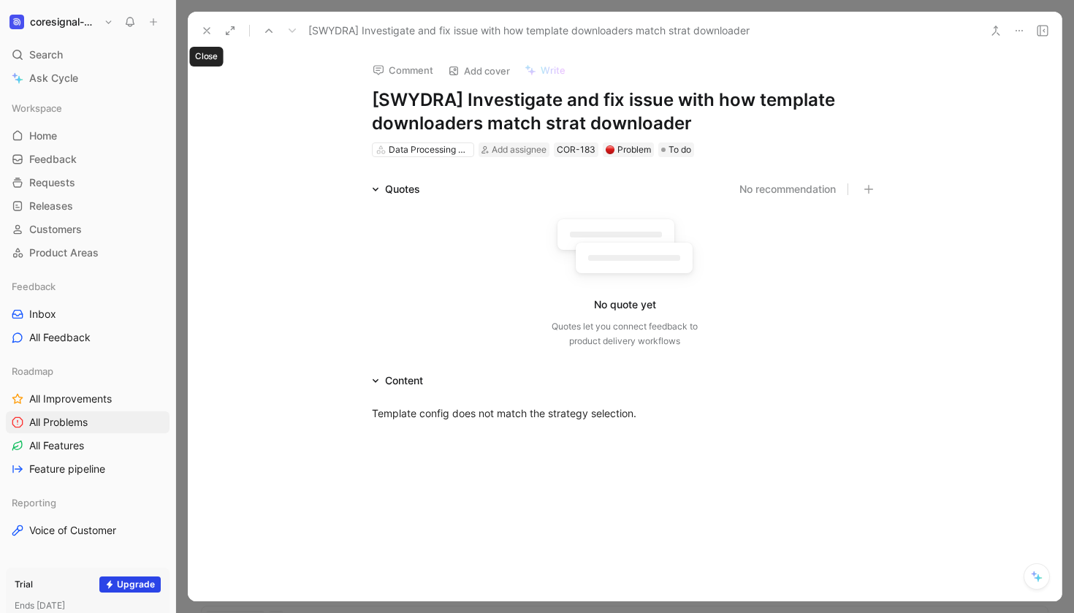
click at [202, 33] on icon at bounding box center [207, 31] width 12 height 12
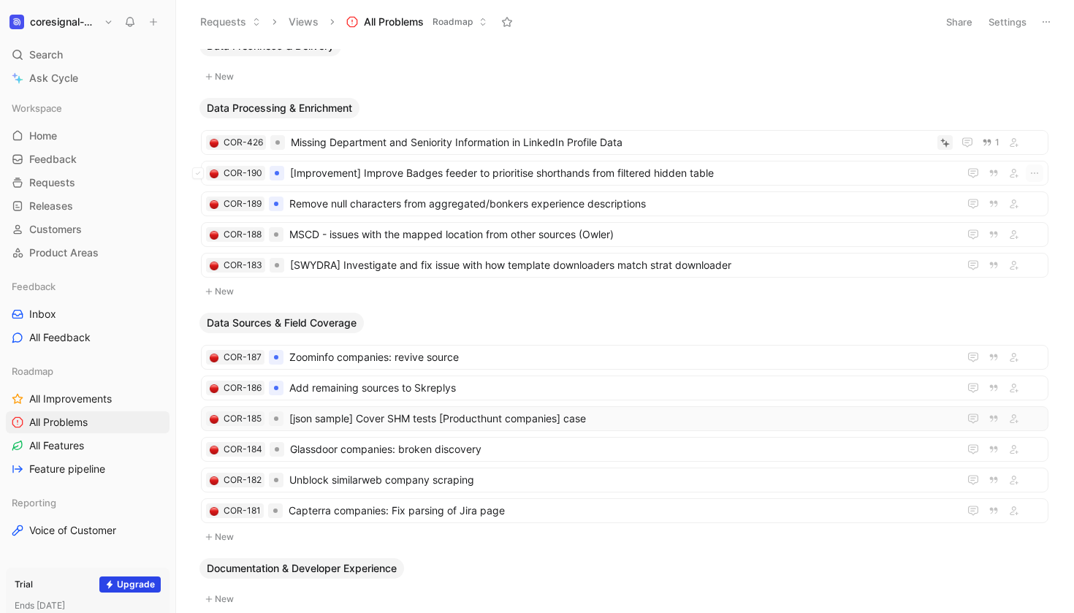
scroll to position [147, 0]
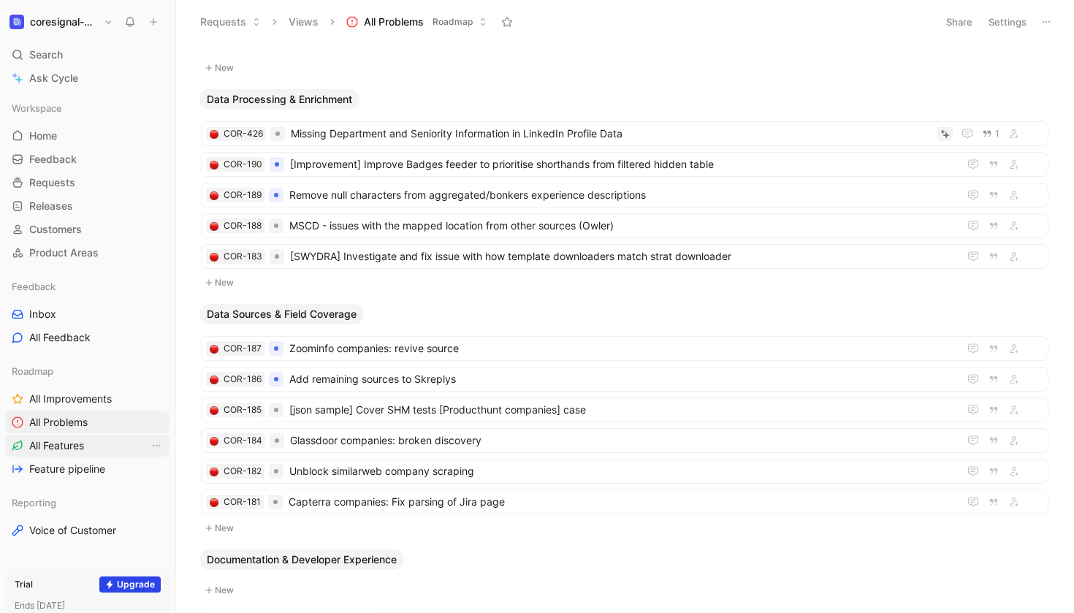
click at [83, 448] on span "All Features" at bounding box center [56, 445] width 55 height 15
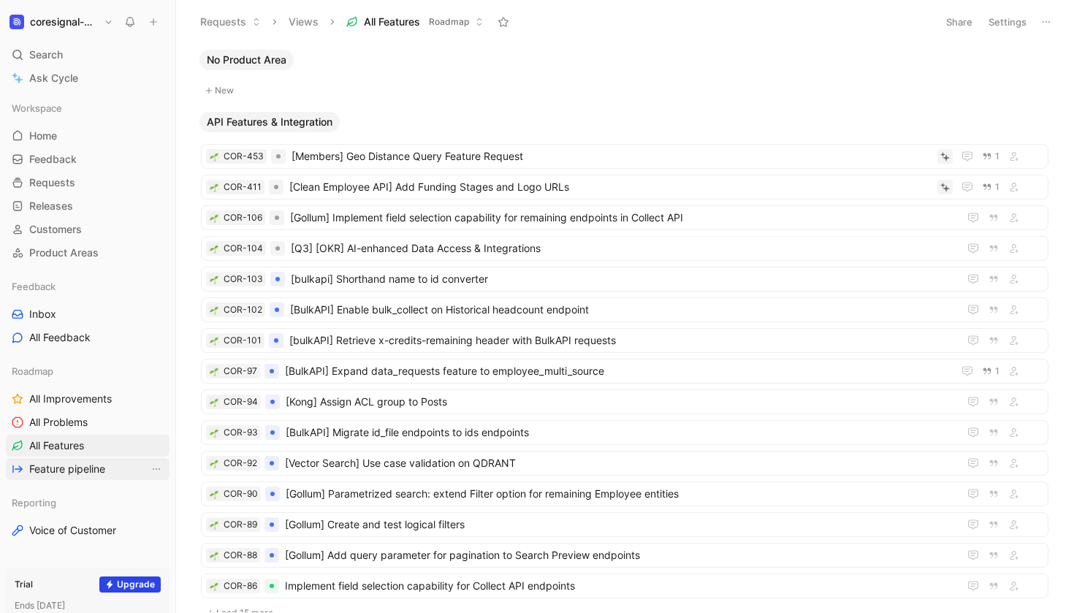
click at [98, 477] on link "Feature pipeline" at bounding box center [88, 469] width 164 height 22
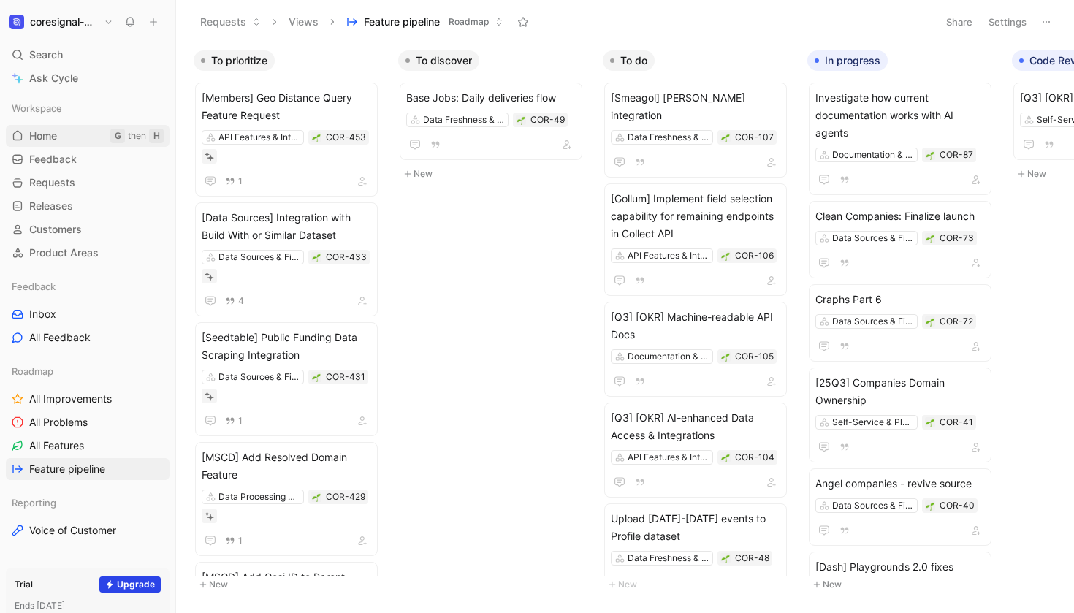
click at [57, 139] on span "Home" at bounding box center [43, 136] width 28 height 15
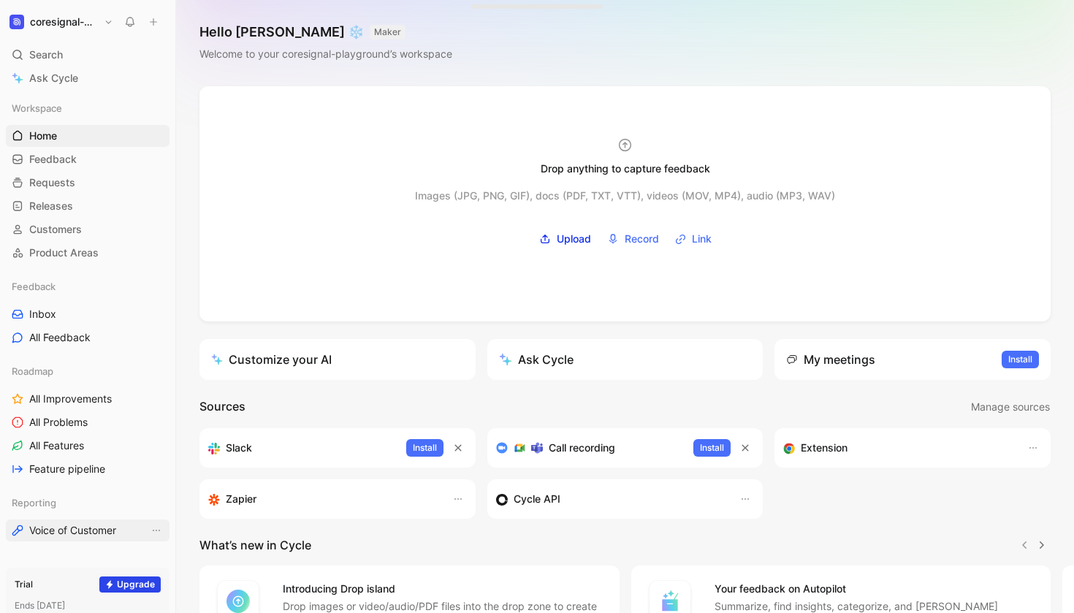
click at [83, 531] on span "Voice of Customer" at bounding box center [72, 530] width 87 height 15
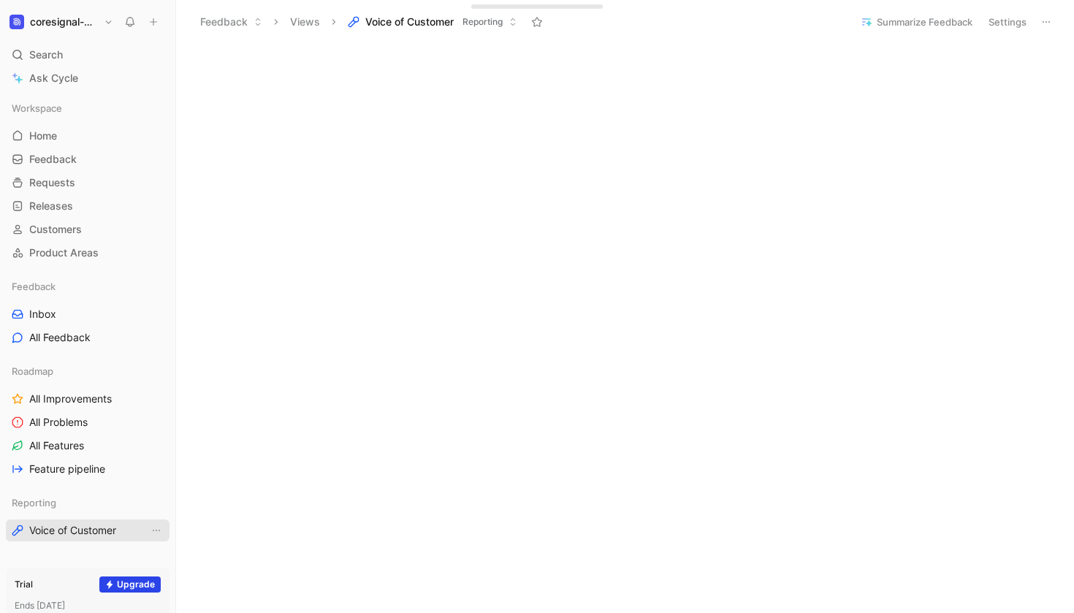
scroll to position [532, 0]
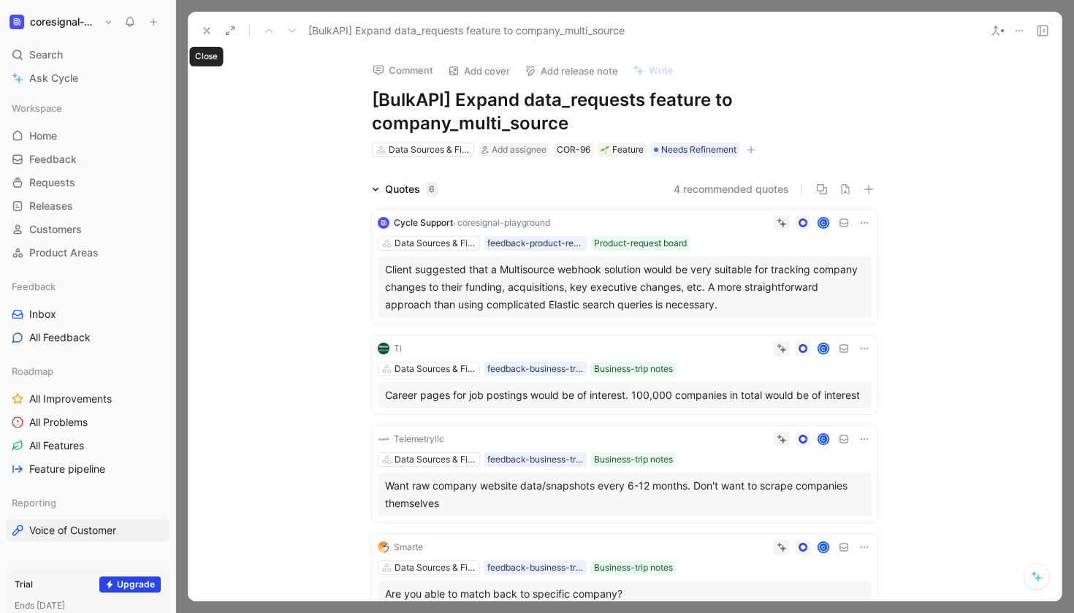
click at [205, 37] on button at bounding box center [207, 30] width 20 height 20
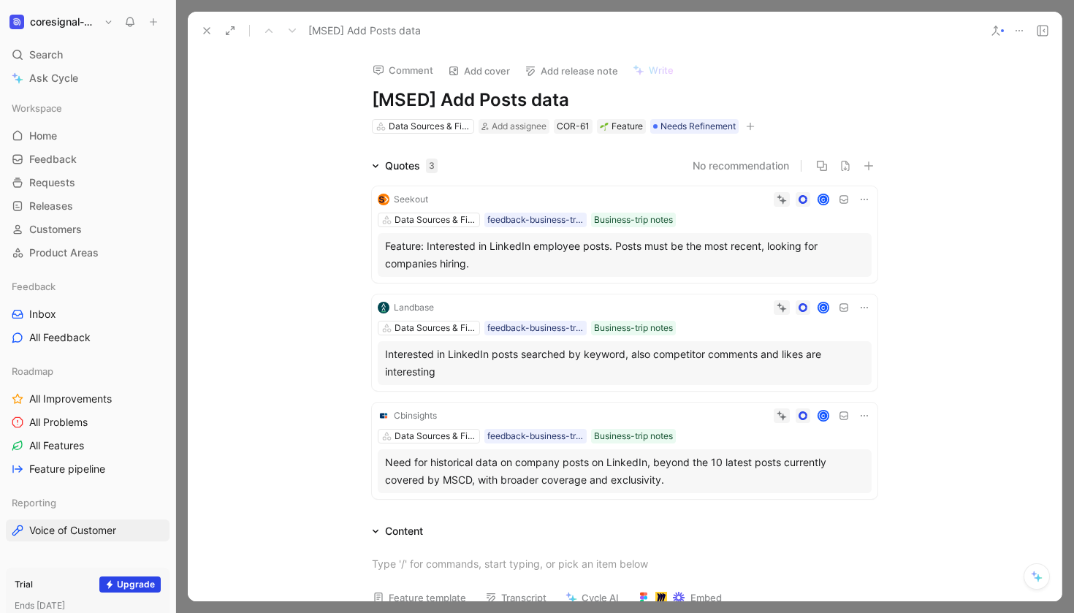
click at [210, 34] on icon at bounding box center [207, 31] width 12 height 12
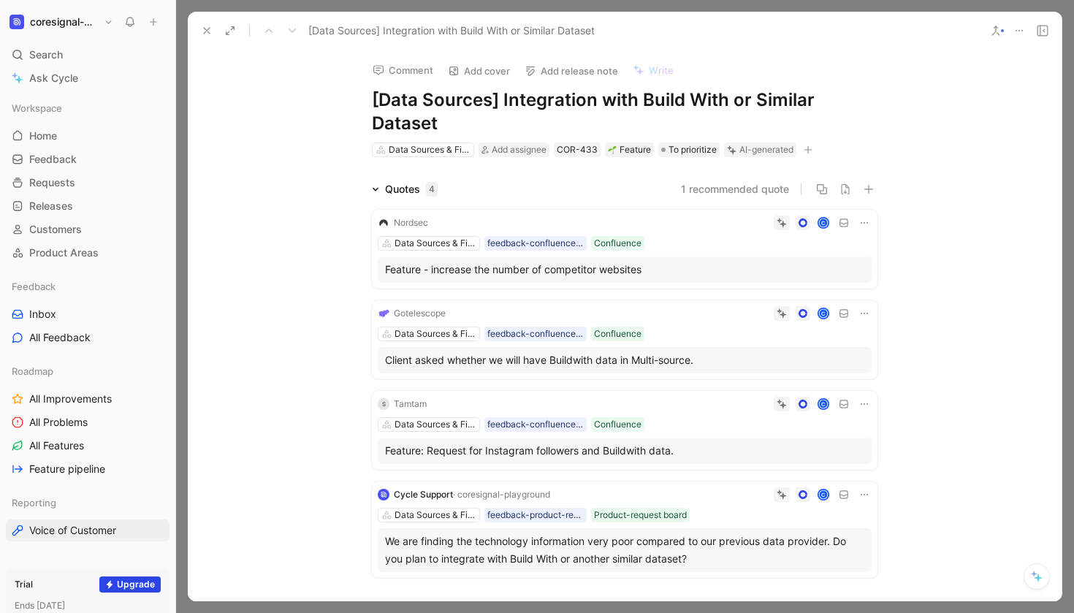
click at [865, 227] on icon at bounding box center [865, 223] width 12 height 12
click at [837, 271] on span "Change request" at bounding box center [827, 271] width 77 height 12
click at [871, 219] on button at bounding box center [864, 223] width 15 height 15
click at [206, 29] on icon at bounding box center [207, 31] width 12 height 12
